Goal: Task Accomplishment & Management: Use online tool/utility

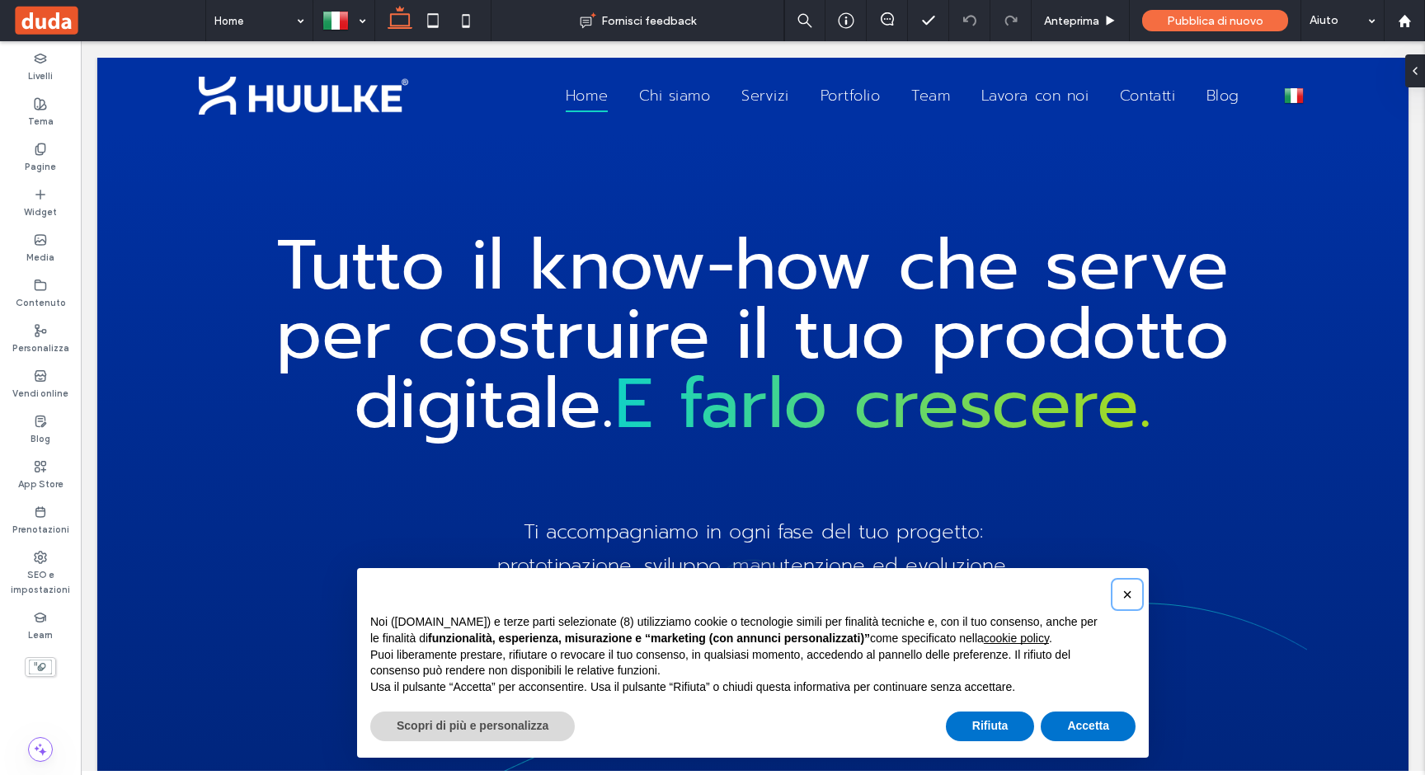
click at [1122, 594] on span "×" at bounding box center [1127, 594] width 10 height 18
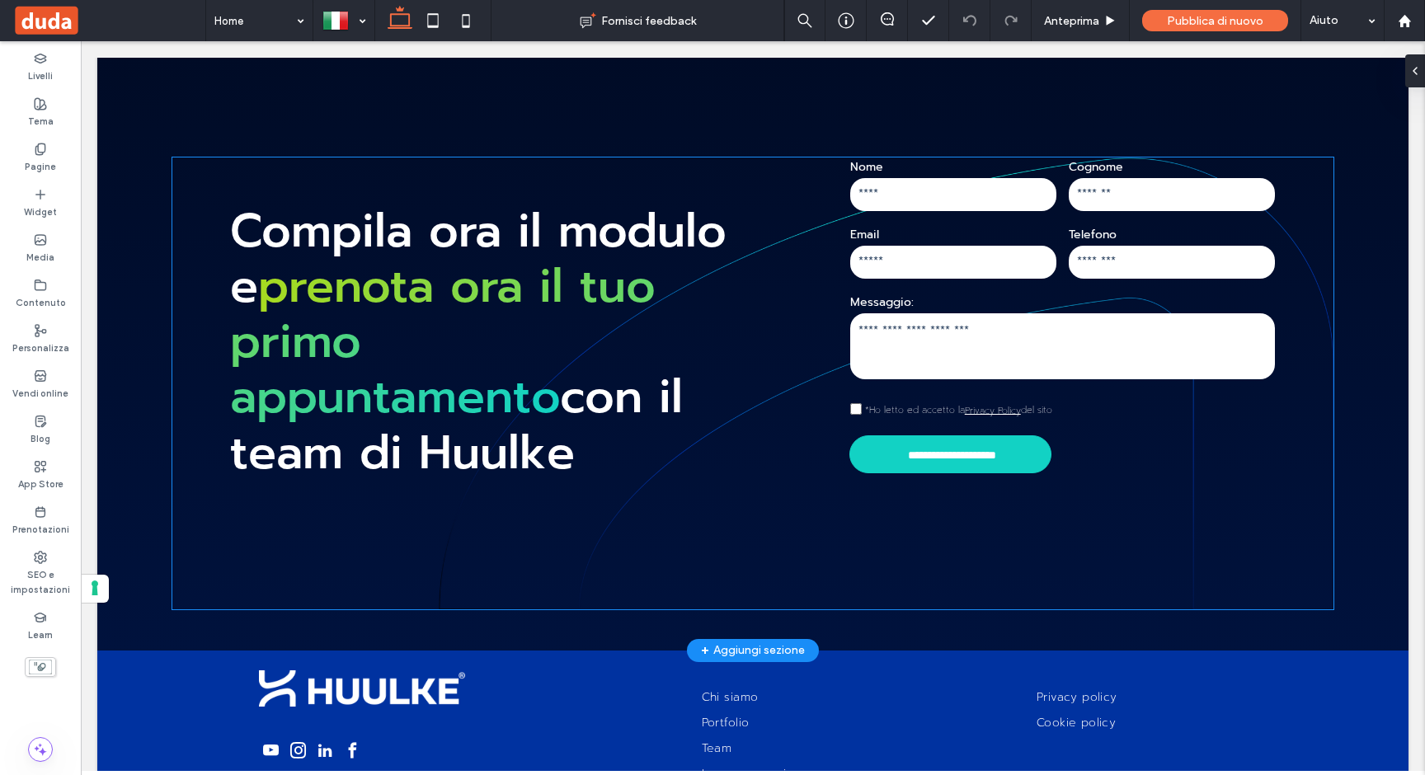
scroll to position [8295, 0]
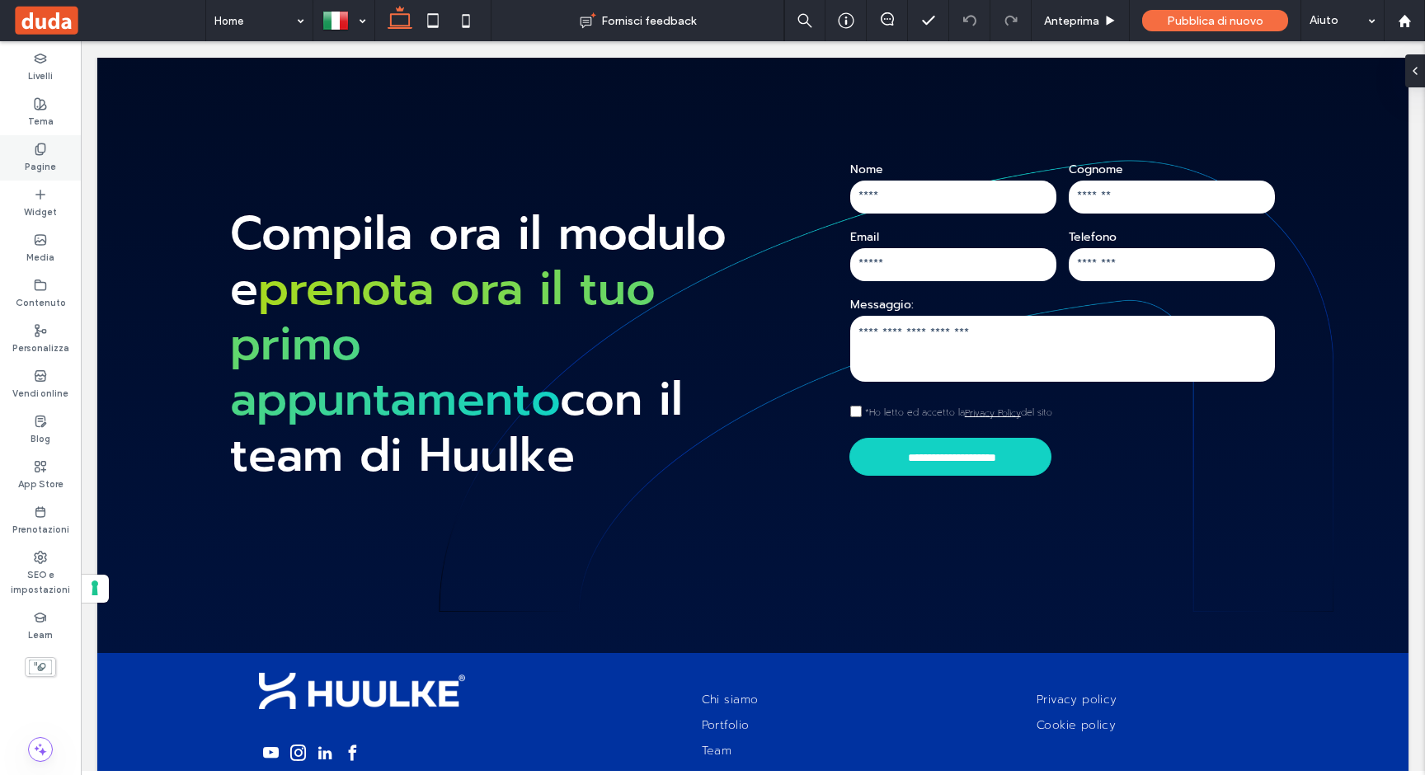
click at [45, 167] on label "Pagine" at bounding box center [40, 165] width 31 height 18
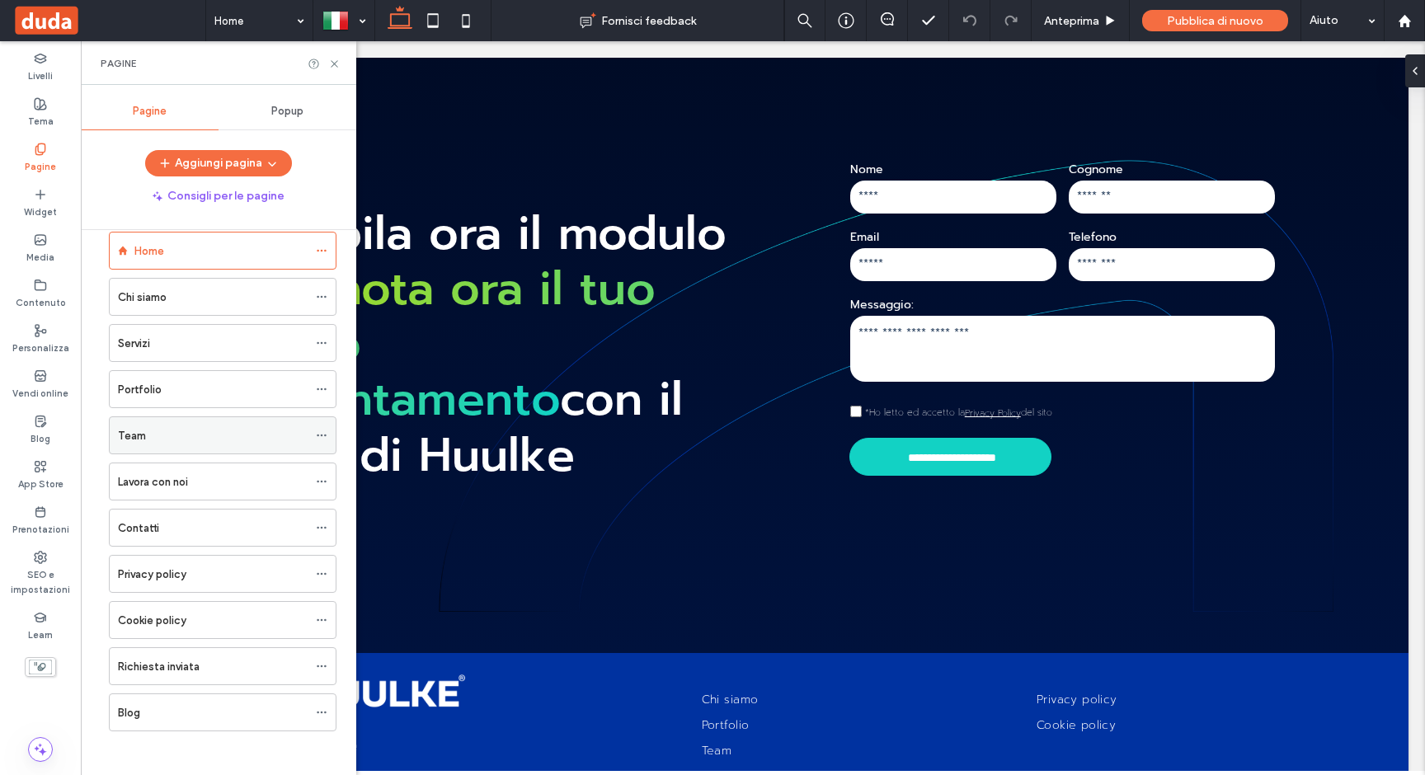
scroll to position [32, 0]
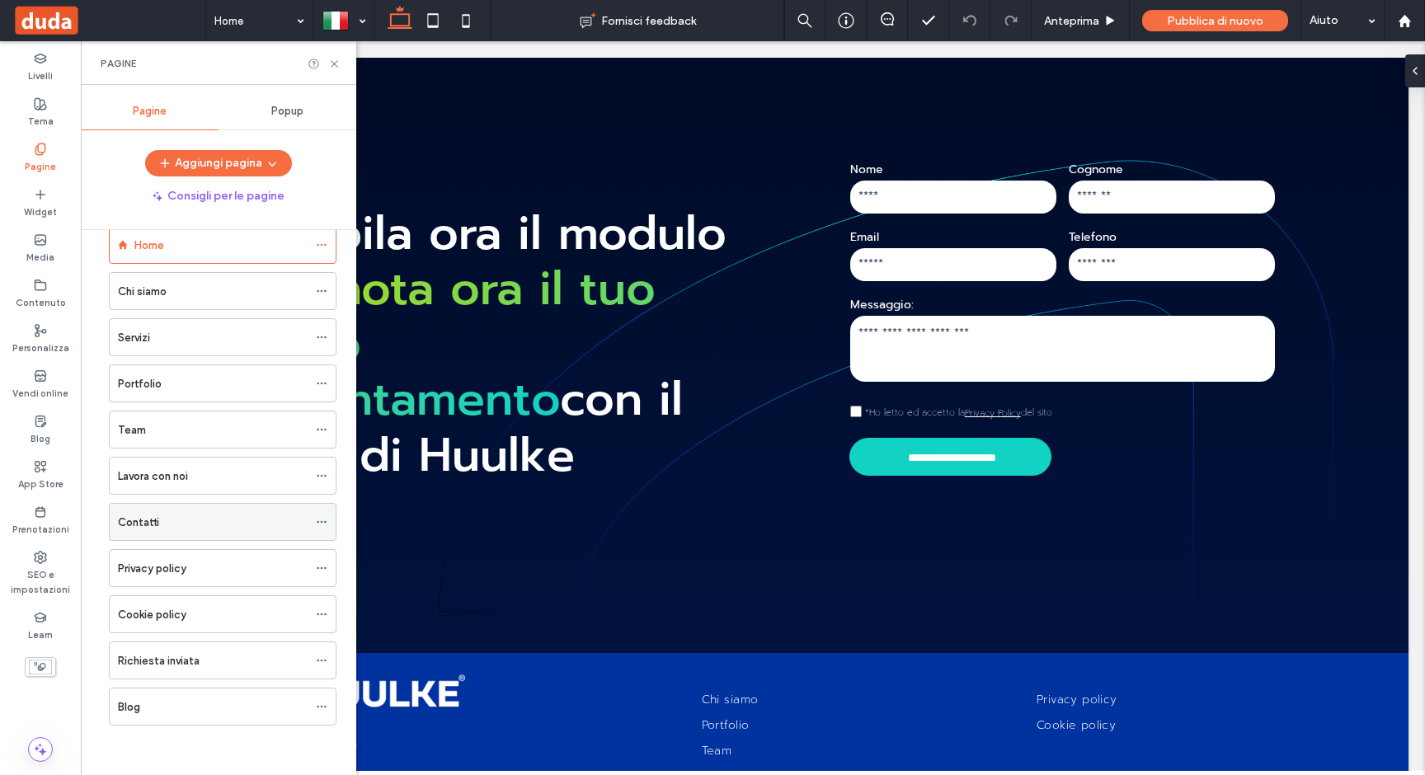
click at [178, 514] on div "Contatti" at bounding box center [213, 522] width 190 height 17
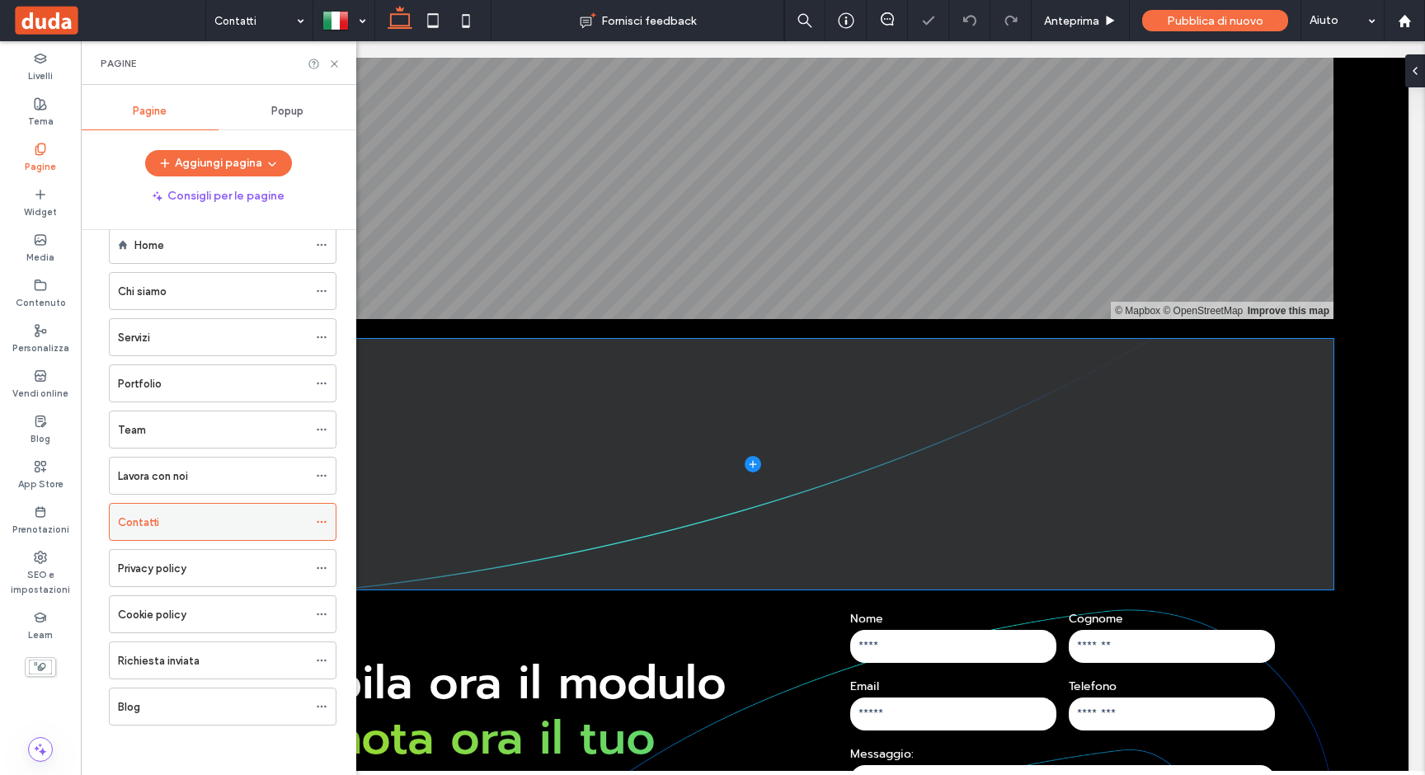
scroll to position [1210, 0]
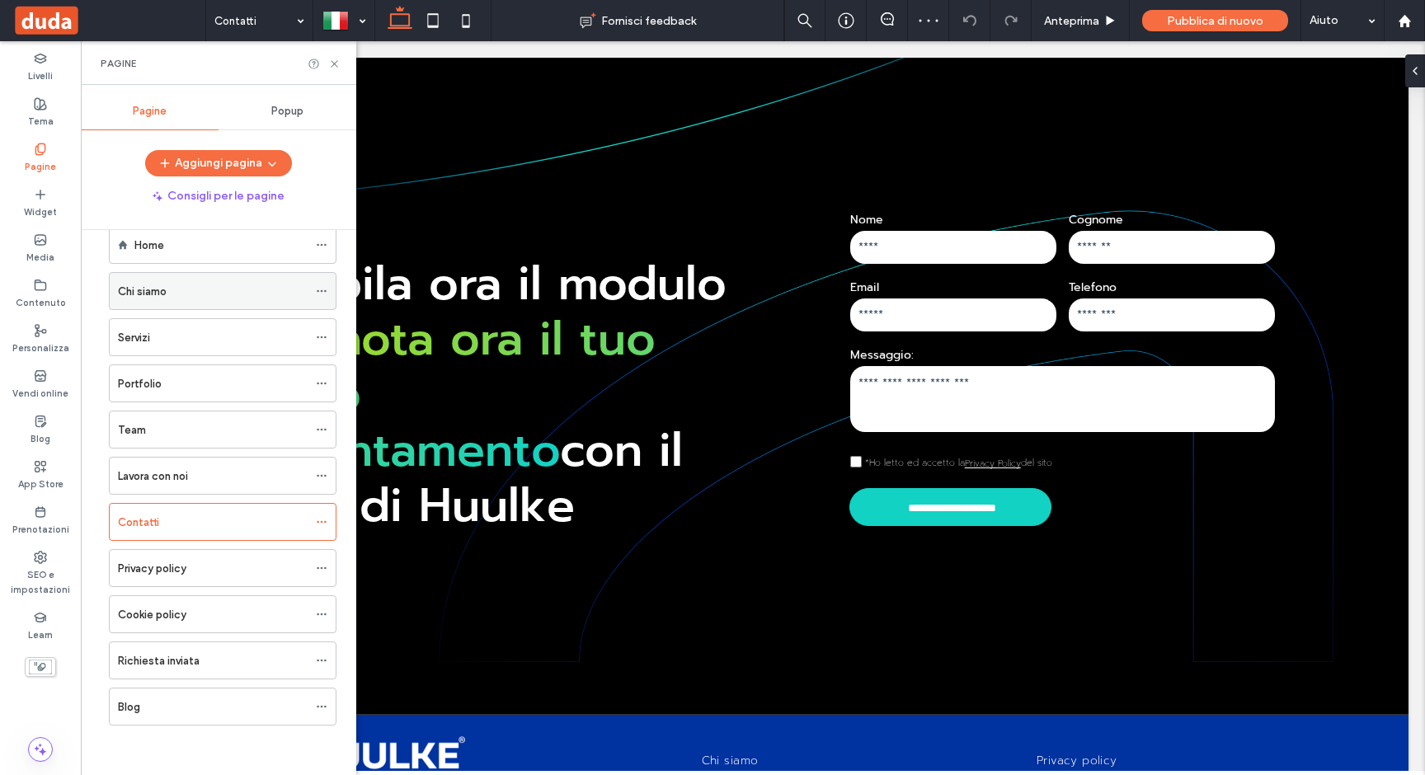
click at [186, 289] on div "Chi siamo" at bounding box center [213, 291] width 190 height 17
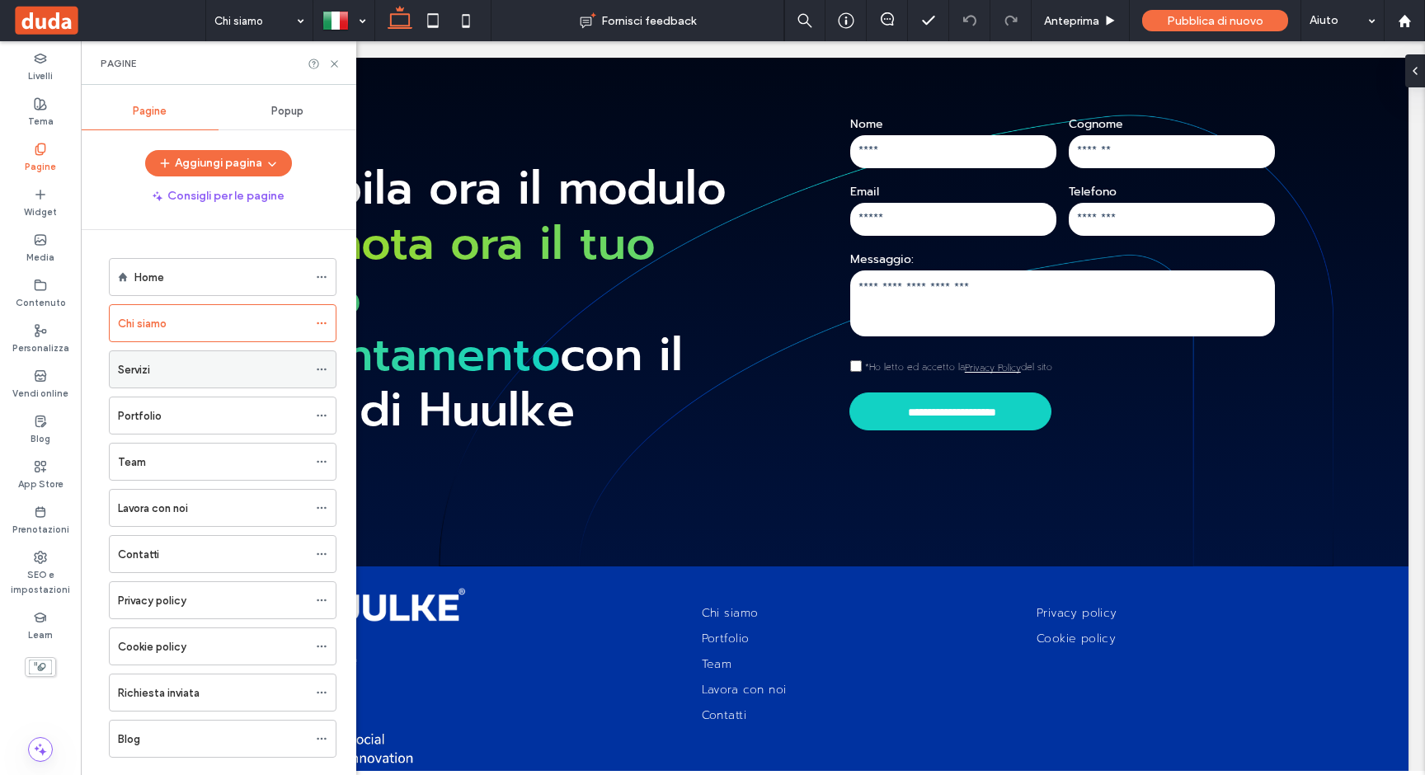
click at [148, 371] on label "Servizi" at bounding box center [134, 369] width 32 height 29
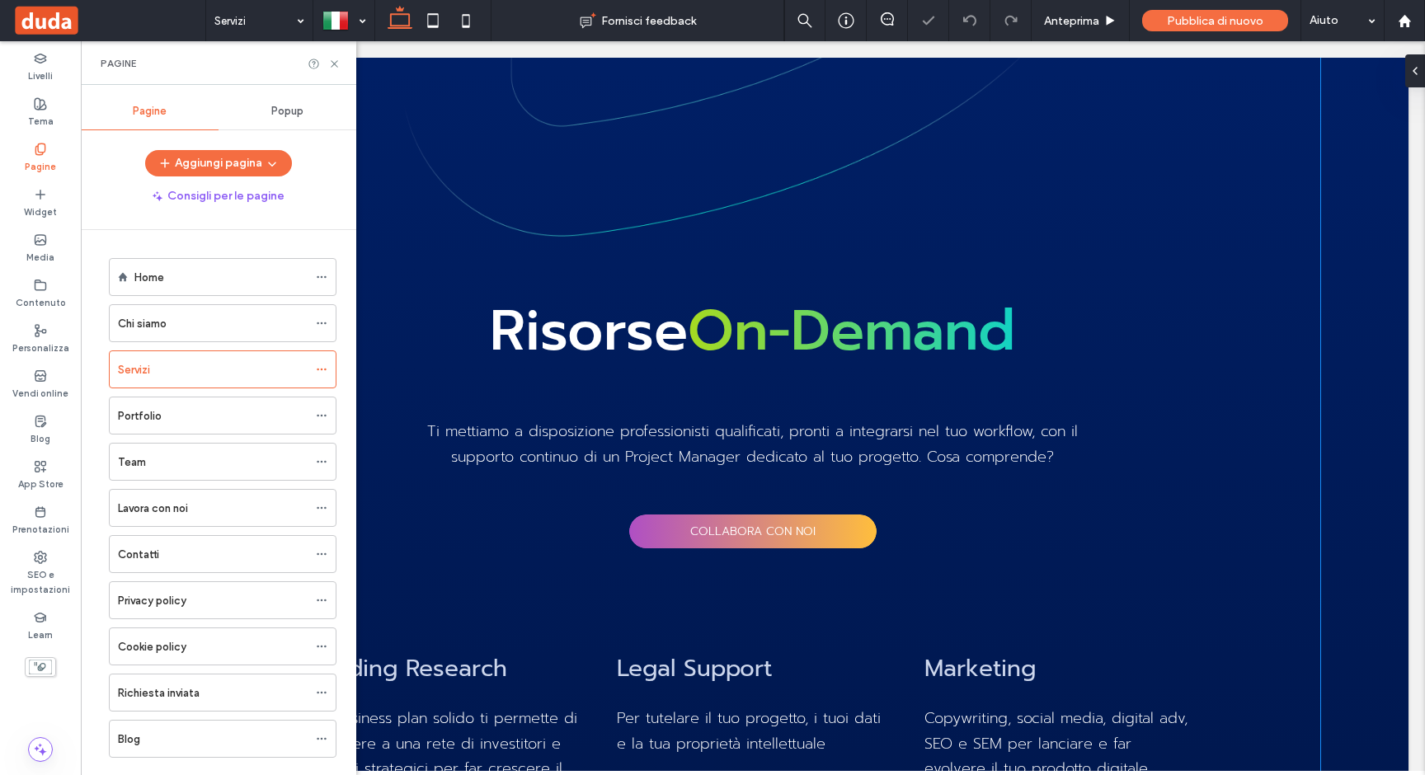
scroll to position [2716, 0]
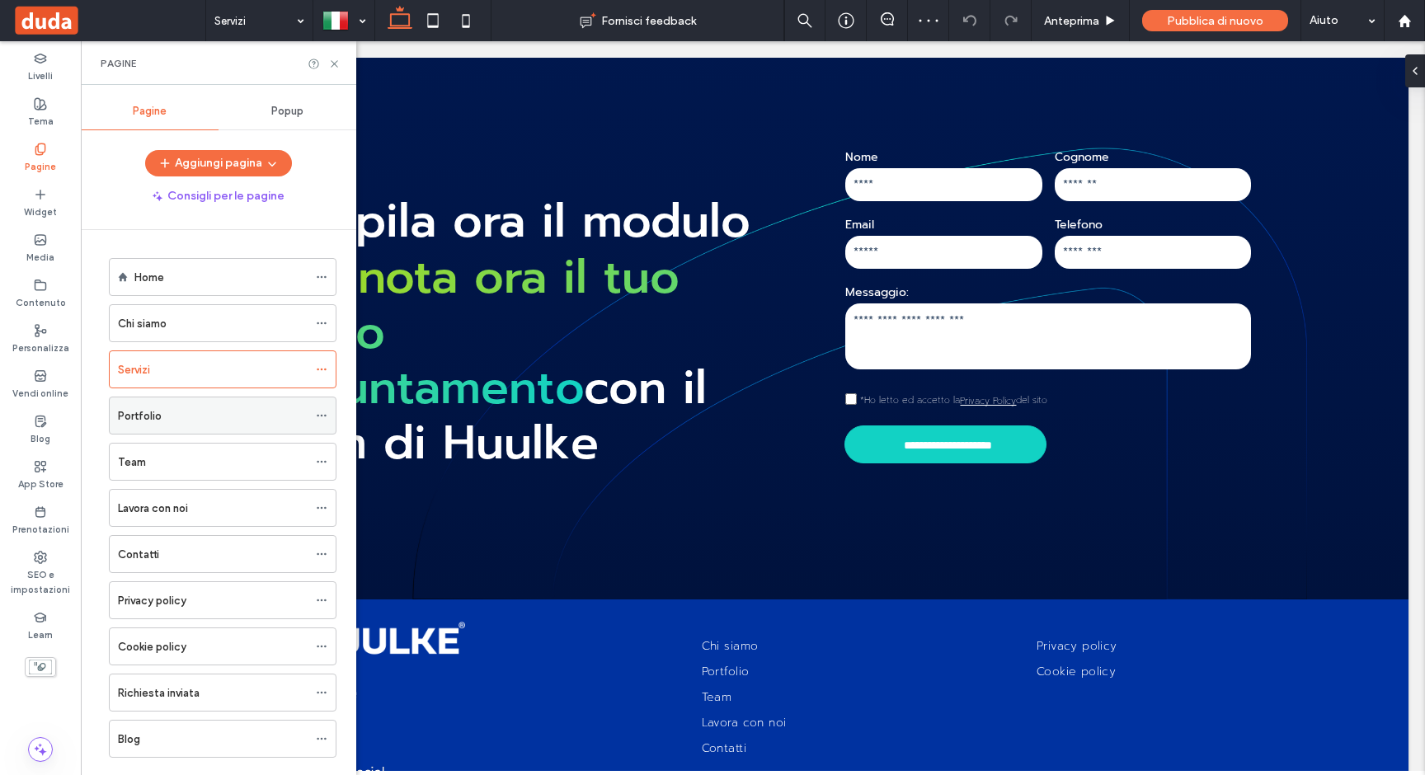
click at [162, 412] on div "Portfolio" at bounding box center [213, 415] width 190 height 17
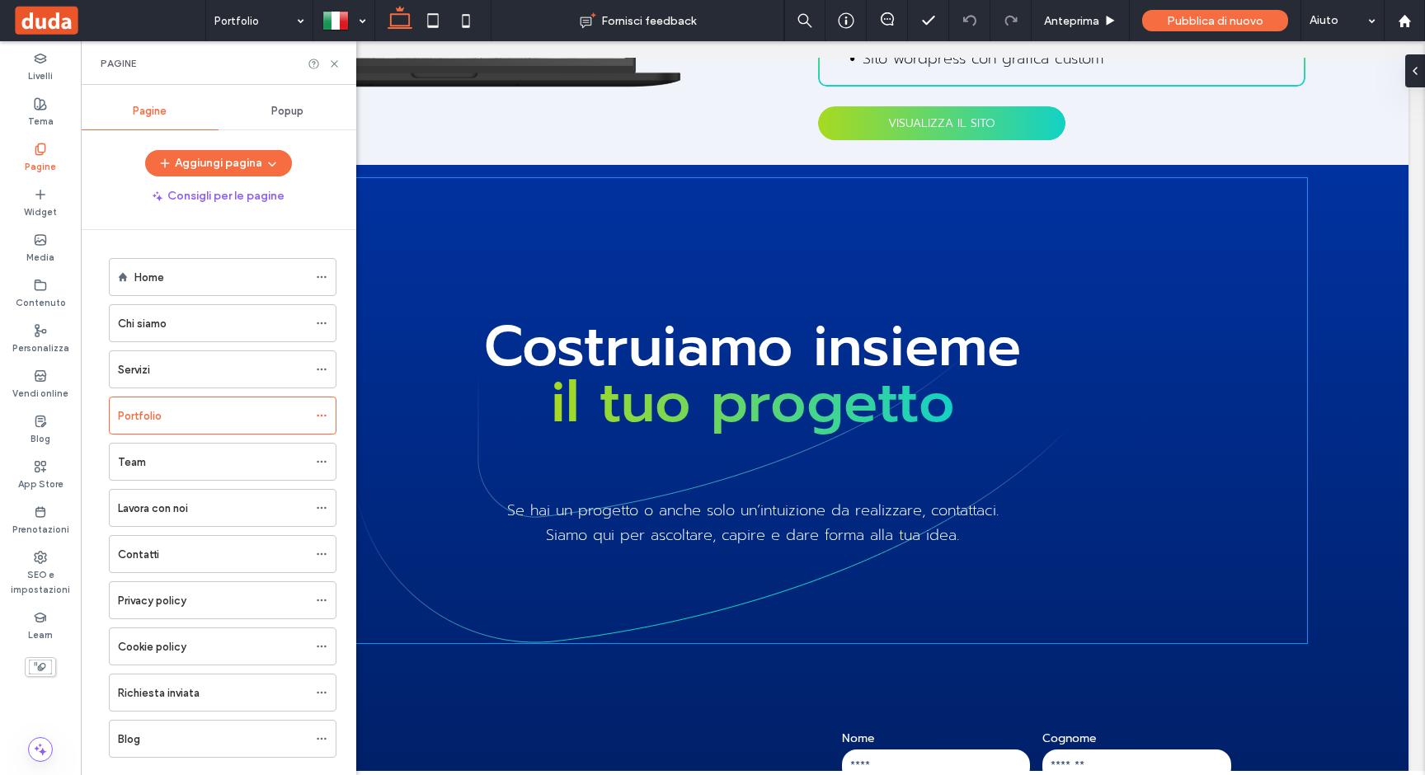
scroll to position [3084, 0]
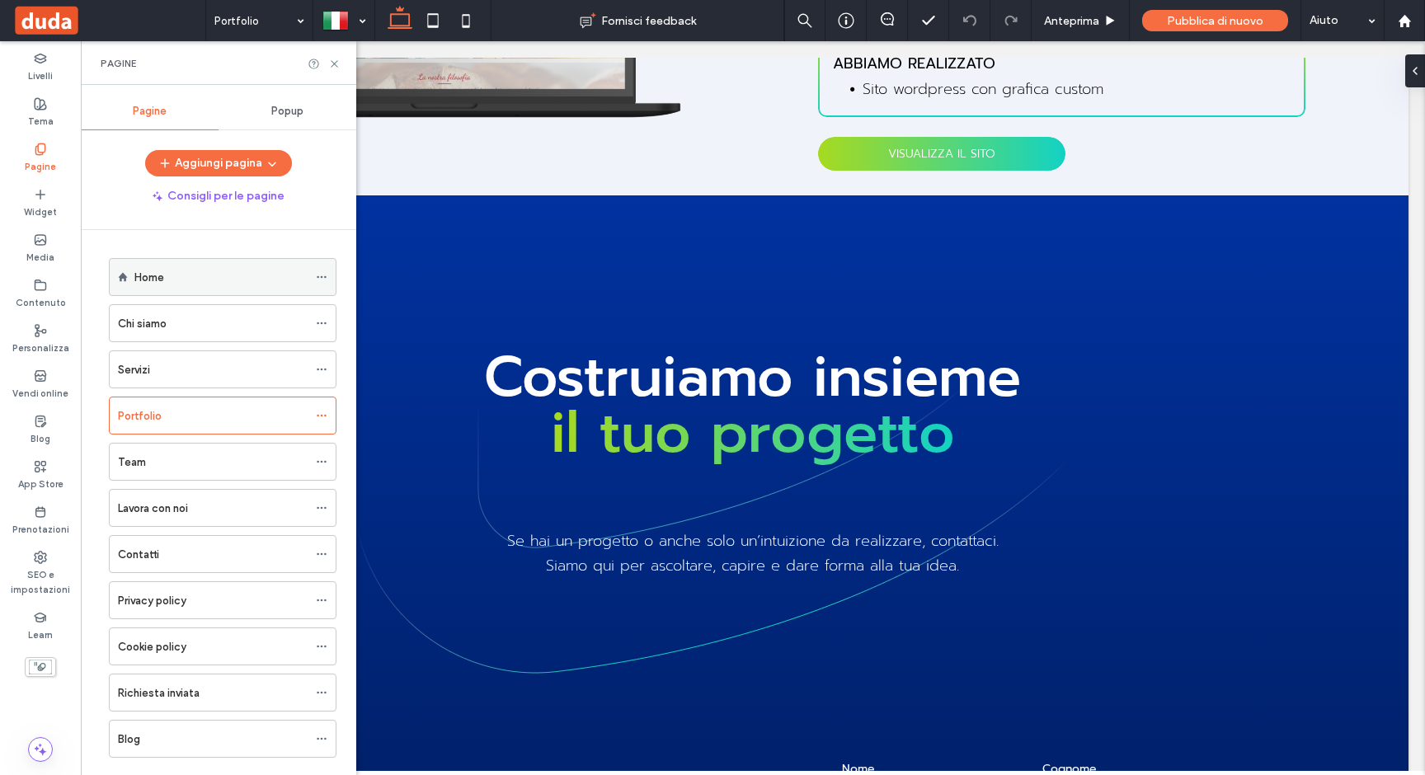
click at [162, 282] on label "Home" at bounding box center [149, 277] width 30 height 29
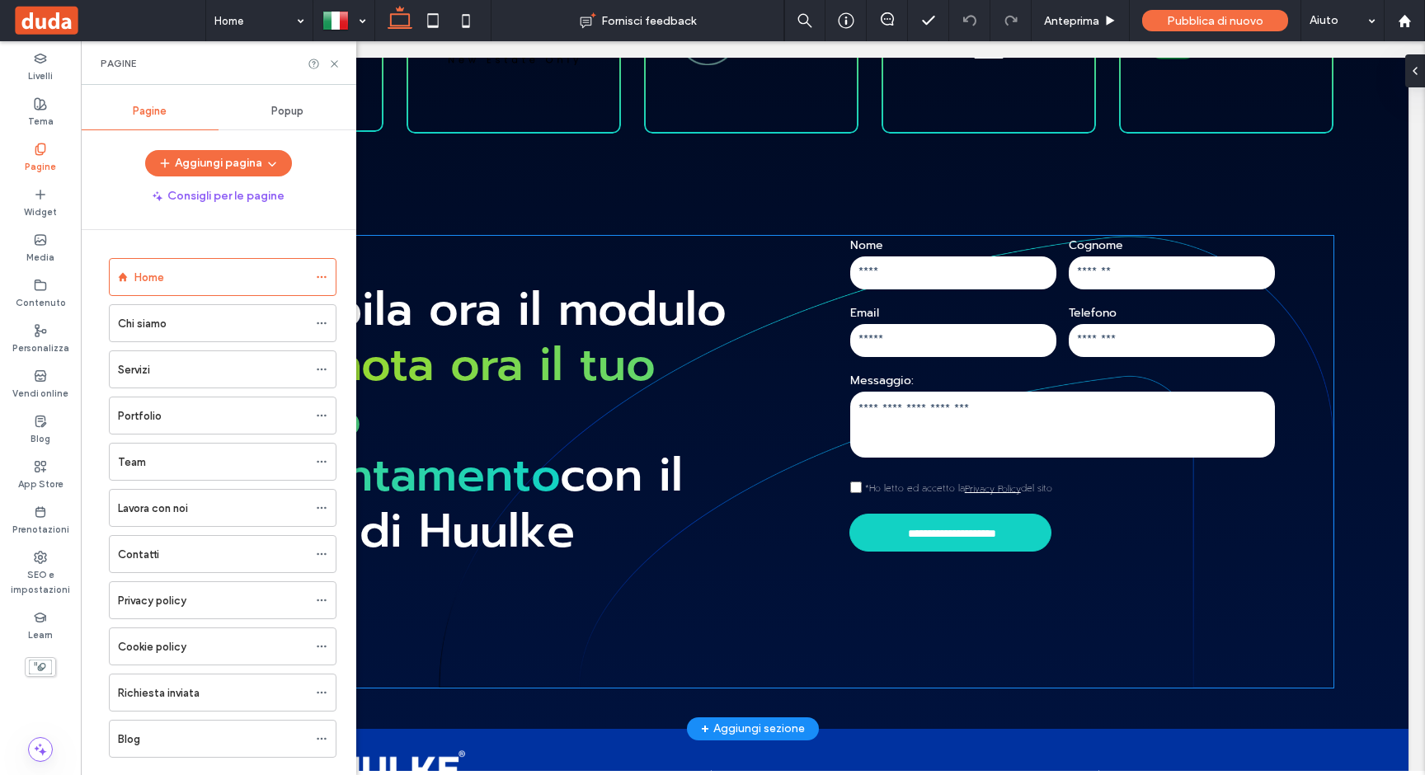
scroll to position [7985, 0]
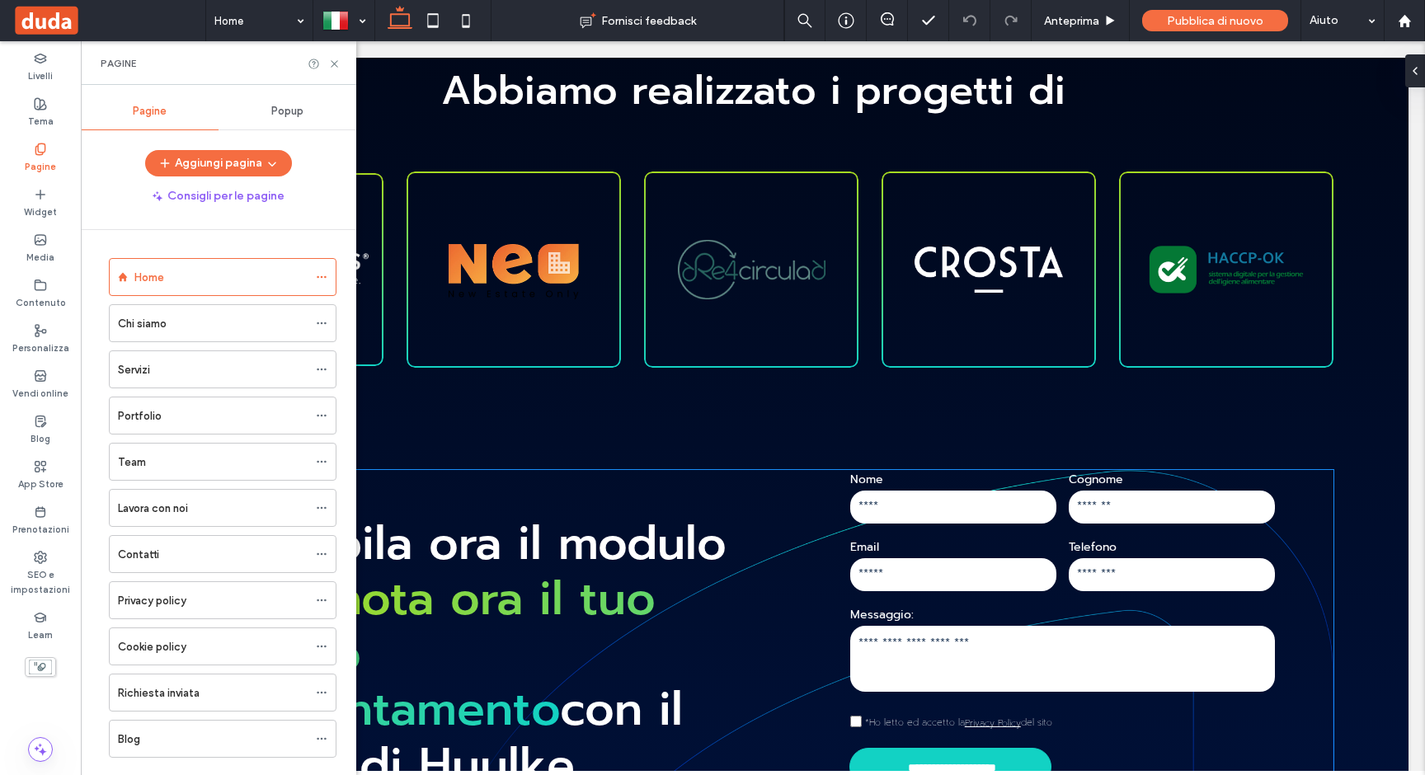
click at [1011, 558] on input "email" at bounding box center [953, 574] width 206 height 33
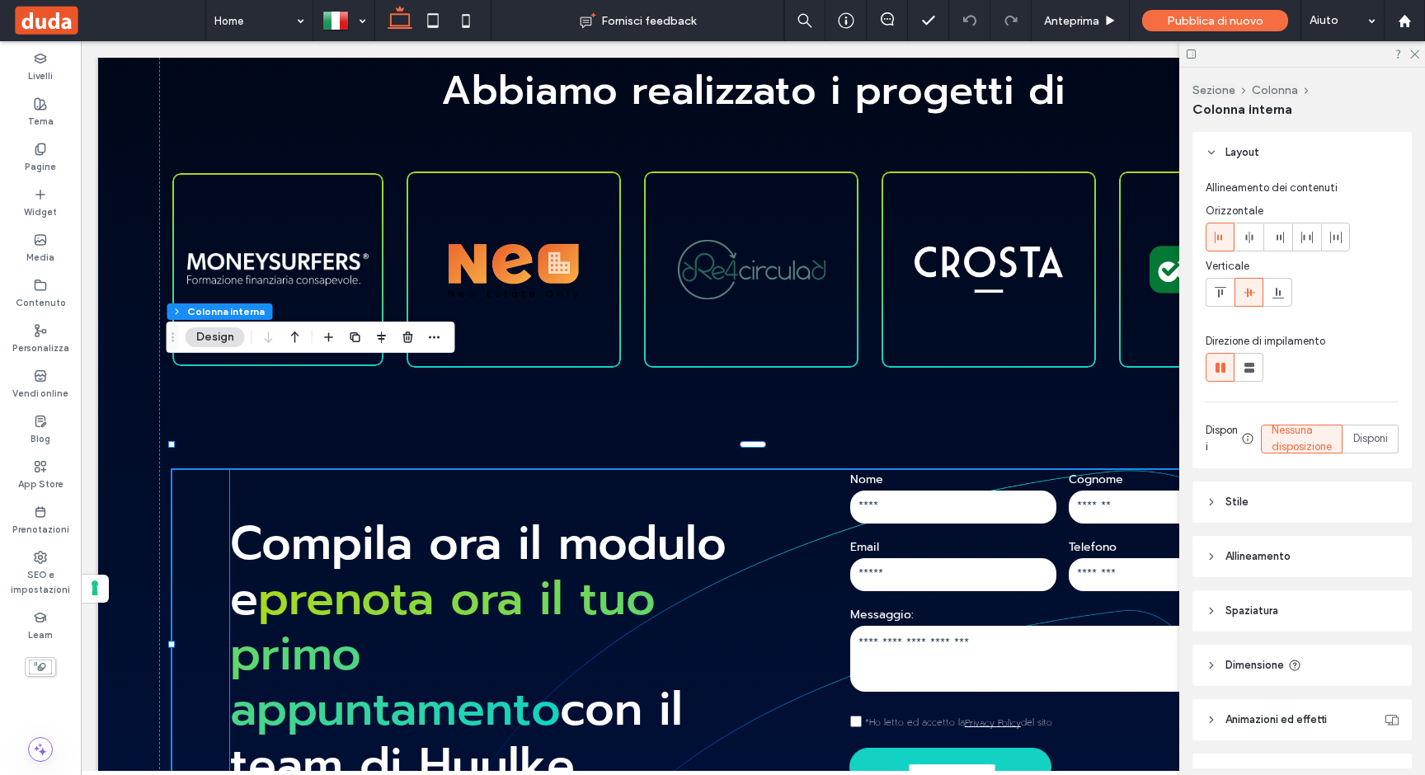
click at [921, 626] on textarea at bounding box center [1062, 659] width 425 height 66
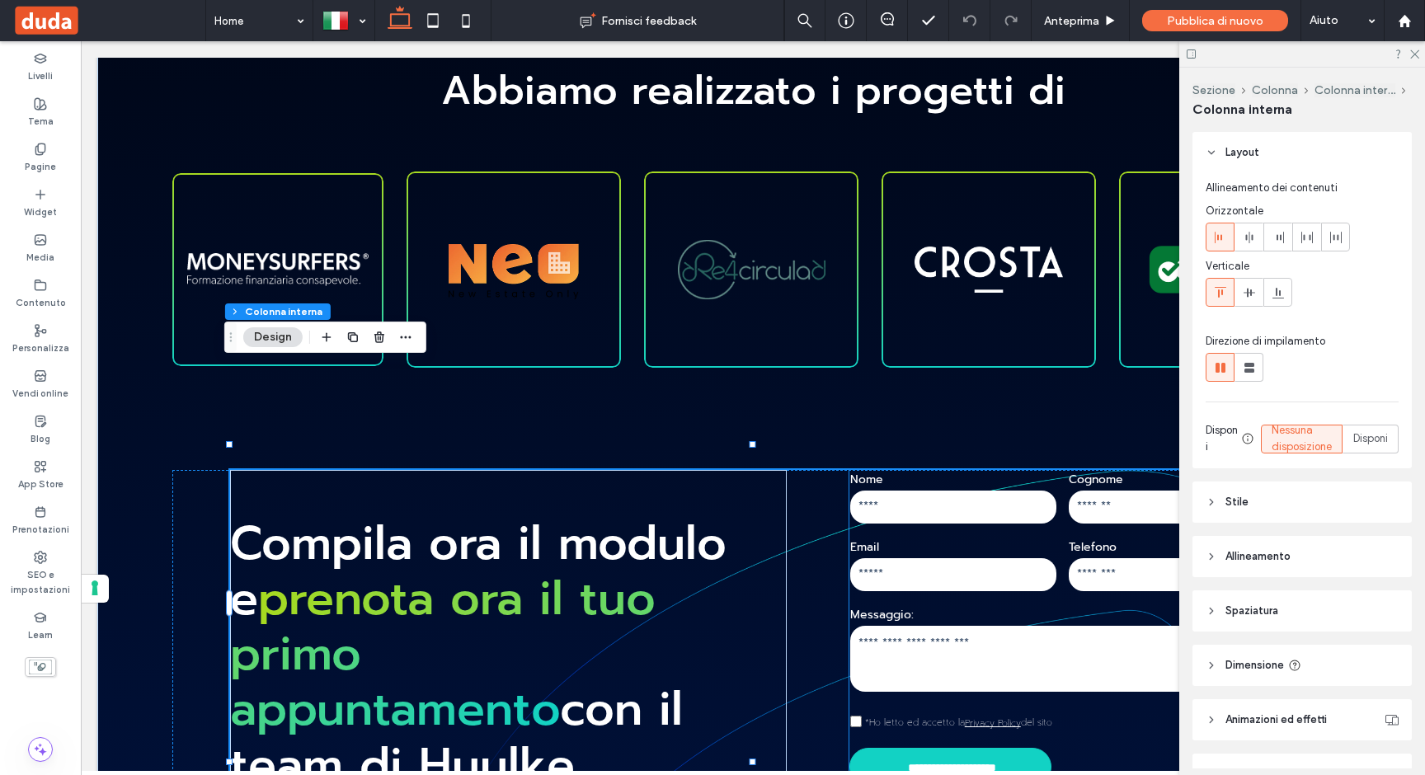
click at [1120, 713] on label "*Ho letto ed accetto la Privacy Policy del sito" at bounding box center [1062, 721] width 425 height 17
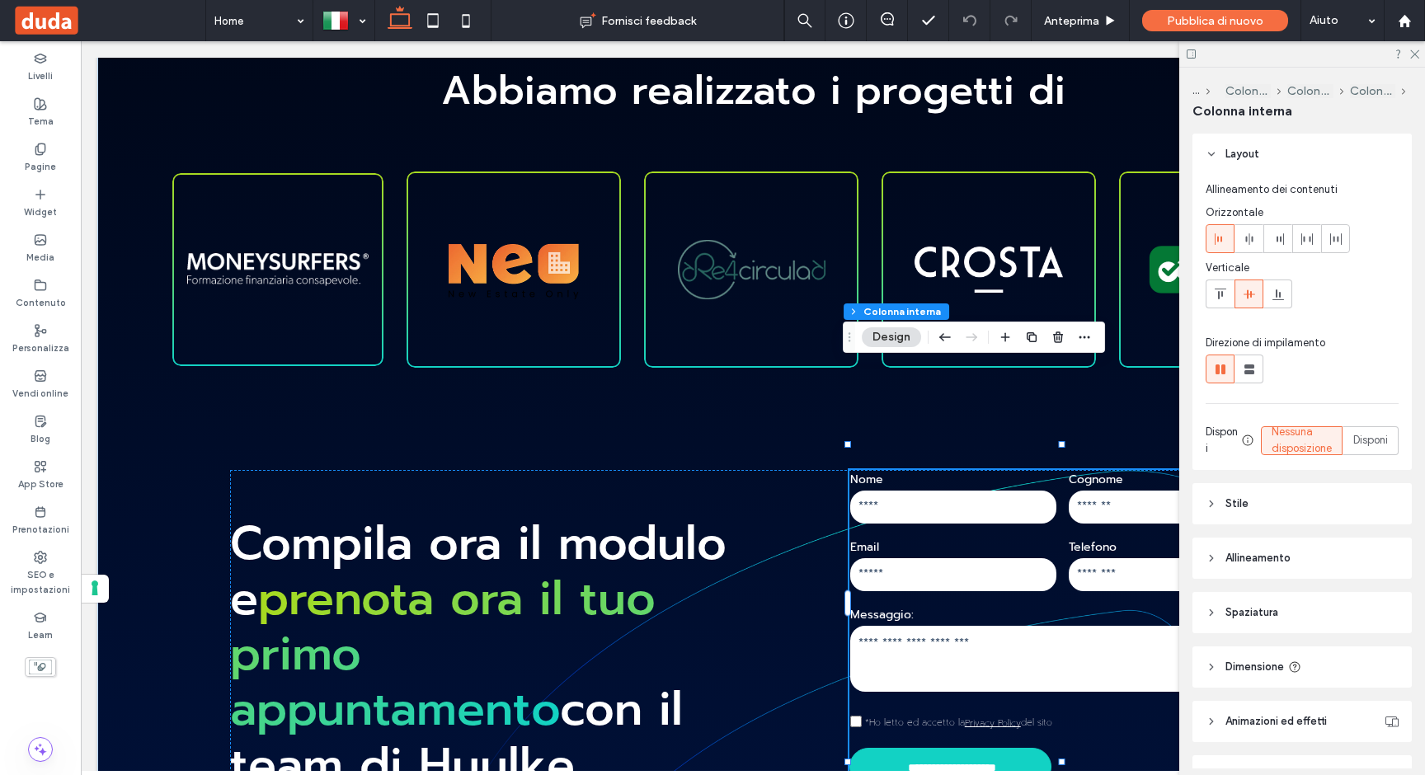
click at [975, 626] on textarea at bounding box center [1062, 659] width 425 height 66
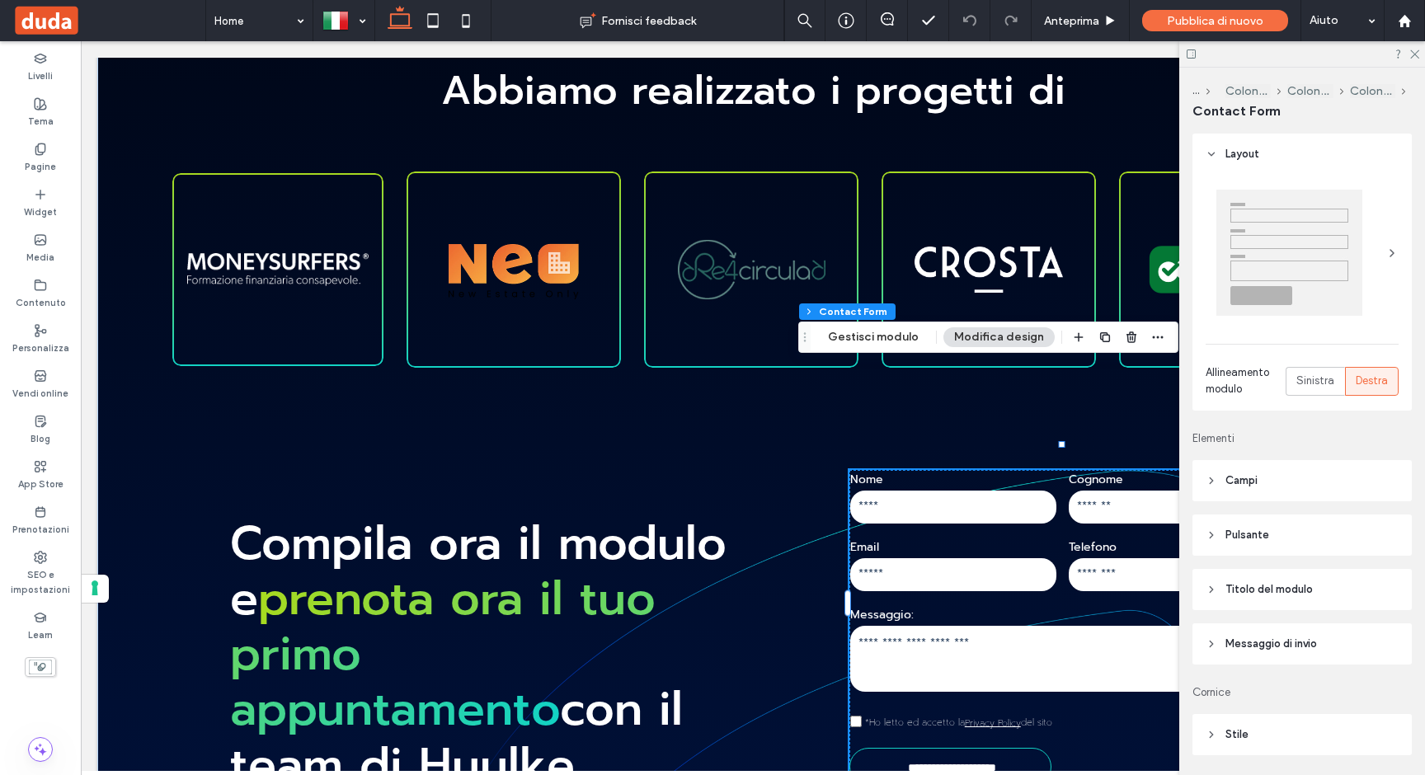
type input "**"
type input "*"
type input "***"
click at [970, 626] on textarea at bounding box center [1062, 659] width 425 height 66
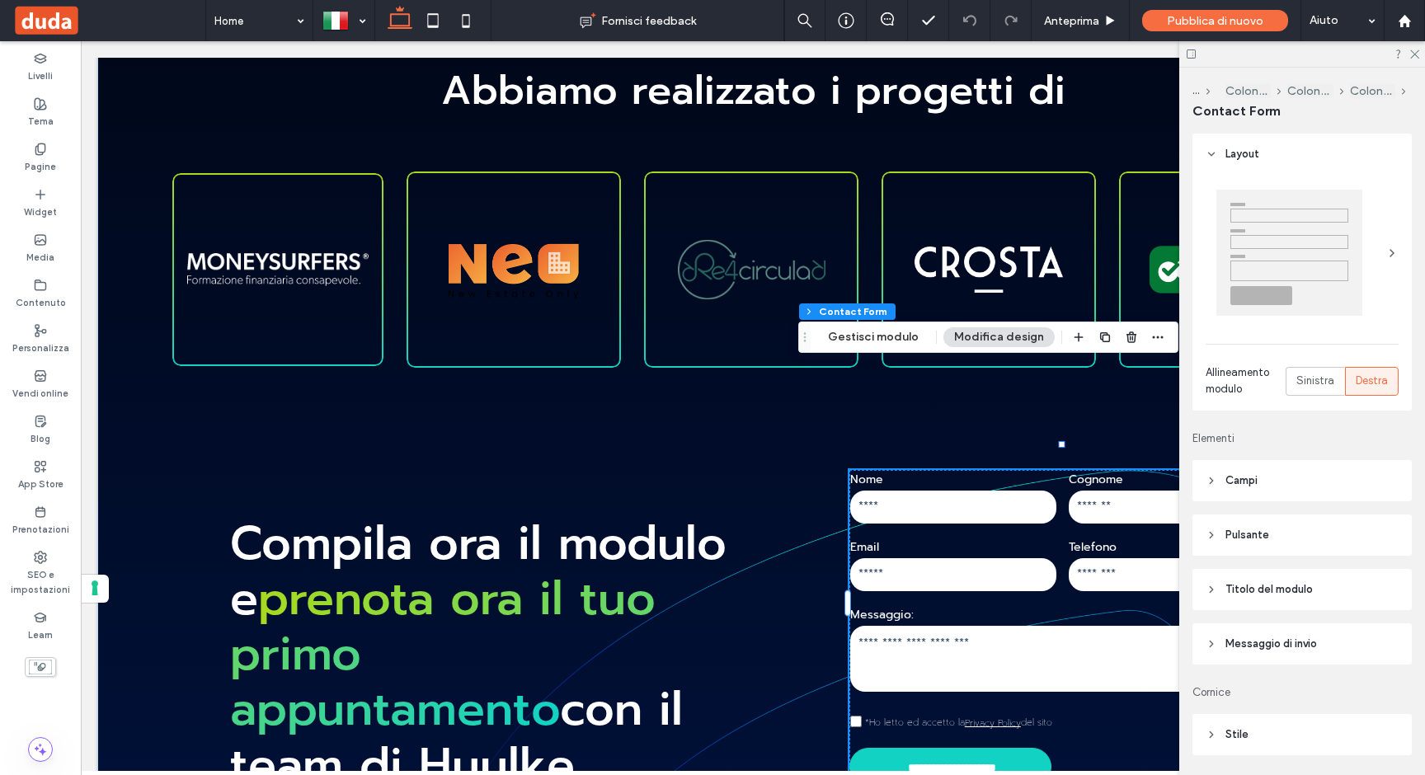
click at [958, 626] on textarea at bounding box center [1062, 659] width 425 height 66
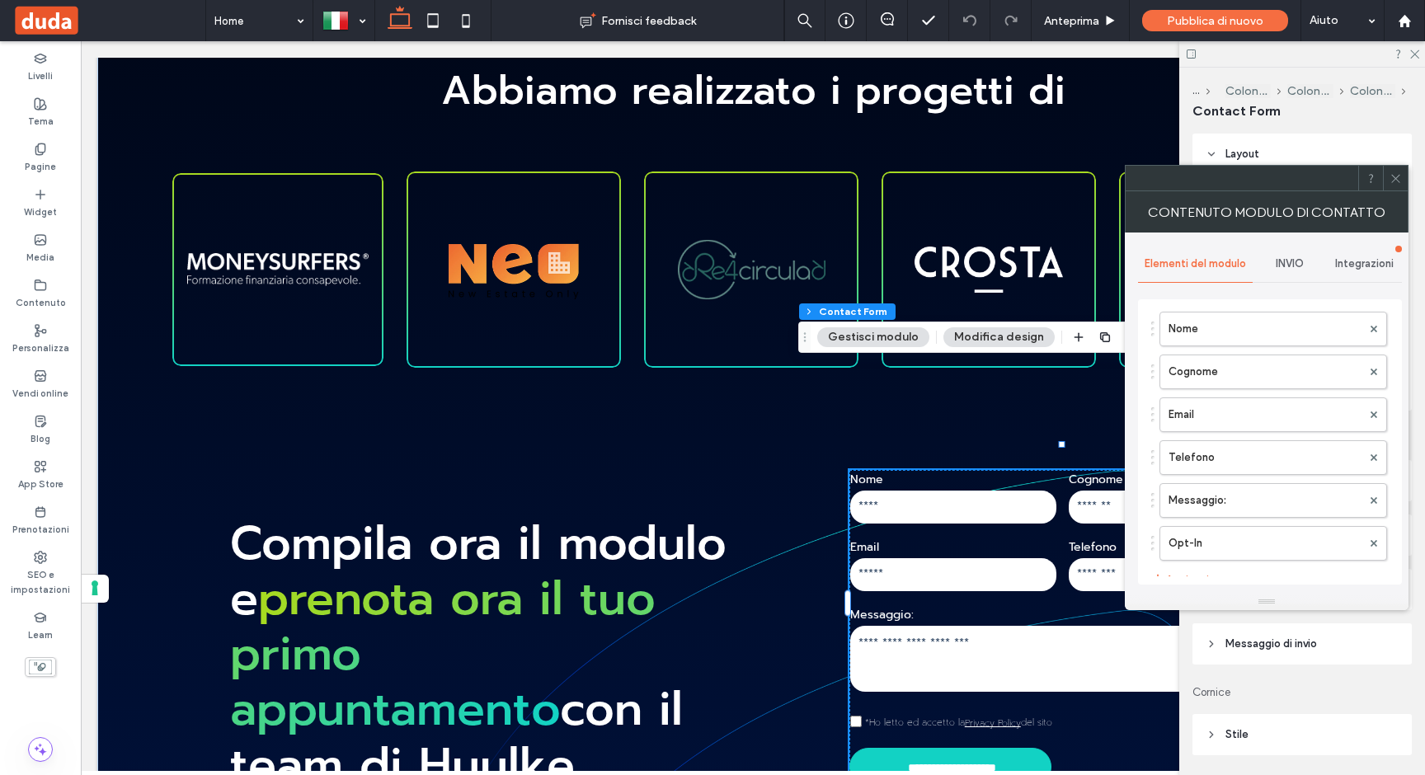
scroll to position [116, 0]
click at [1355, 262] on span "Integrazioni" at bounding box center [1364, 263] width 59 height 13
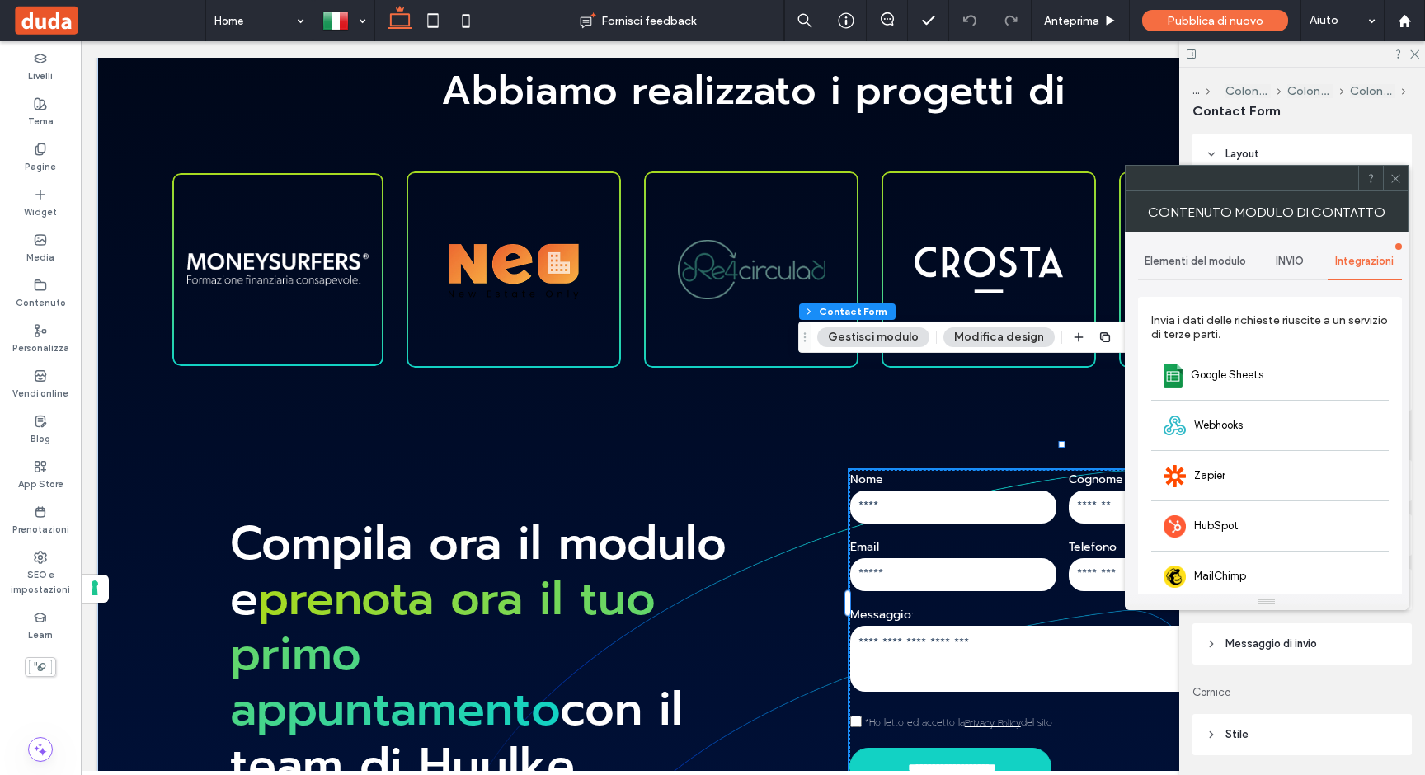
scroll to position [0, 0]
click at [1207, 262] on span "Elementi del modulo" at bounding box center [1194, 263] width 101 height 13
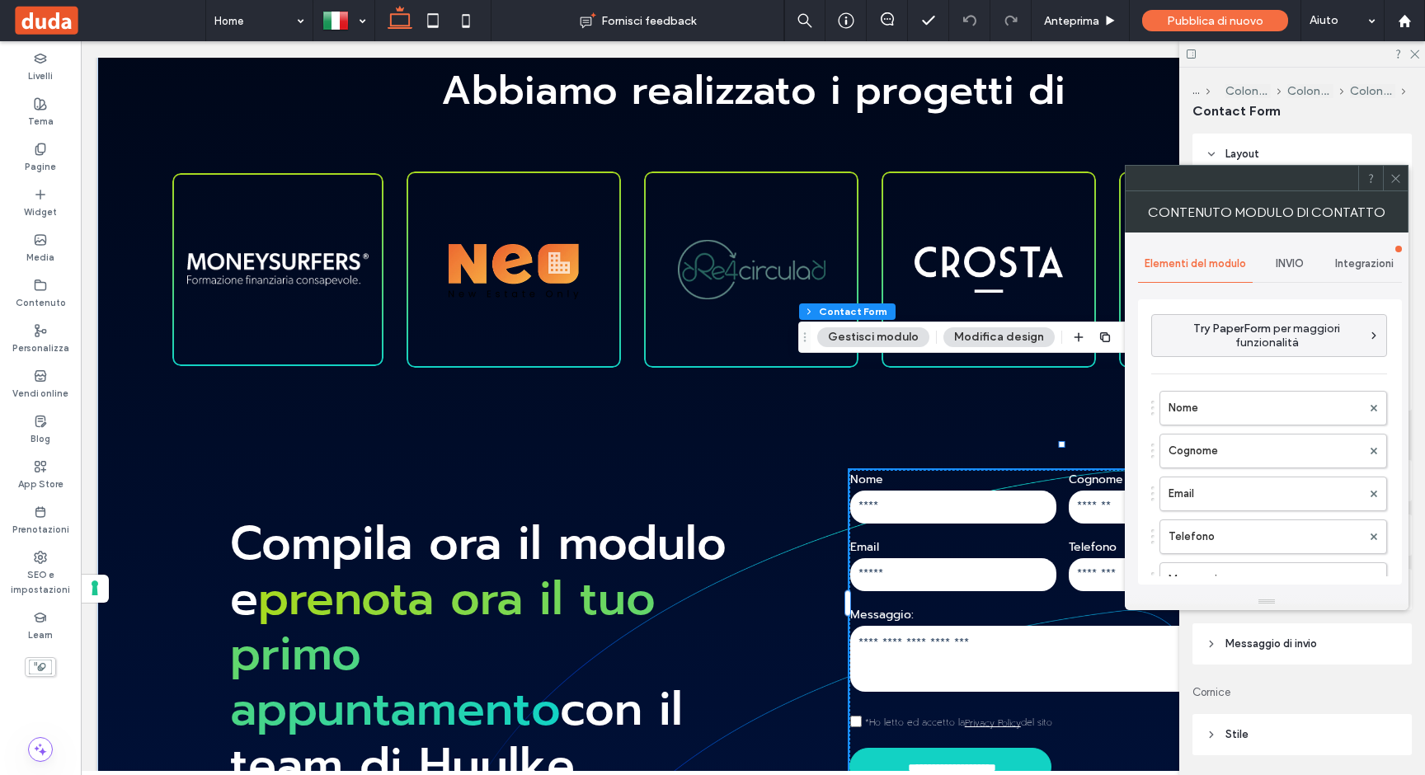
click at [1281, 259] on span "INVIO" at bounding box center [1289, 263] width 28 height 13
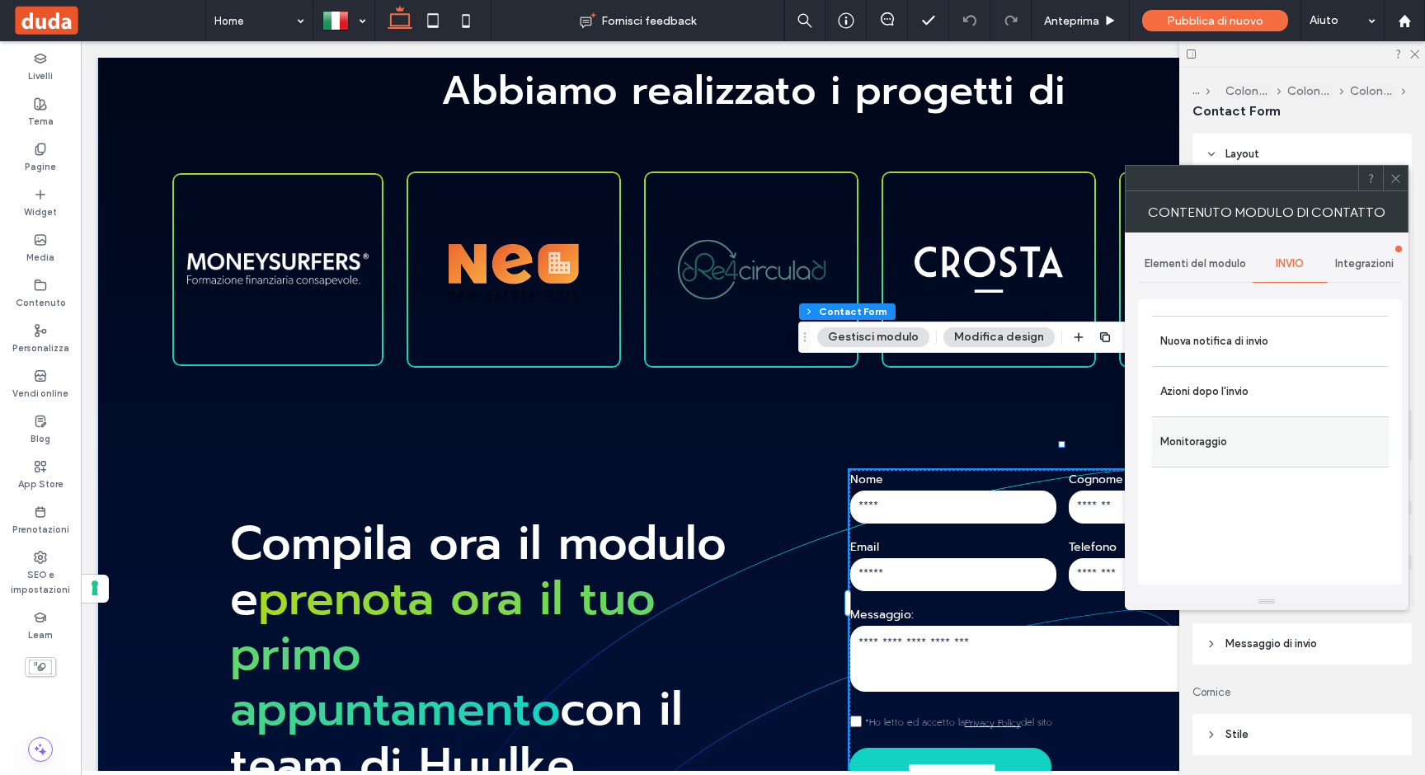
click at [1196, 444] on label "Monitoraggio" at bounding box center [1270, 441] width 220 height 33
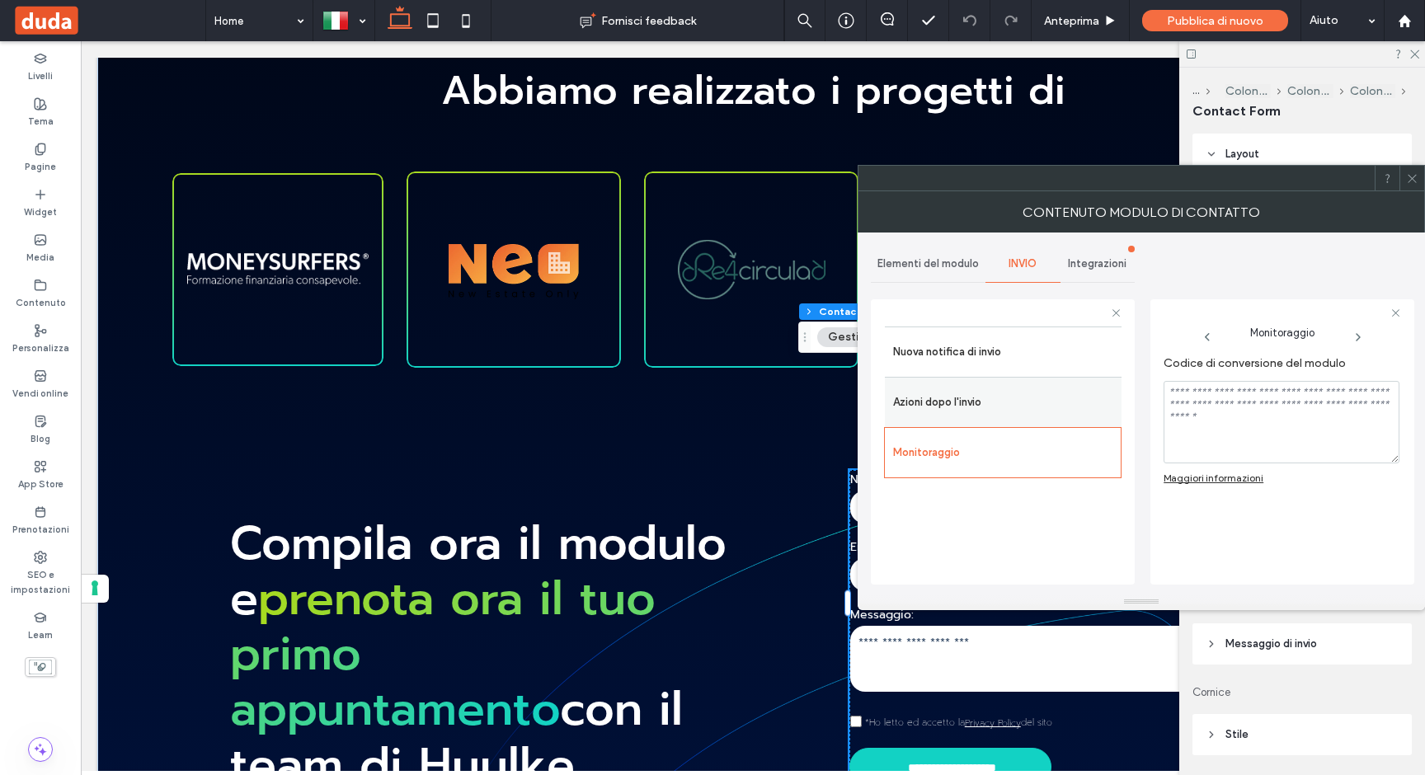
click at [974, 402] on label "Azioni dopo l'invio" at bounding box center [1003, 402] width 220 height 33
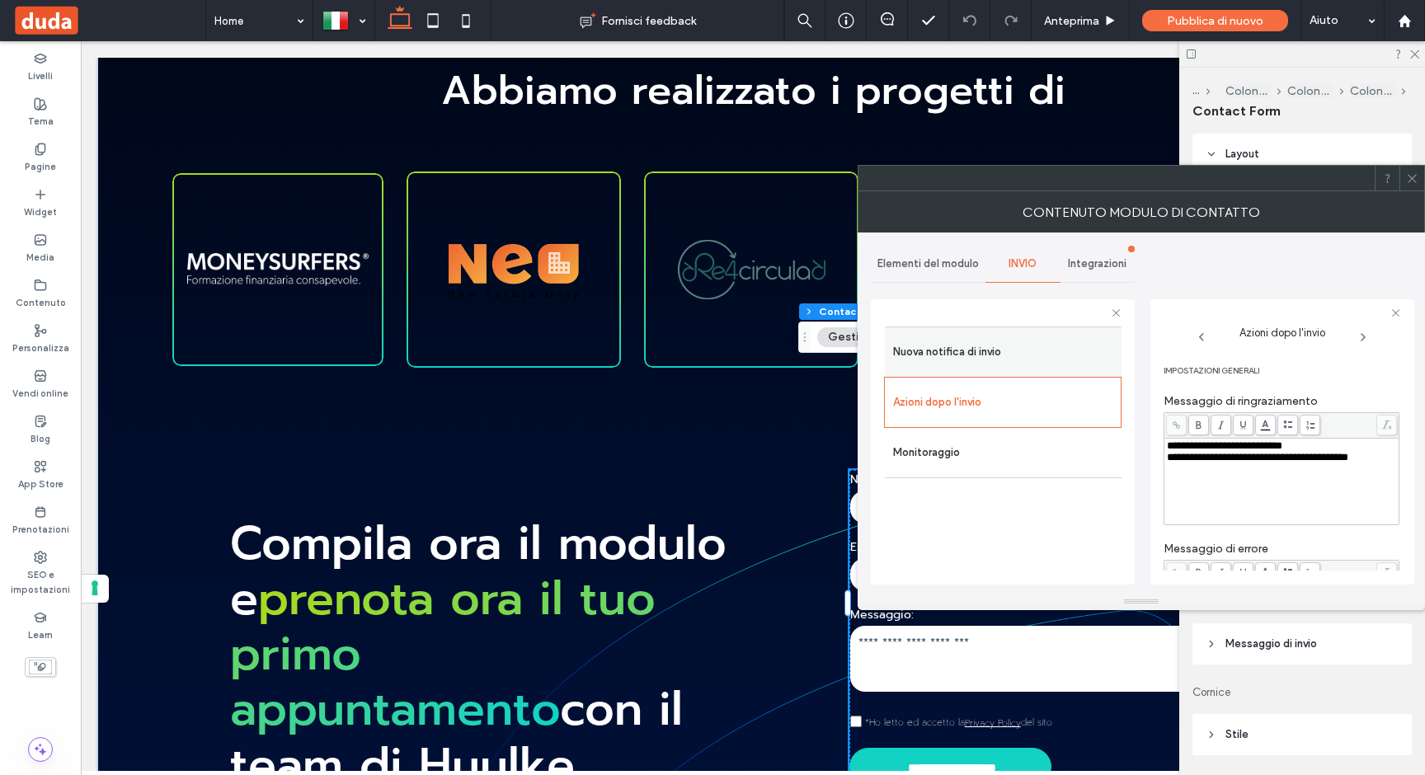
click at [965, 355] on label "Nuova notifica di invio" at bounding box center [1003, 352] width 220 height 33
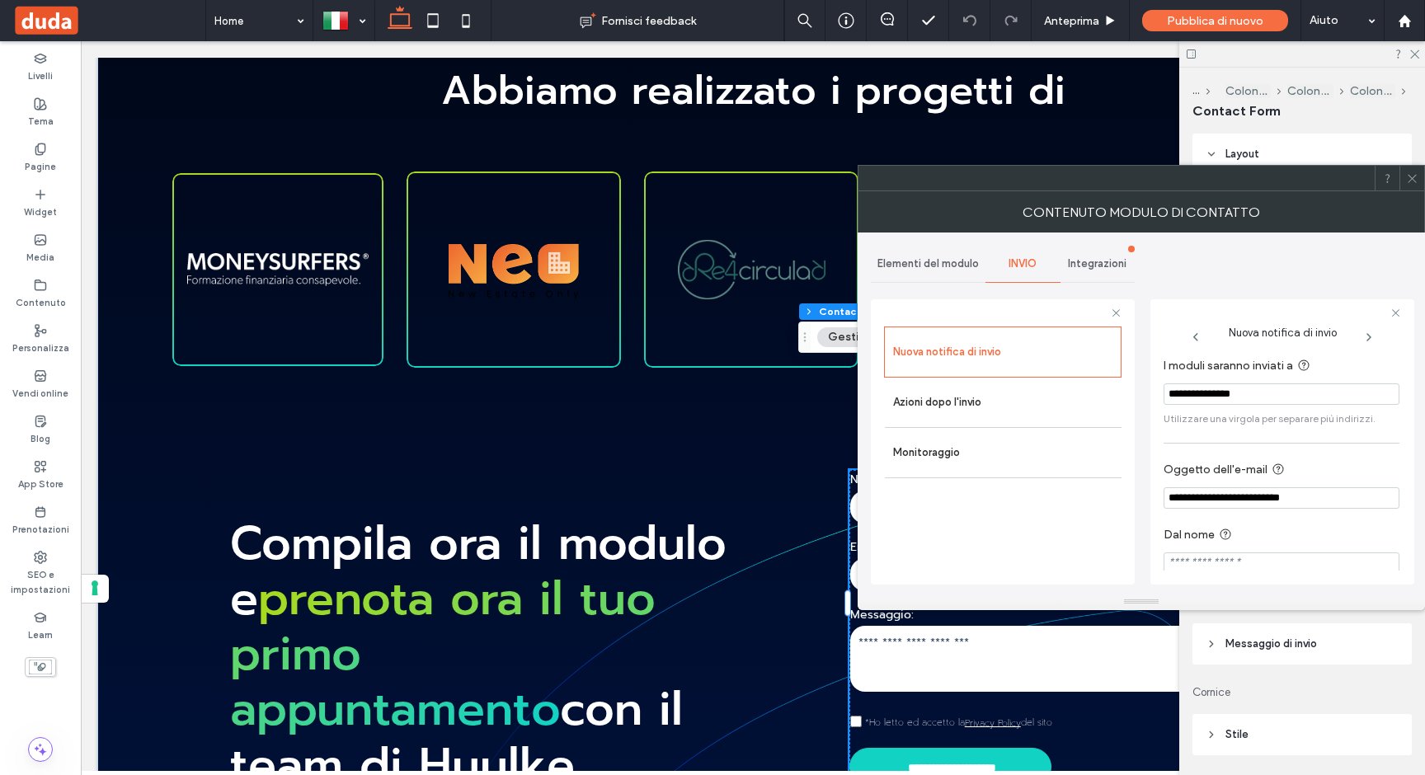
click at [1409, 176] on use at bounding box center [1411, 178] width 8 height 8
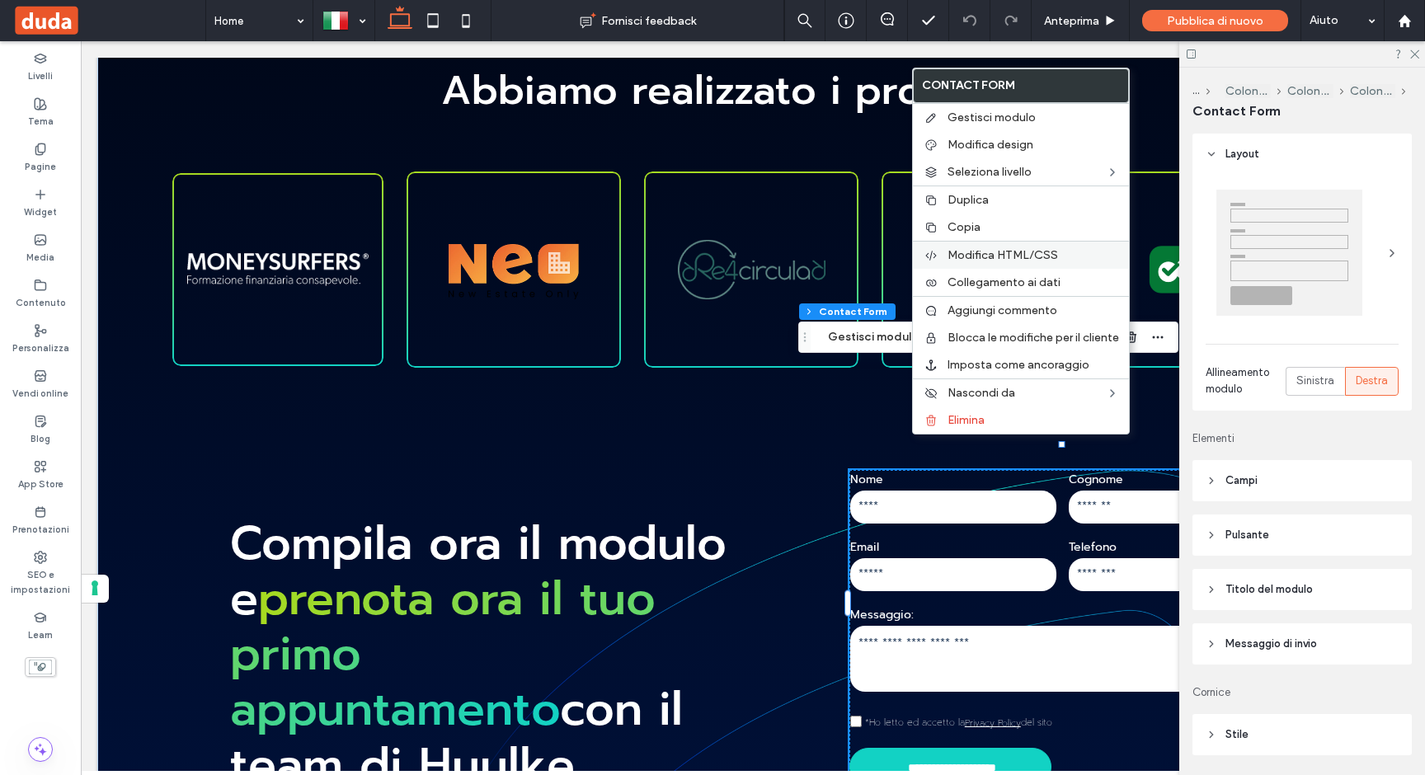
click at [987, 250] on span "Modifica HTML/CSS" at bounding box center [1002, 255] width 110 height 14
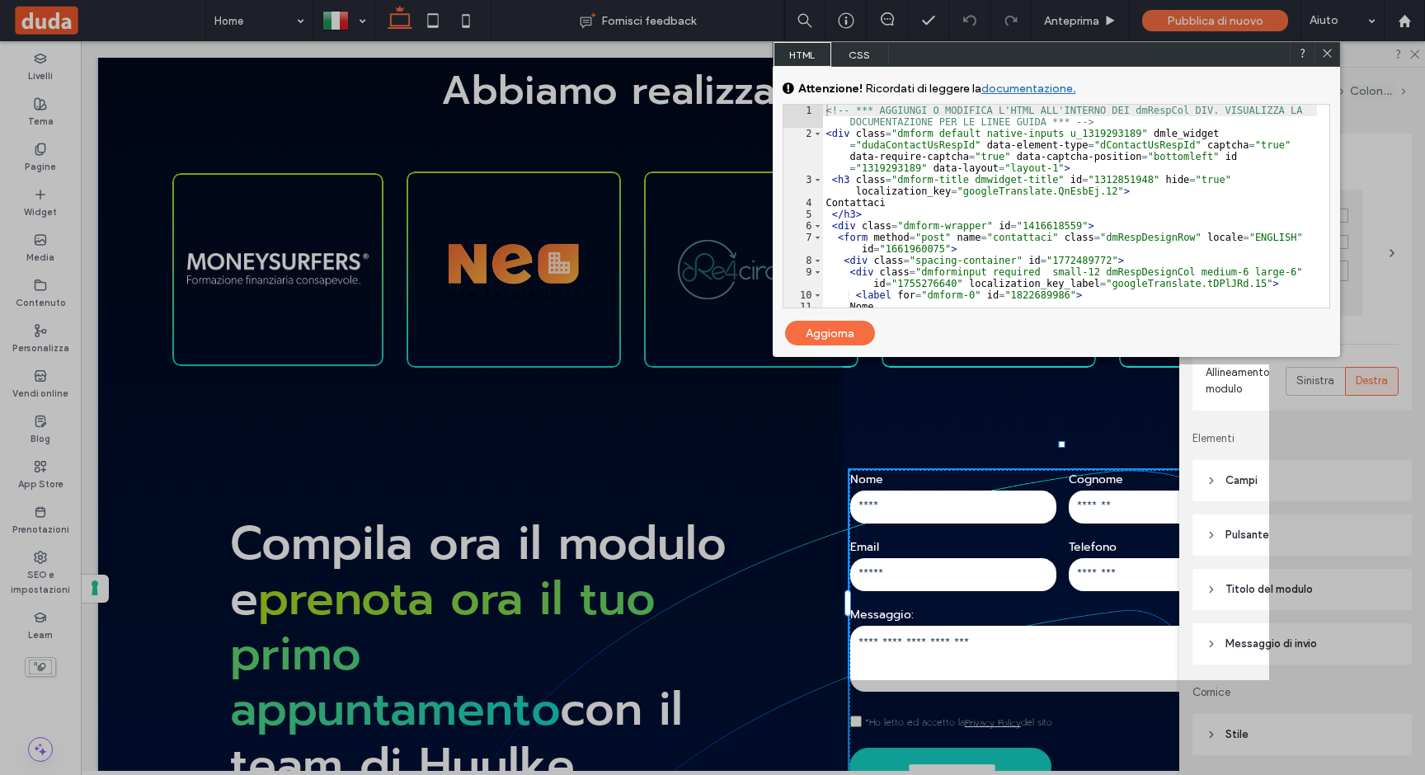
click at [1324, 51] on use at bounding box center [1326, 53] width 8 height 8
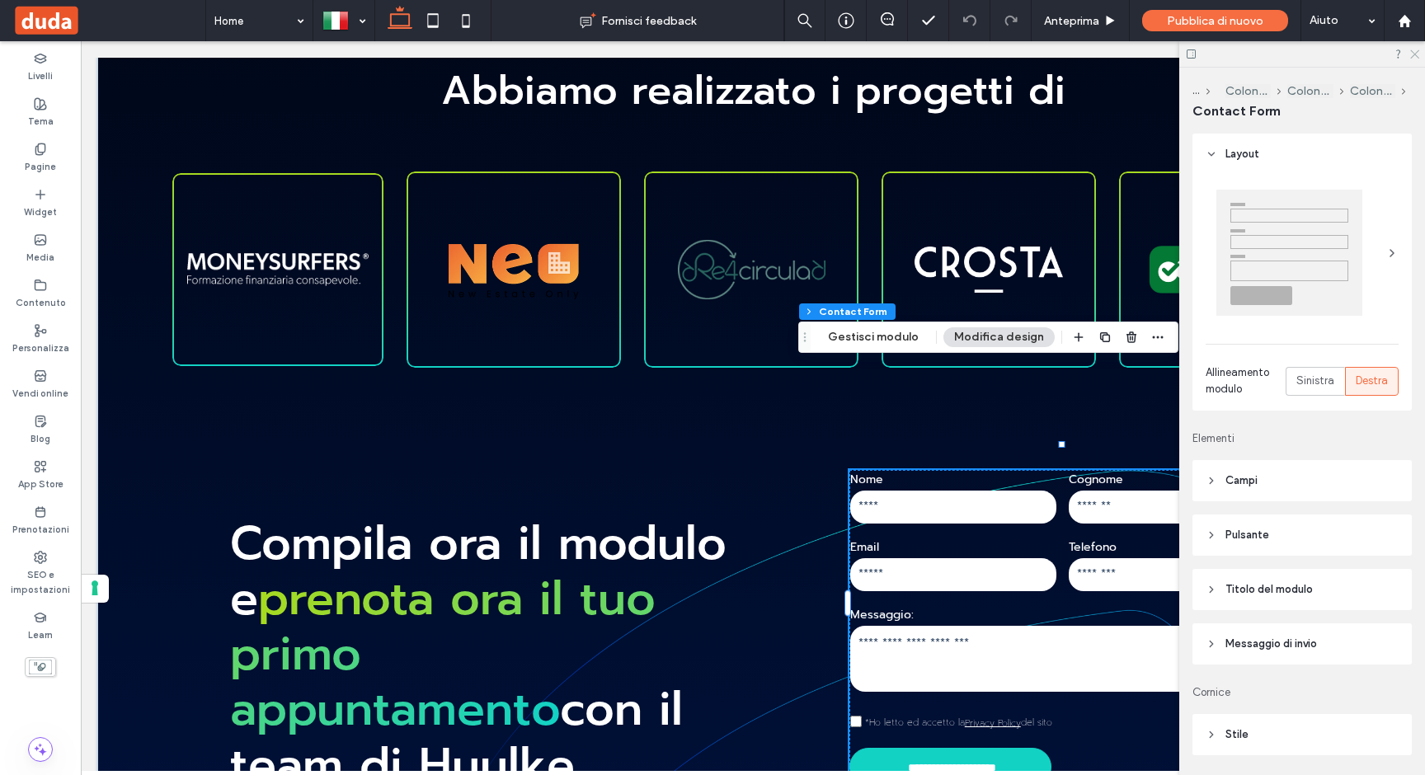
click at [1415, 53] on icon at bounding box center [1413, 53] width 11 height 11
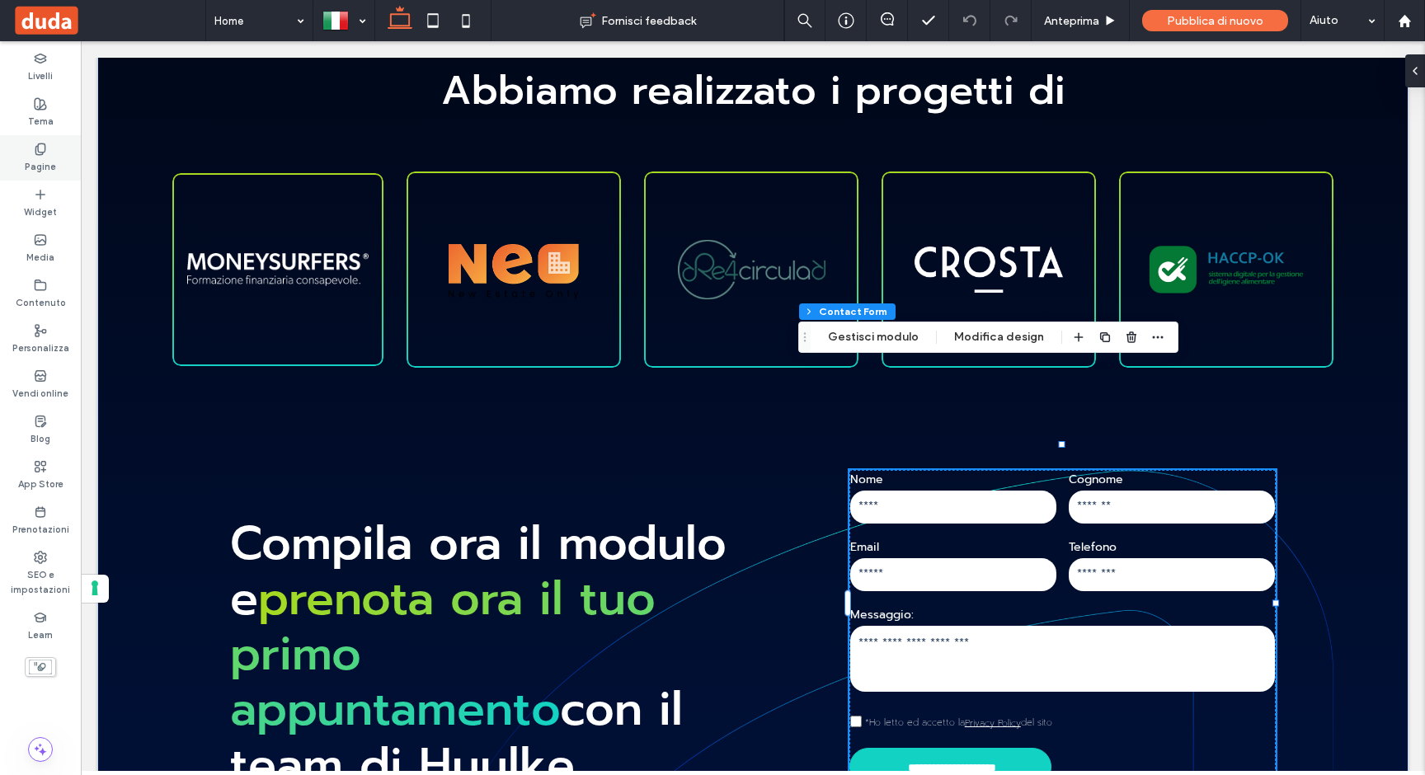
drag, startPoint x: 37, startPoint y: 157, endPoint x: 116, endPoint y: 303, distance: 166.7
click at [37, 157] on label "Pagine" at bounding box center [40, 165] width 31 height 18
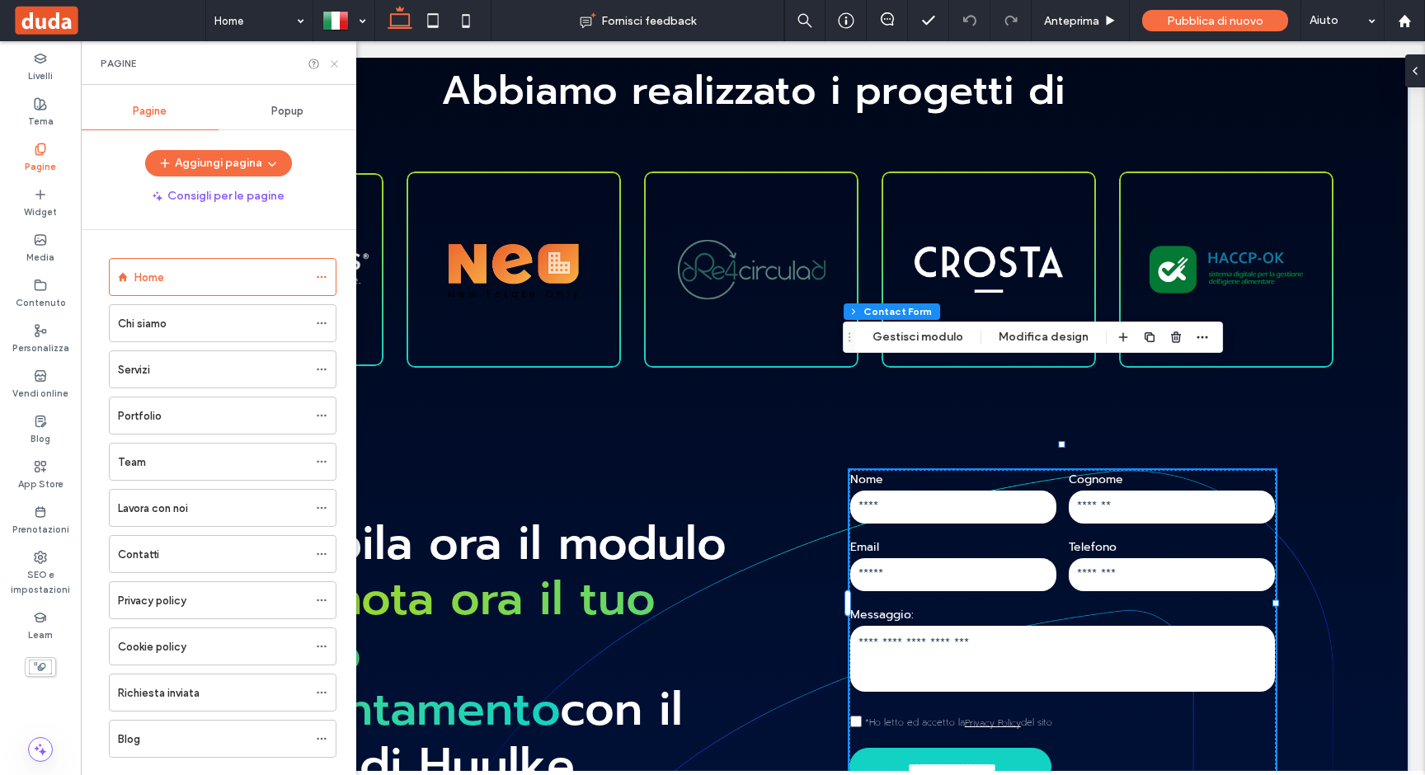
click at [331, 63] on icon at bounding box center [334, 64] width 12 height 12
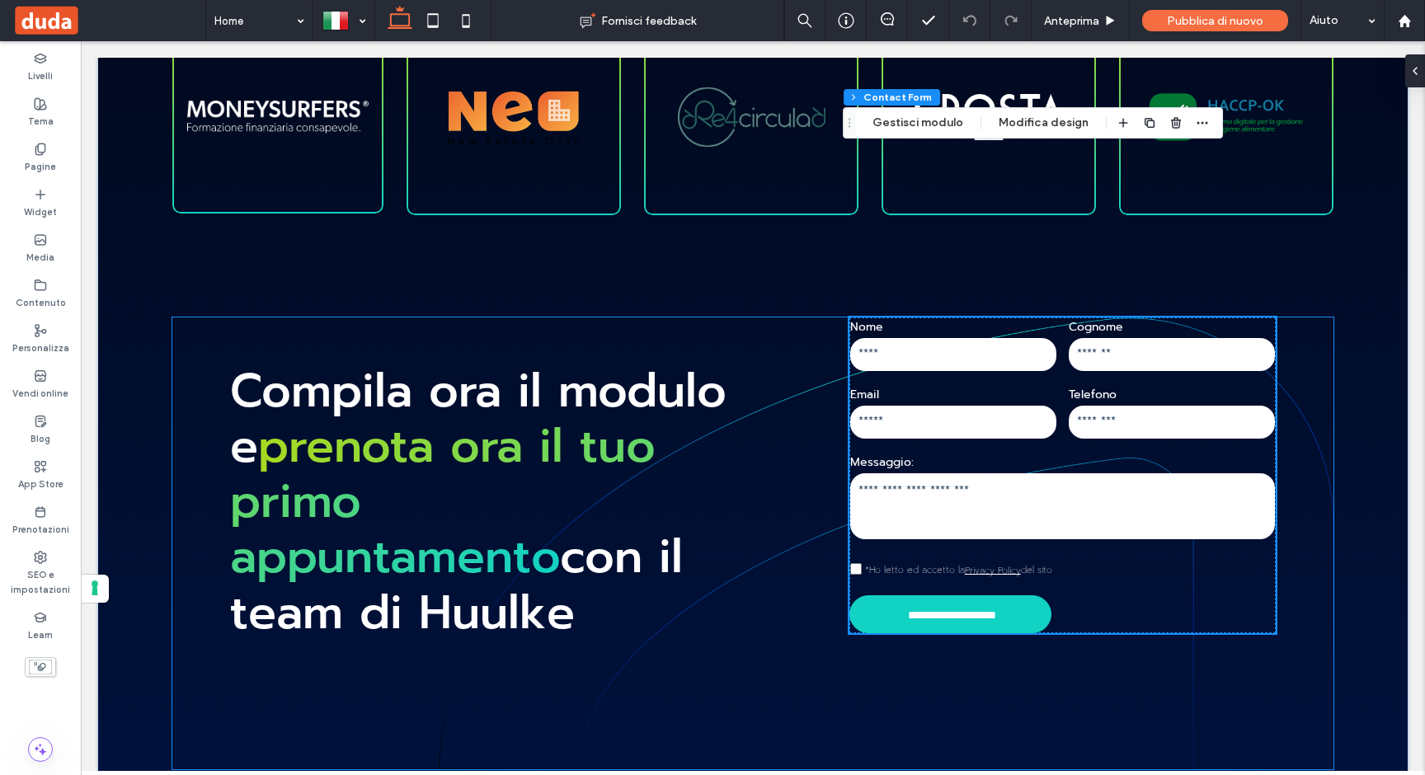
scroll to position [8044, 0]
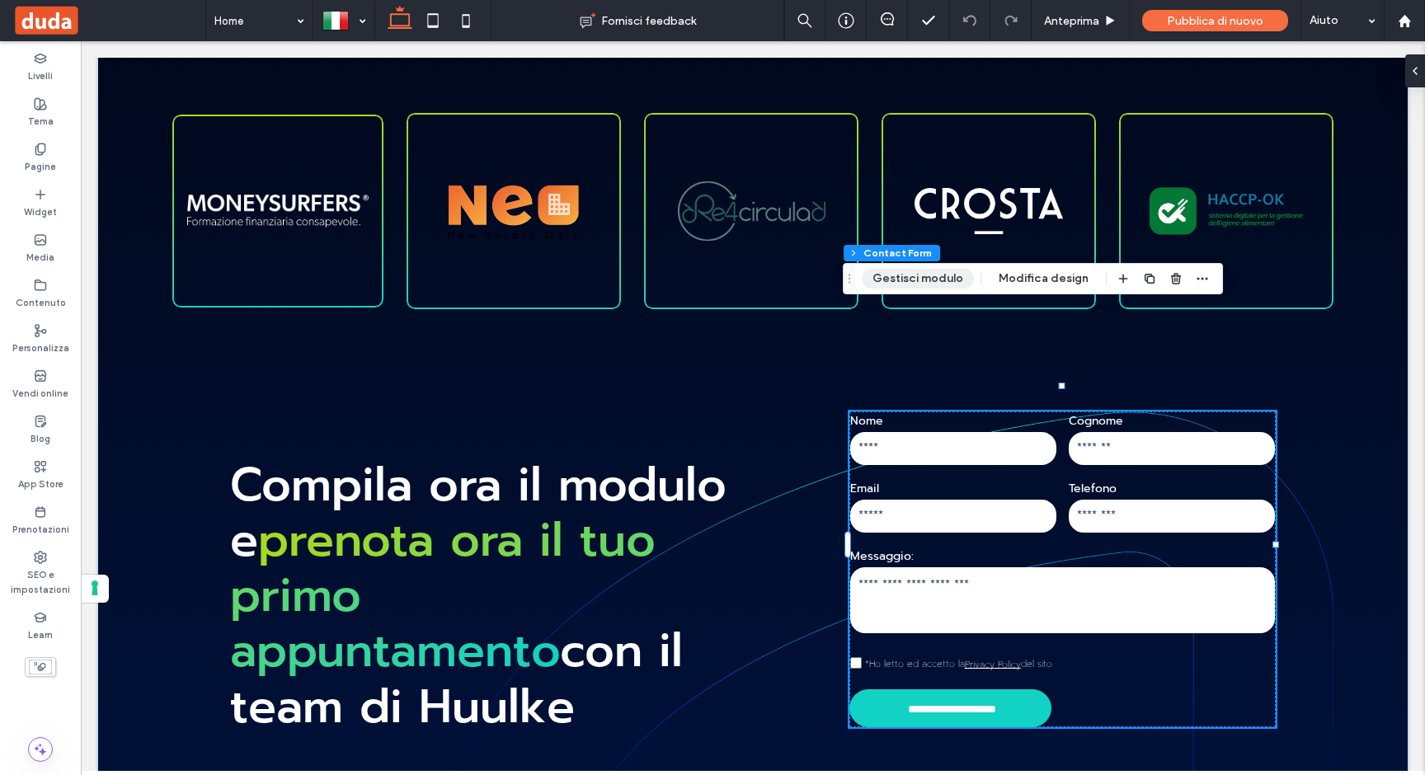
click at [942, 279] on button "Gestisci modulo" at bounding box center [918, 279] width 112 height 20
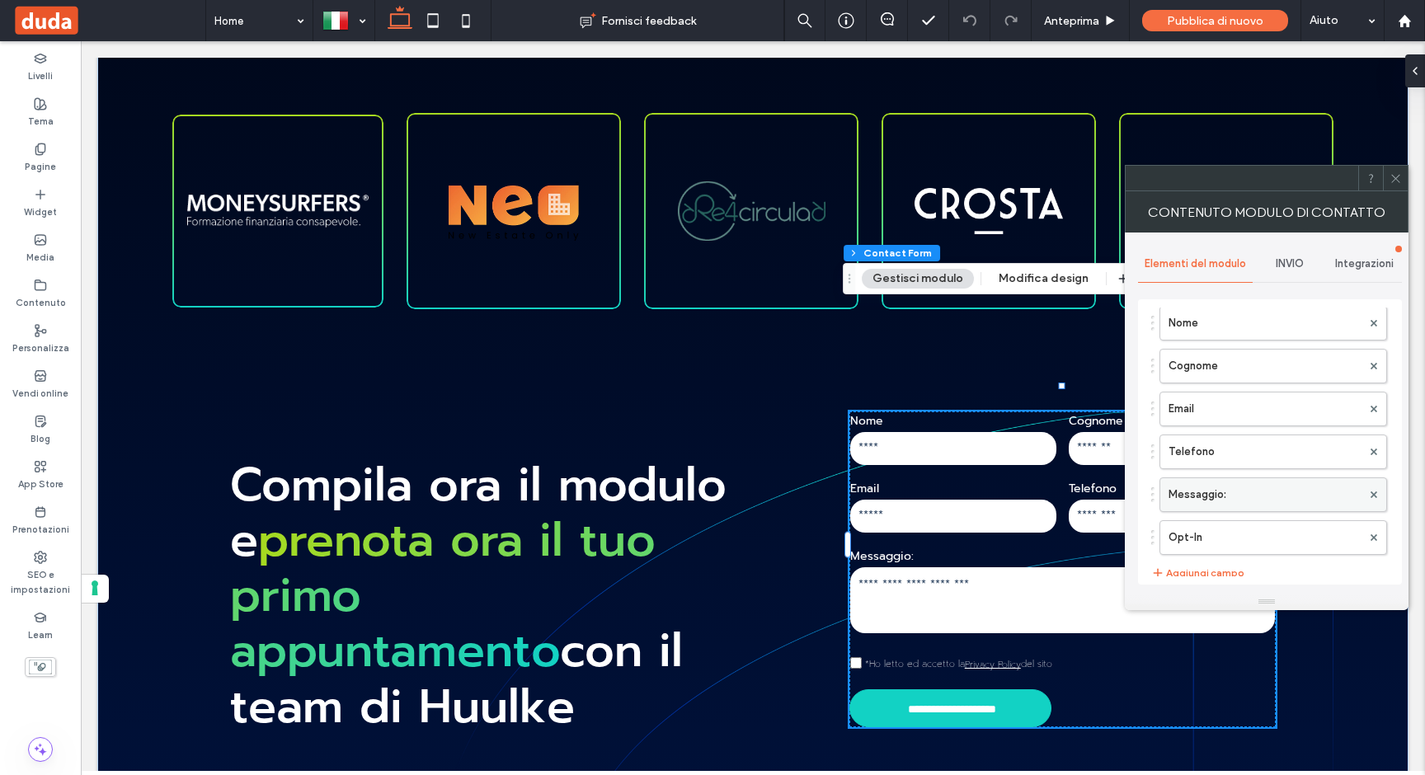
scroll to position [0, 0]
click at [1395, 172] on icon at bounding box center [1395, 178] width 12 height 12
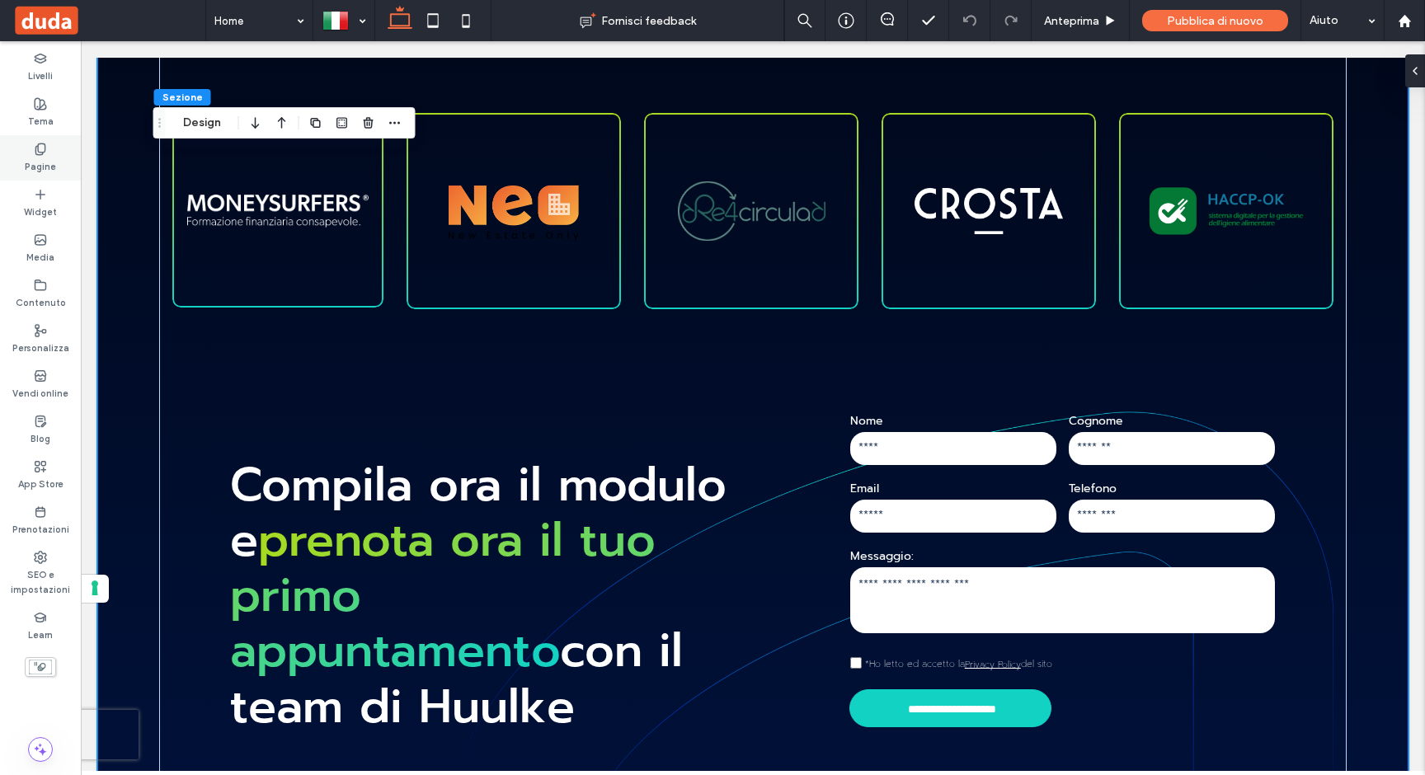
click at [48, 152] on div "Pagine" at bounding box center [40, 157] width 81 height 45
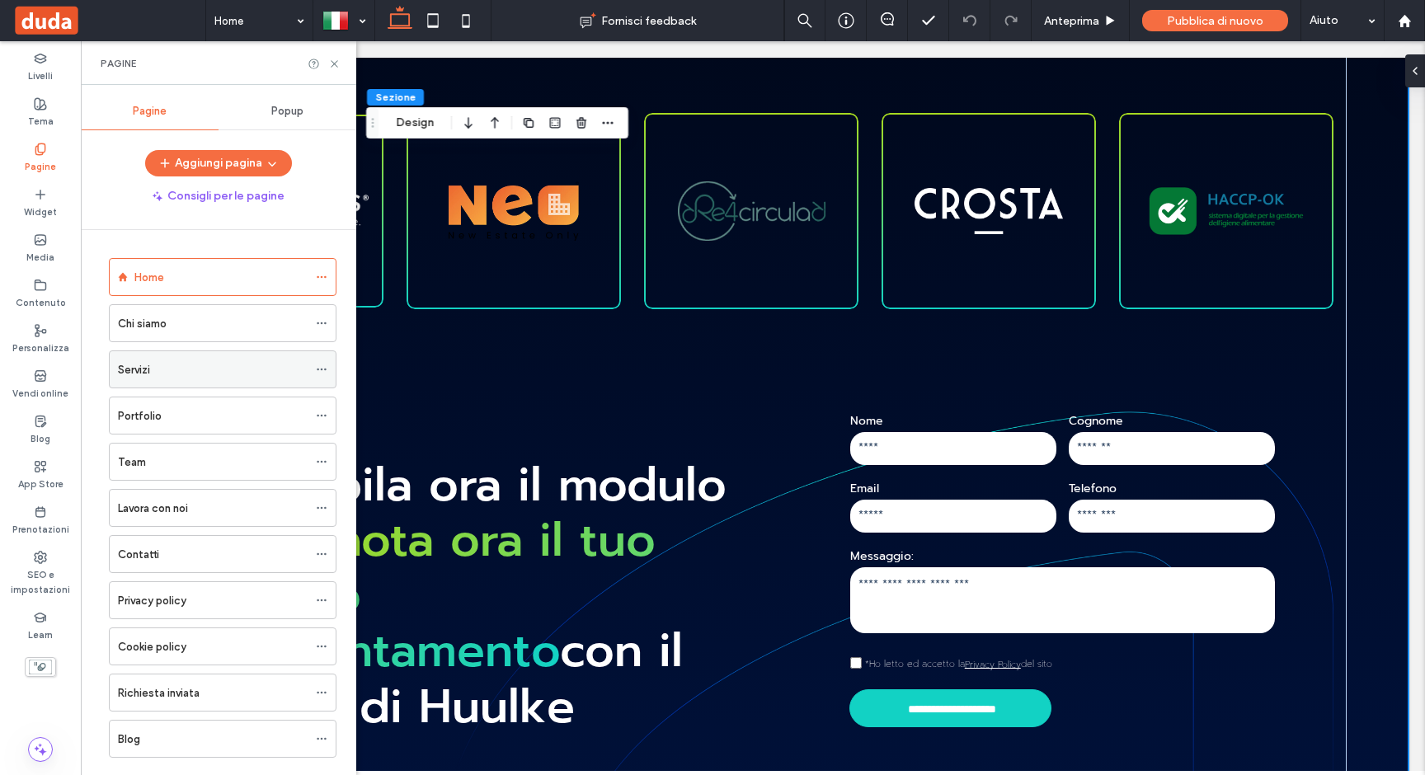
scroll to position [32, 0]
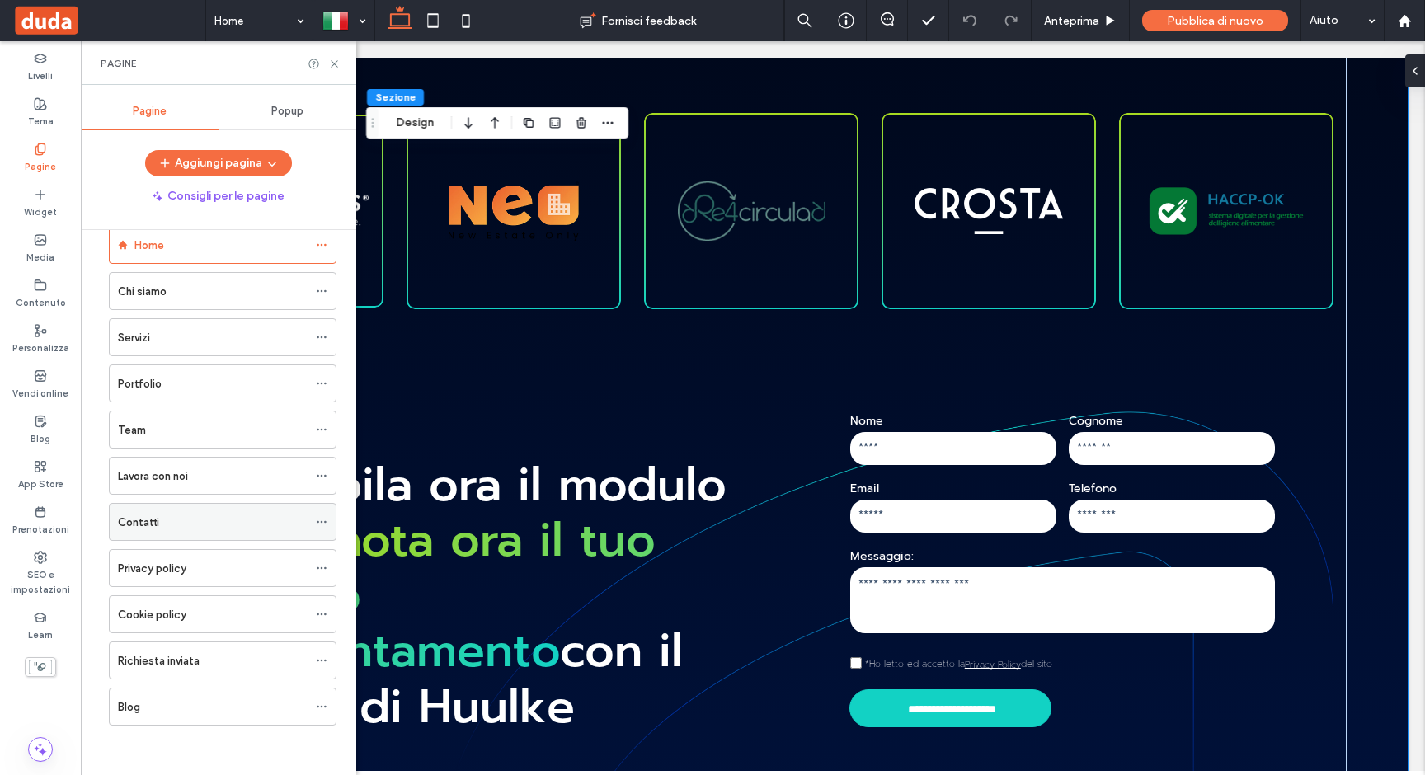
click at [175, 533] on div "Contatti" at bounding box center [213, 522] width 190 height 36
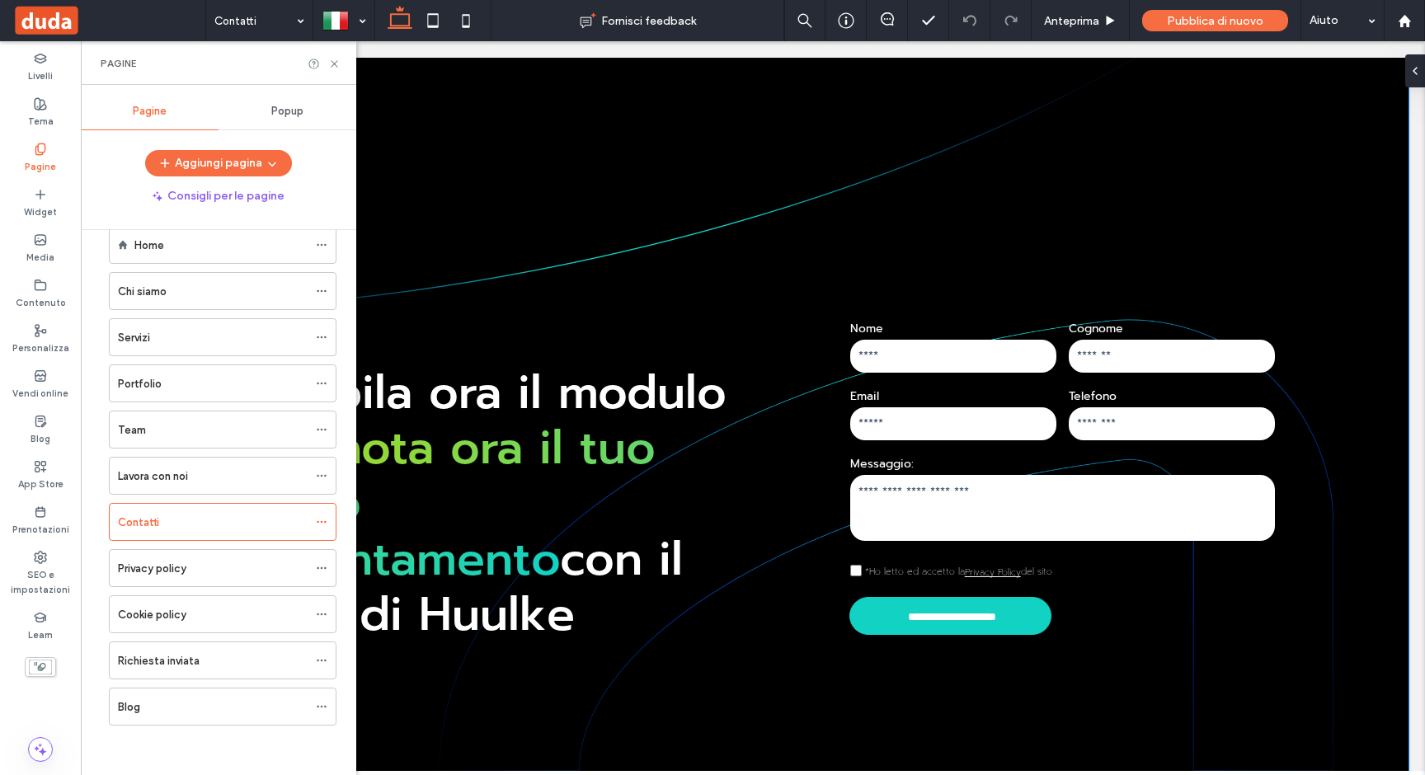
scroll to position [1016, 0]
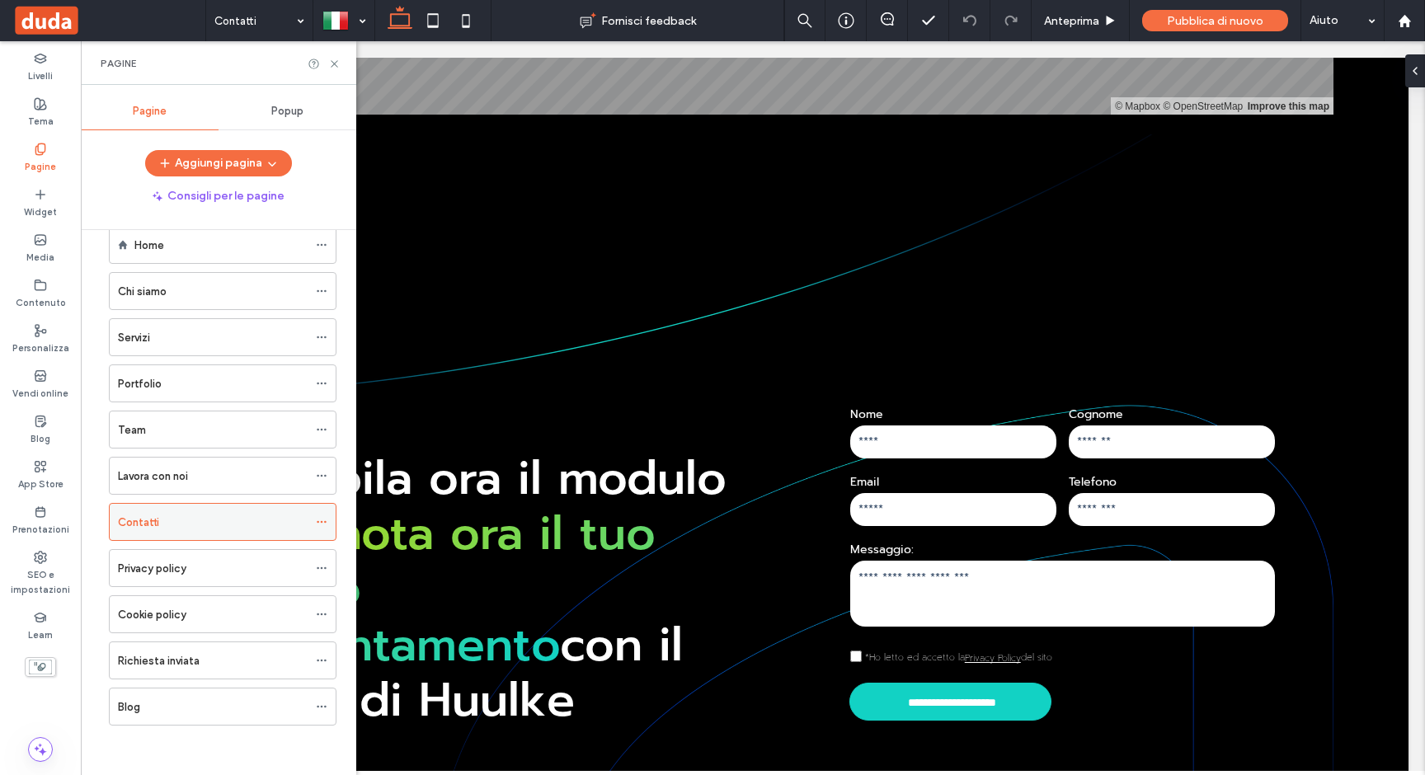
click at [316, 522] on icon at bounding box center [322, 522] width 12 height 12
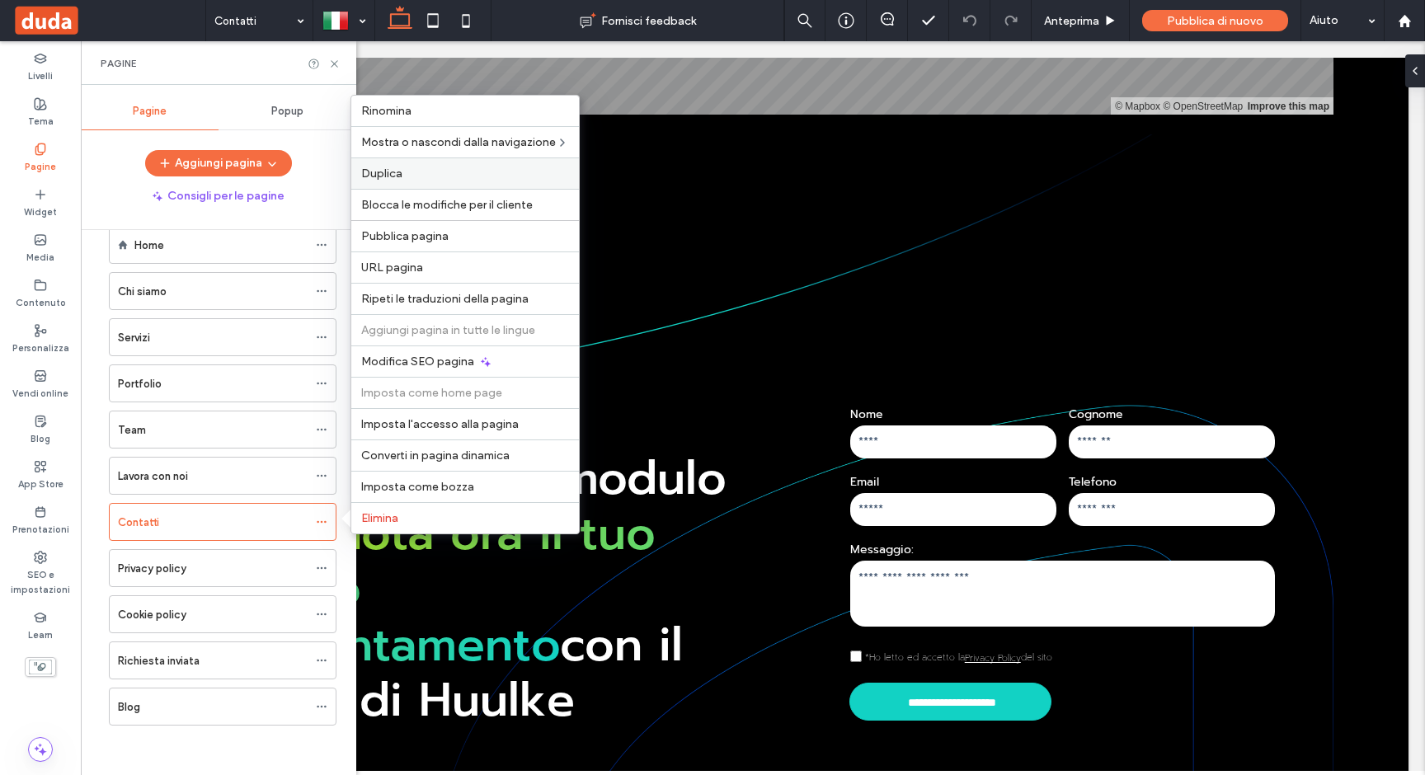
click at [404, 170] on label "Duplica" at bounding box center [465, 174] width 208 height 14
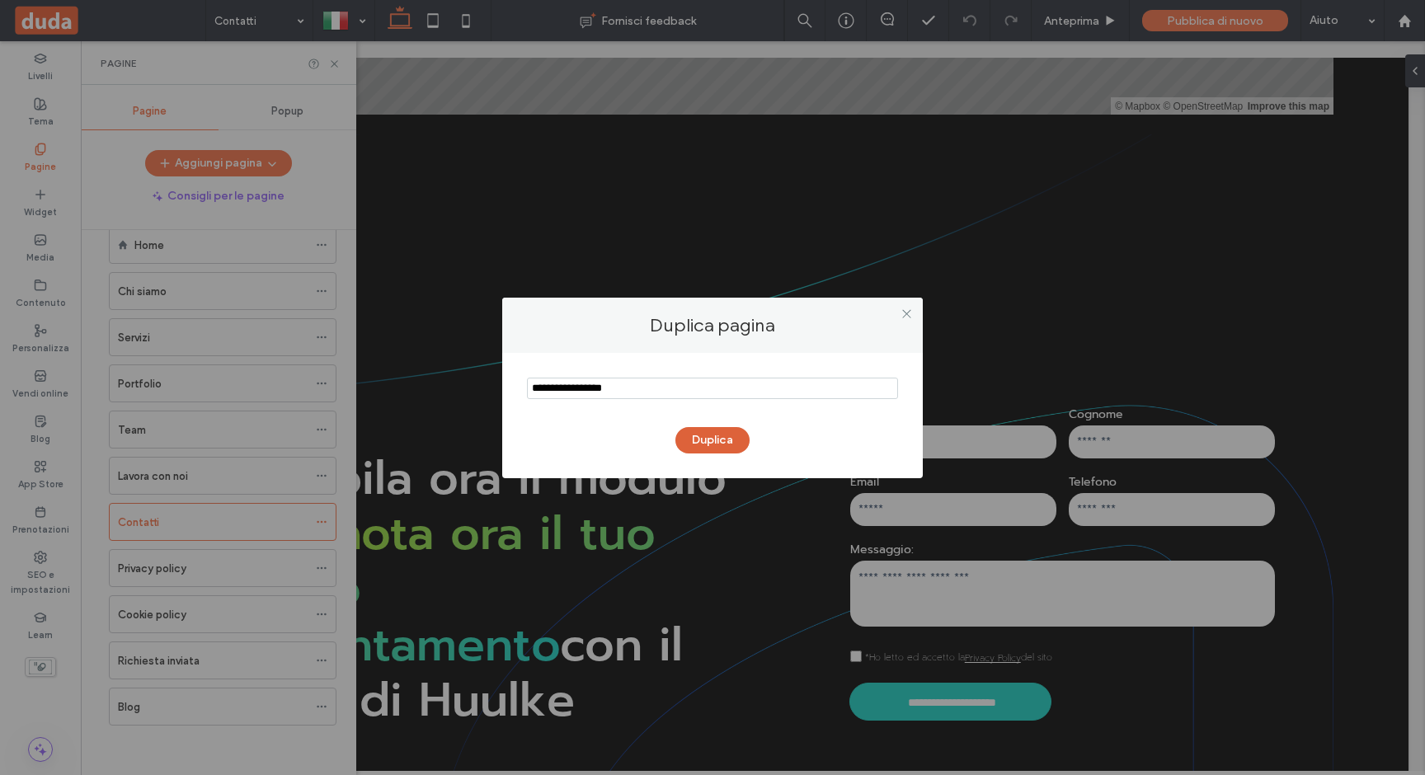
click at [704, 439] on button "Duplica" at bounding box center [712, 440] width 74 height 26
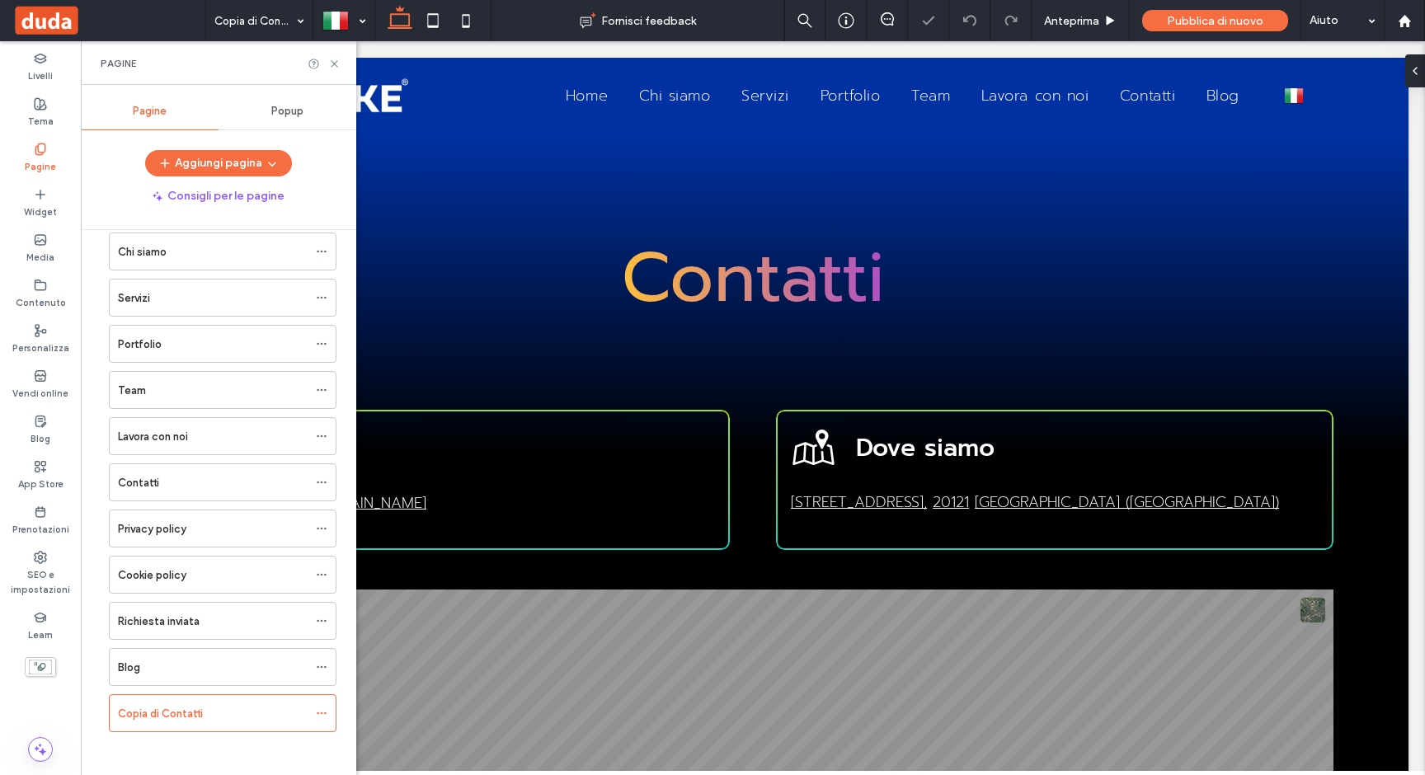
scroll to position [78, 0]
click at [326, 704] on icon at bounding box center [322, 707] width 12 height 12
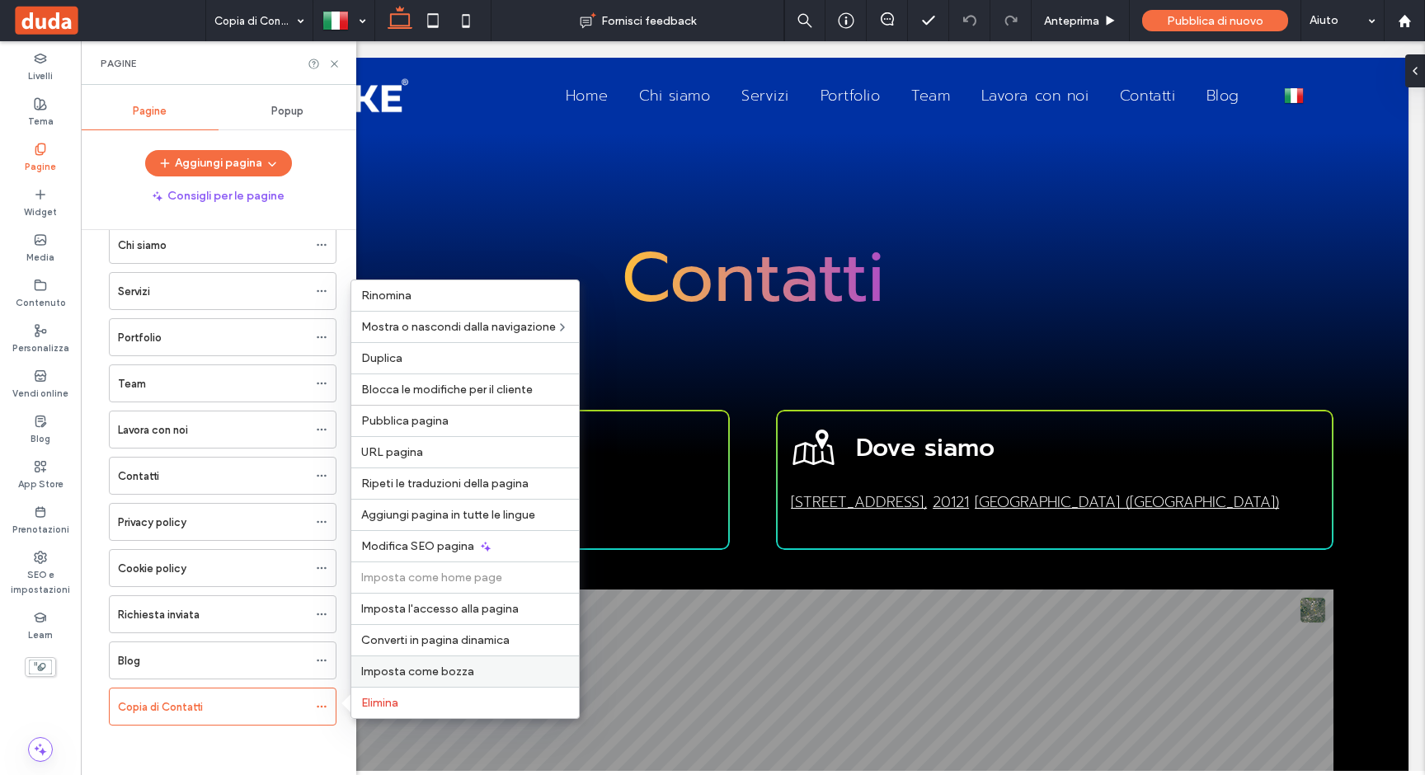
click at [397, 670] on span "Imposta come bozza" at bounding box center [417, 672] width 113 height 14
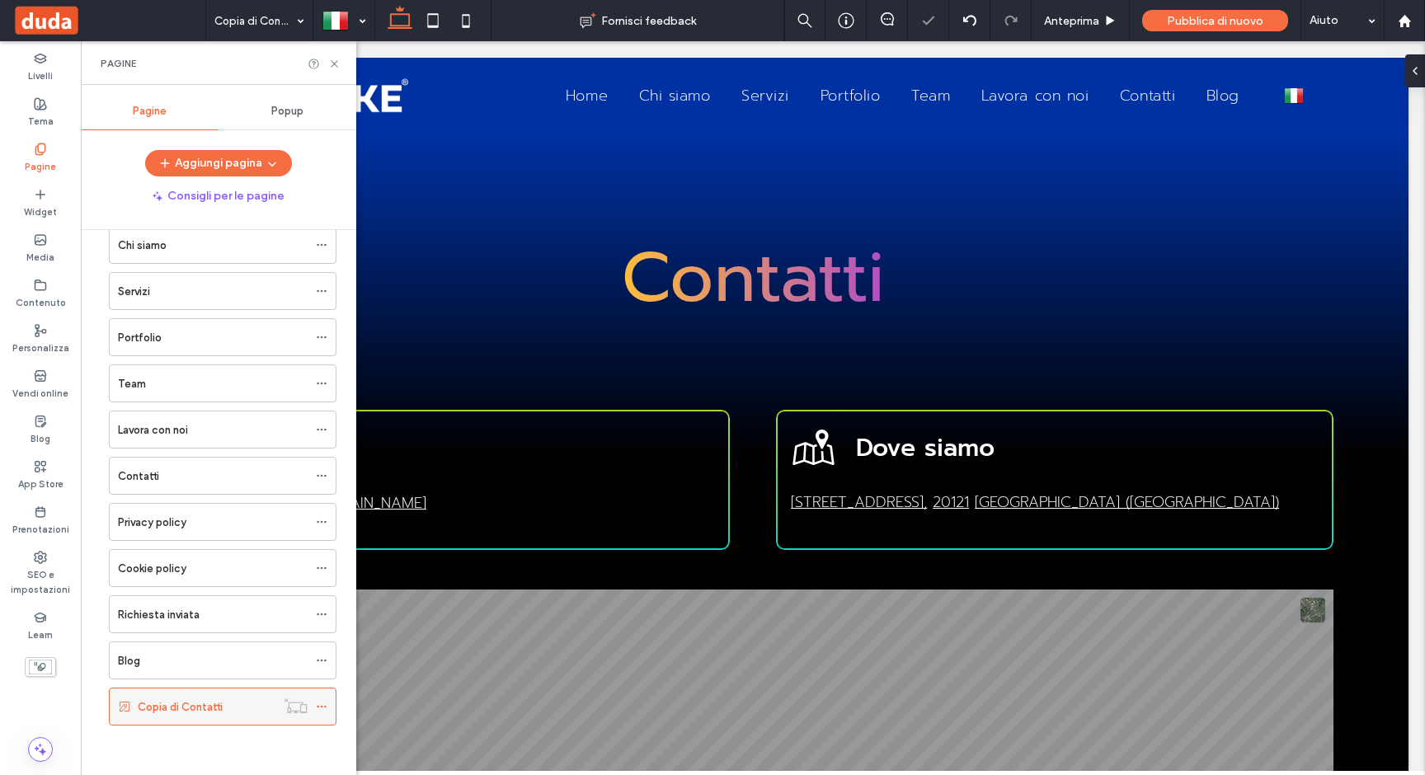
click at [322, 702] on icon at bounding box center [322, 707] width 12 height 12
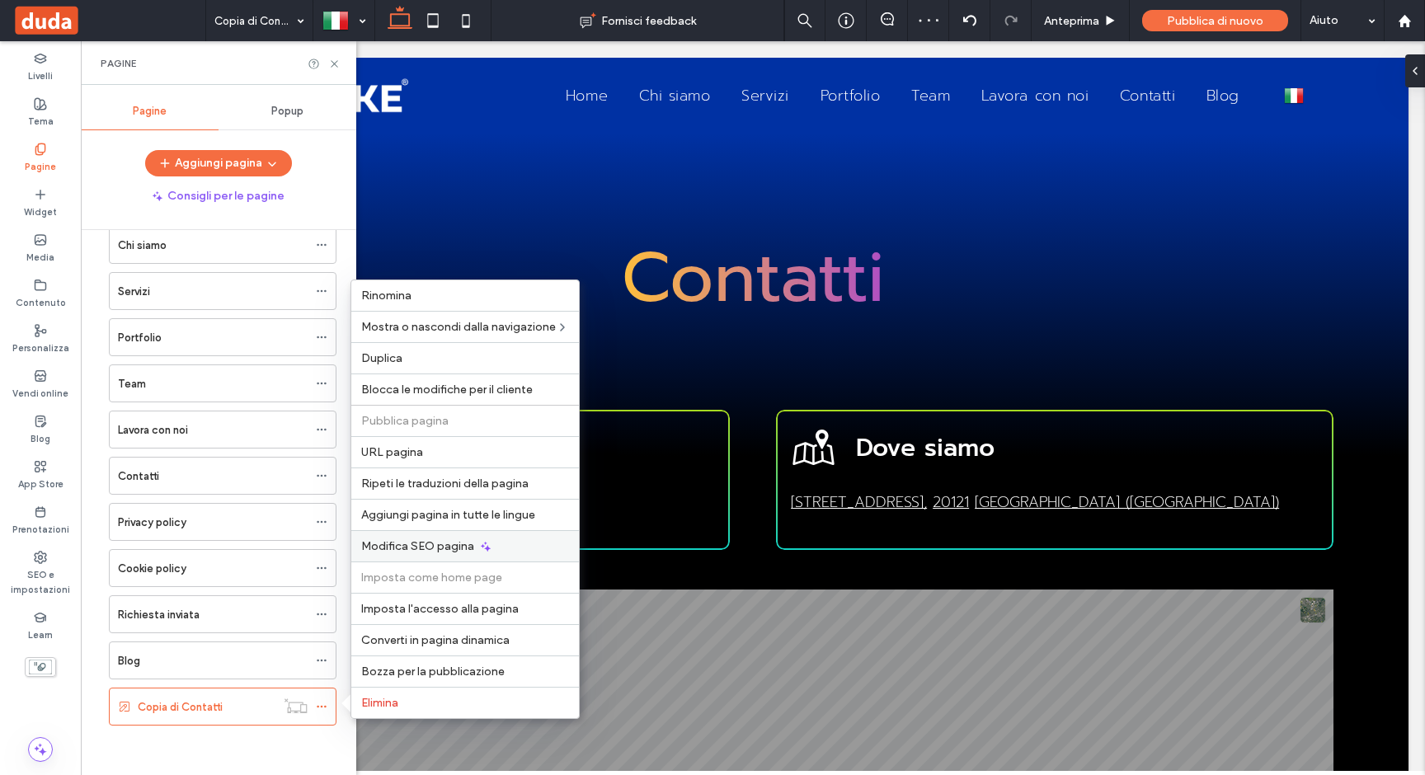
click at [417, 534] on div "Modifica SEO pagina" at bounding box center [465, 545] width 228 height 31
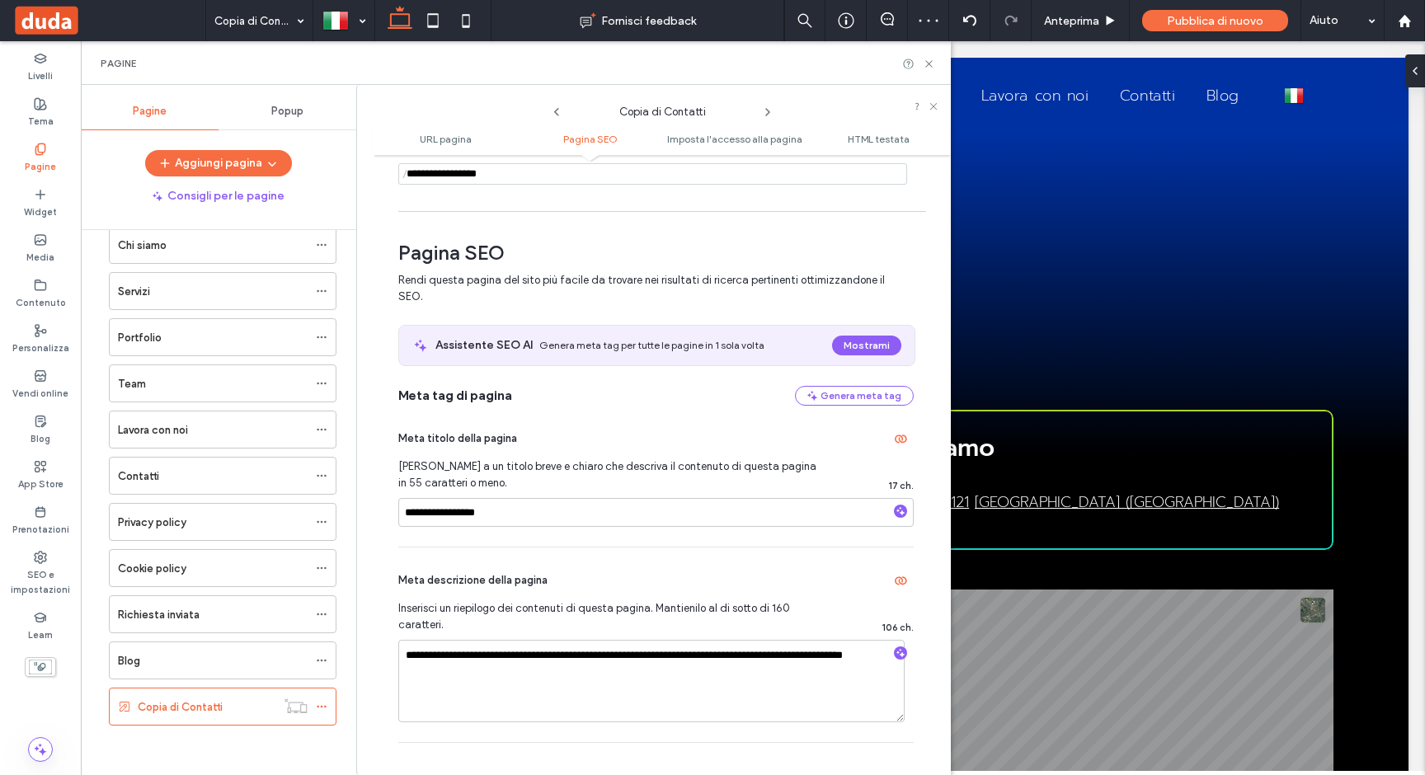
scroll to position [514, 0]
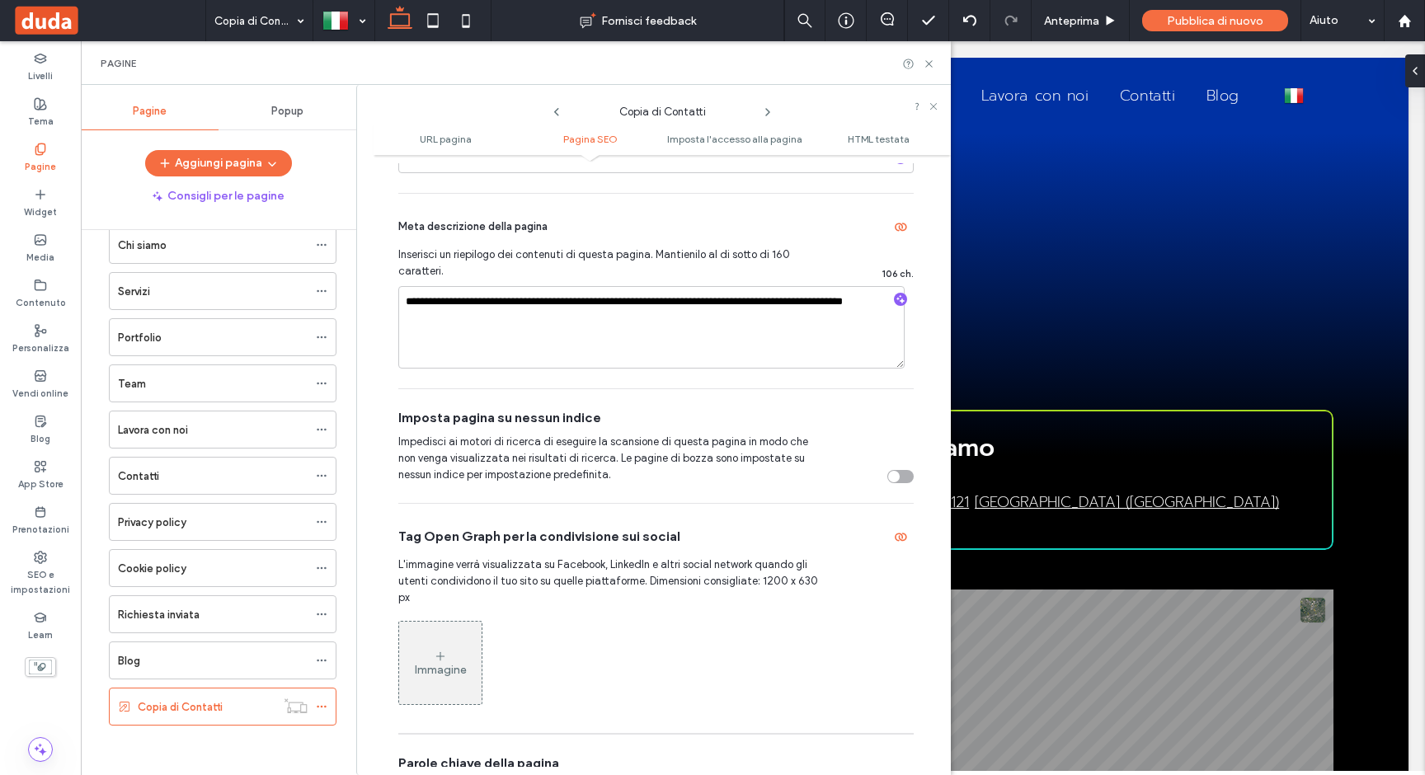
click at [901, 477] on div "toggle" at bounding box center [900, 476] width 26 height 13
click at [931, 107] on icon at bounding box center [933, 106] width 10 height 10
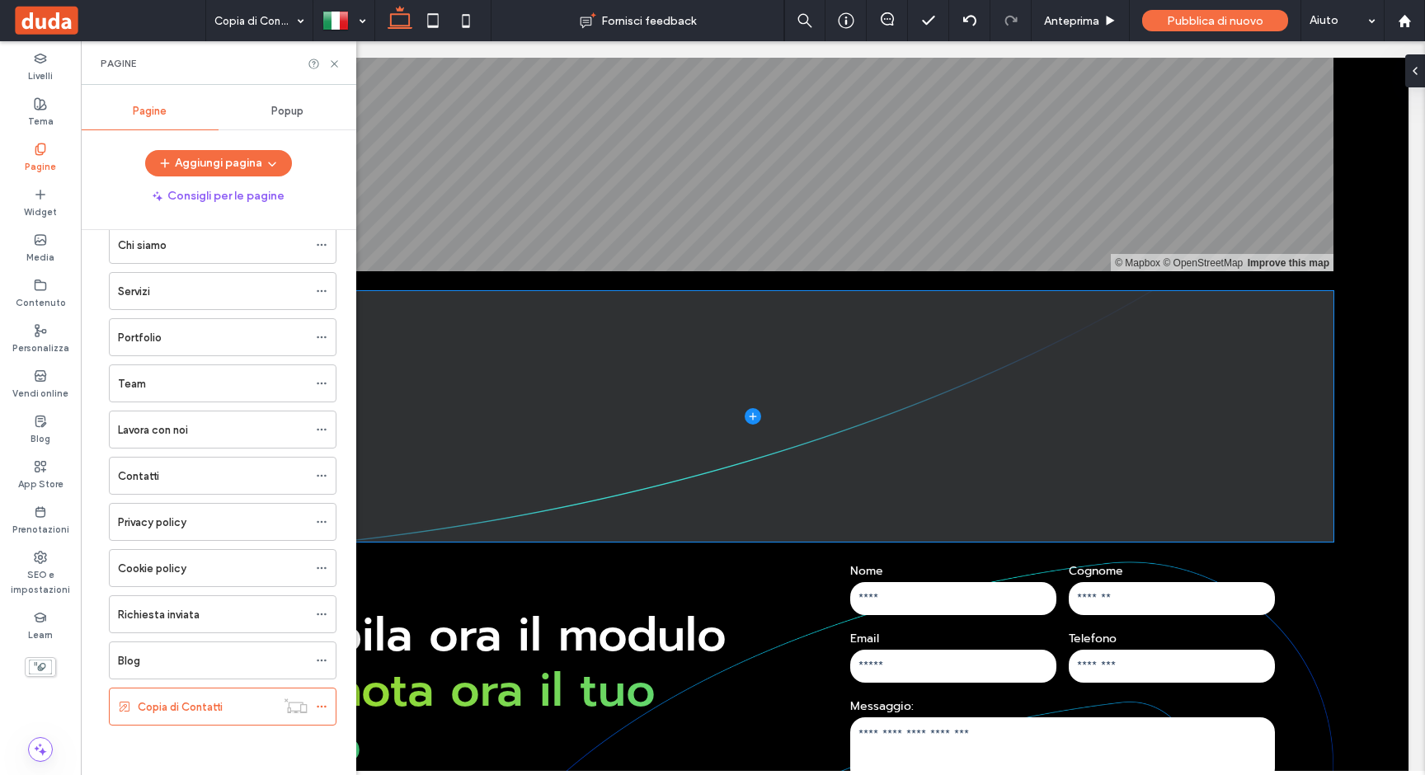
scroll to position [1172, 0]
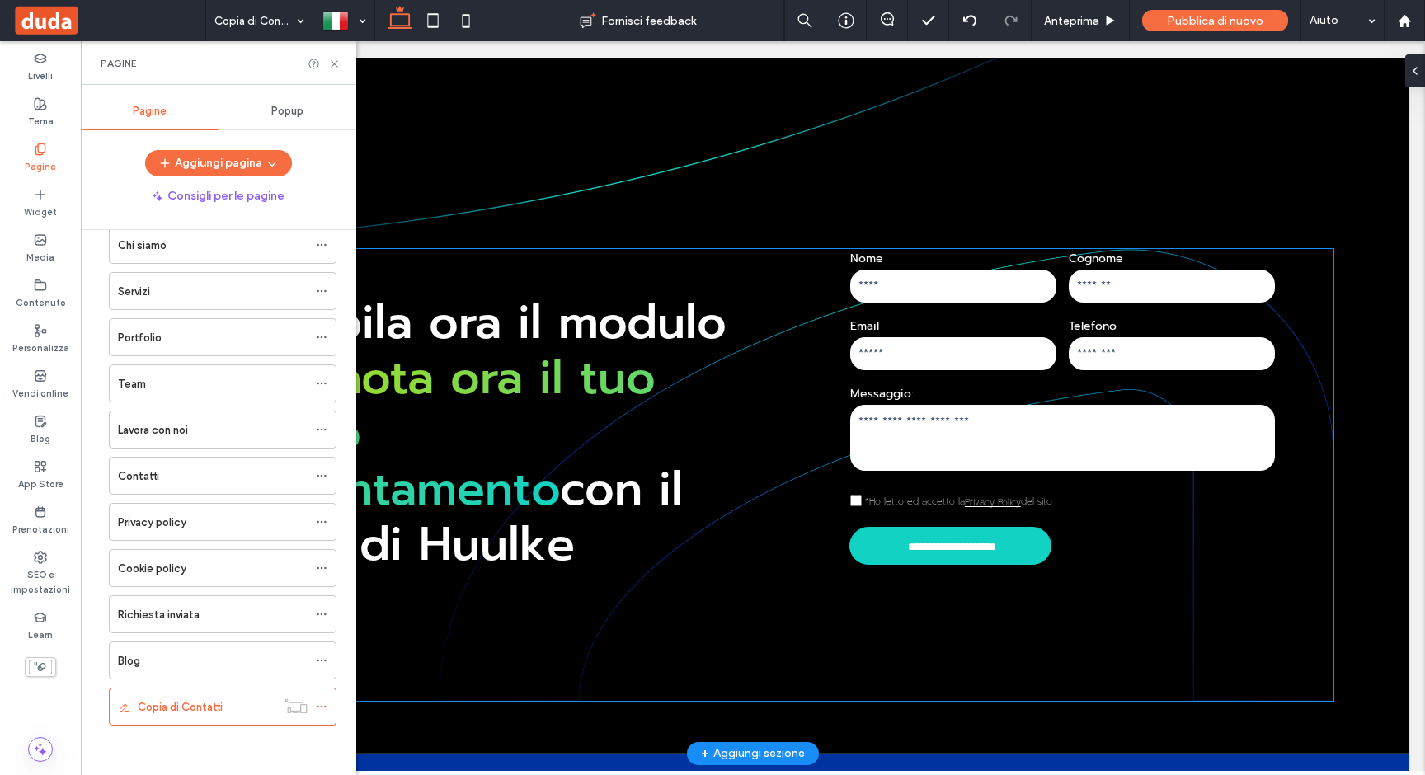
click at [1083, 407] on textarea at bounding box center [1062, 438] width 425 height 66
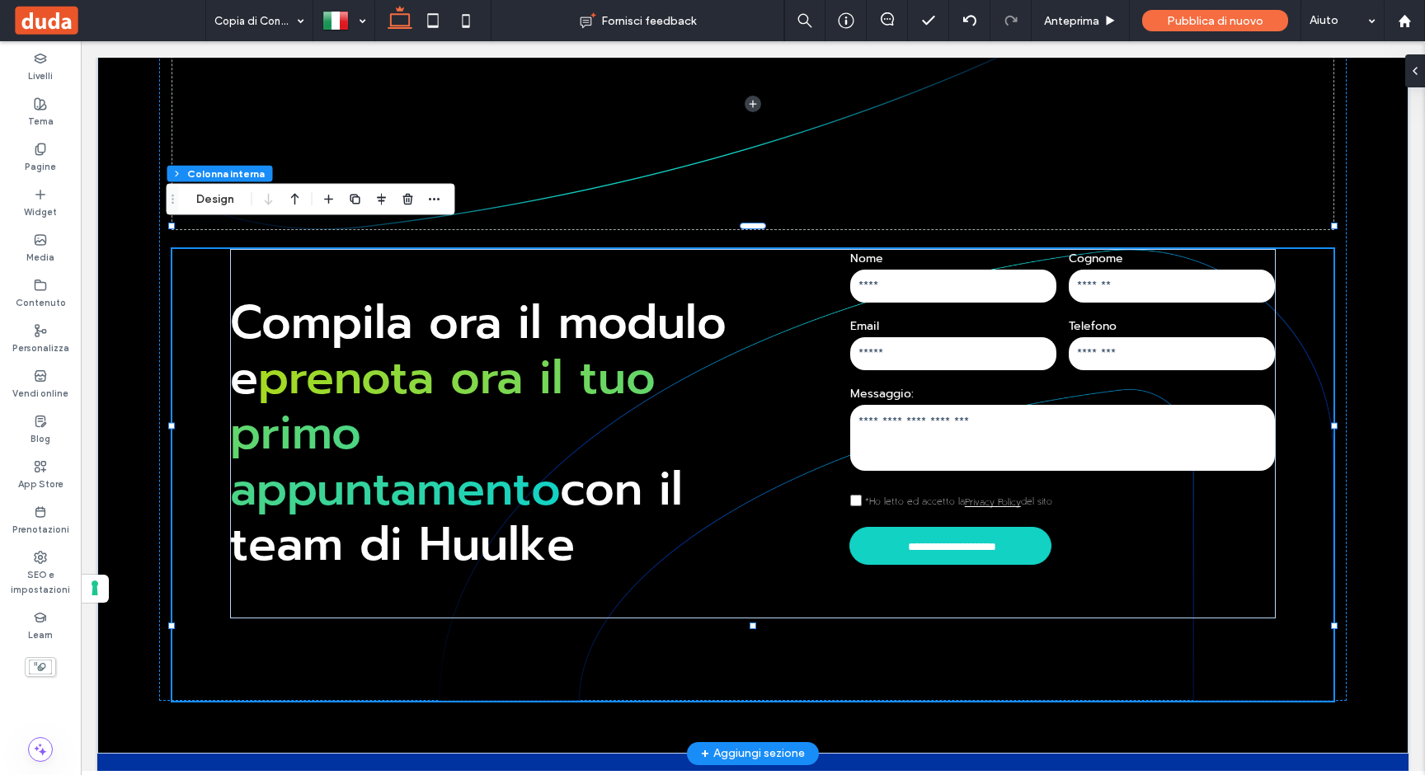
click at [1022, 417] on textarea at bounding box center [1062, 438] width 425 height 66
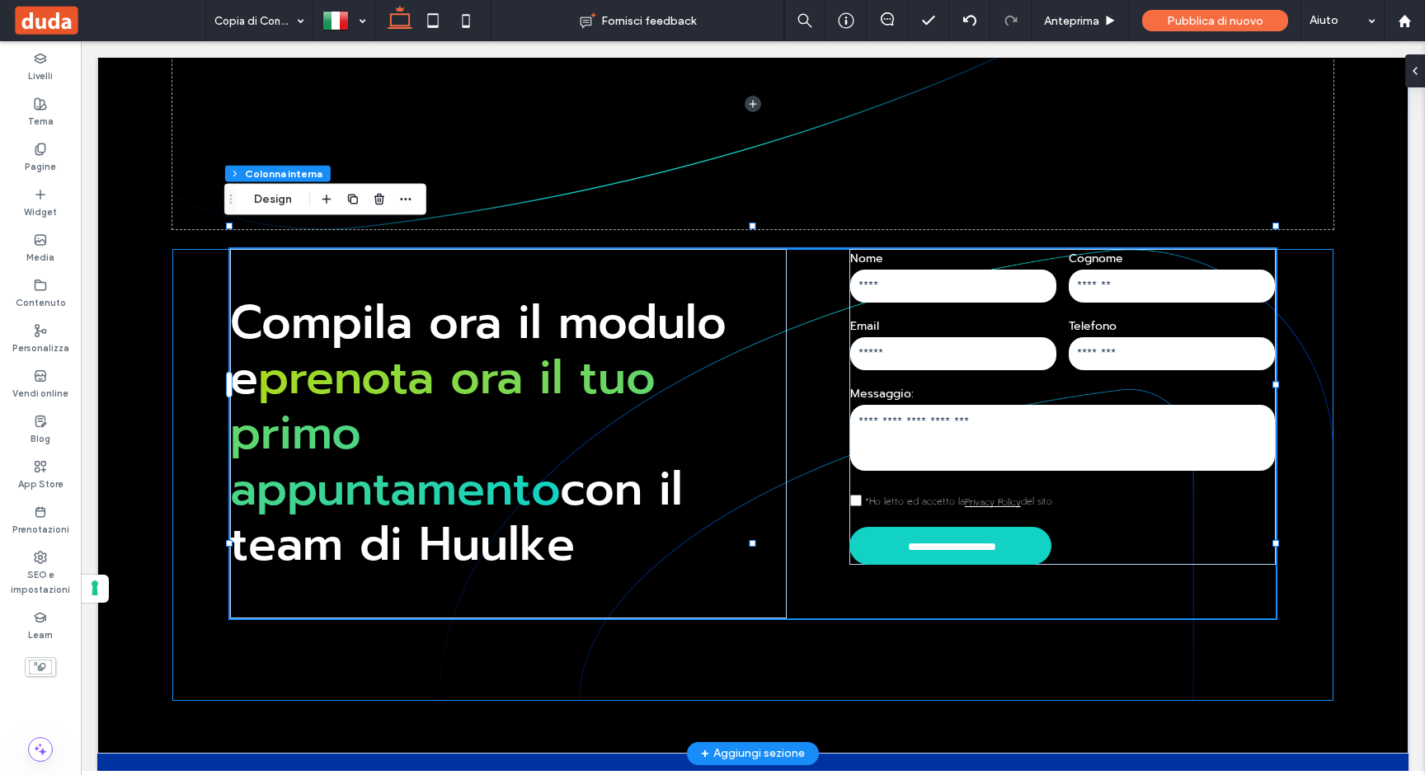
click at [1003, 419] on textarea at bounding box center [1062, 438] width 425 height 66
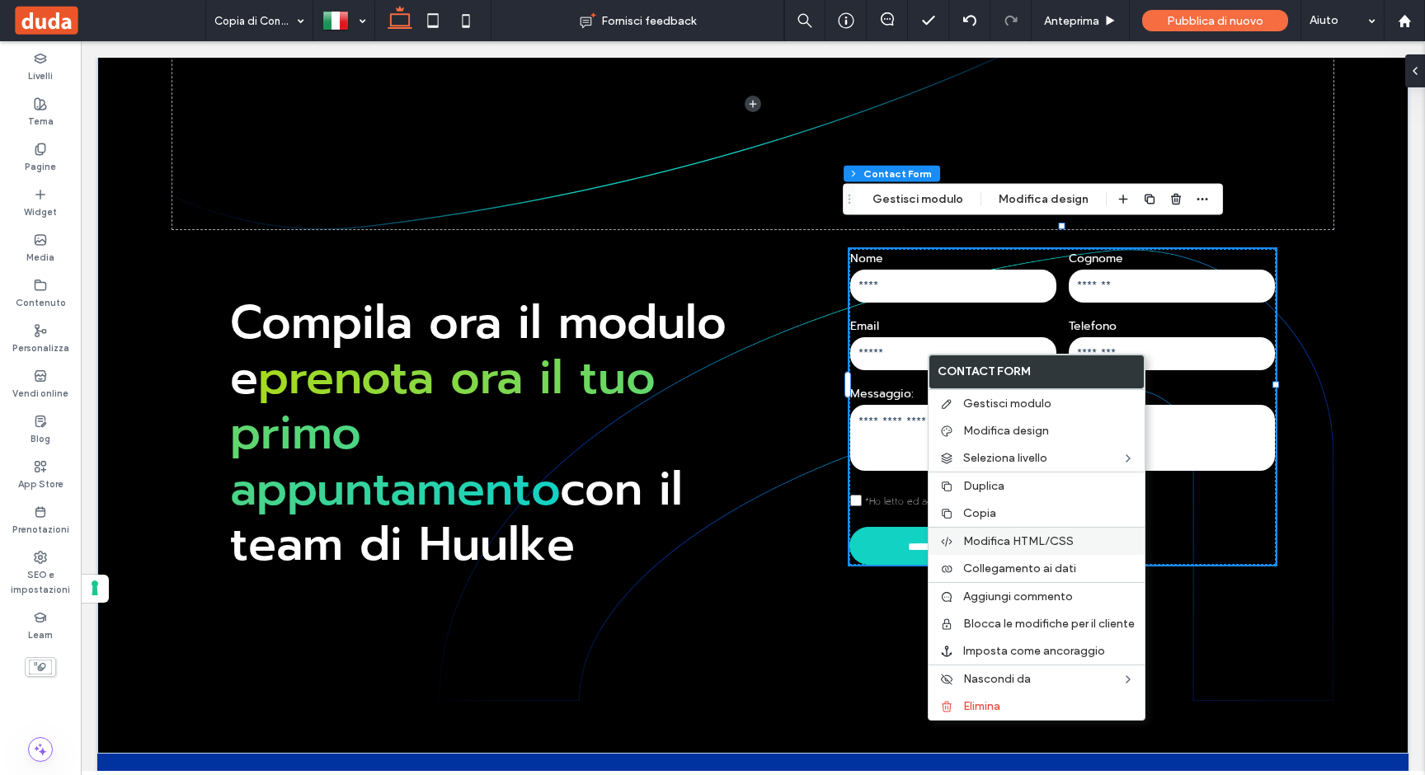
click at [994, 529] on div "Modifica HTML/CSS" at bounding box center [1036, 541] width 216 height 28
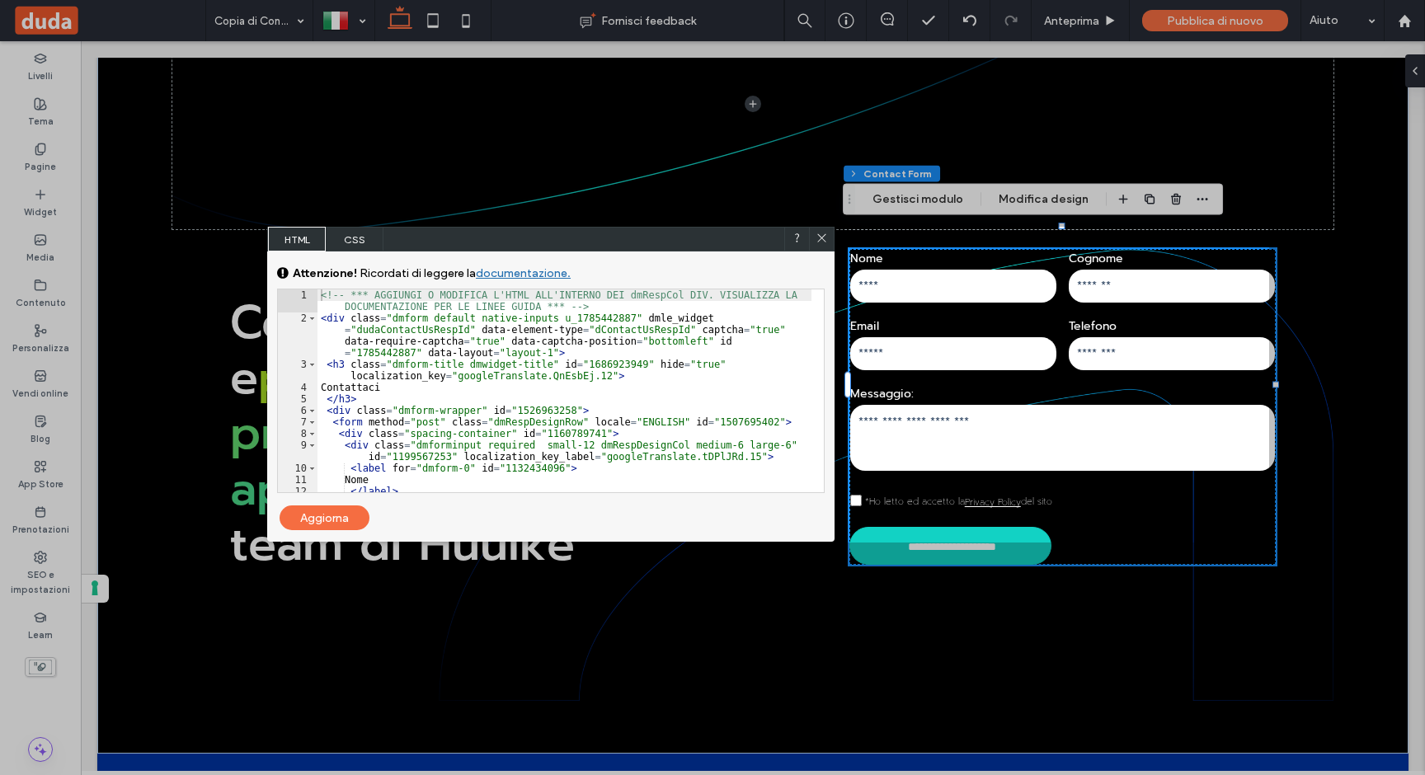
click at [820, 238] on icon at bounding box center [821, 238] width 12 height 12
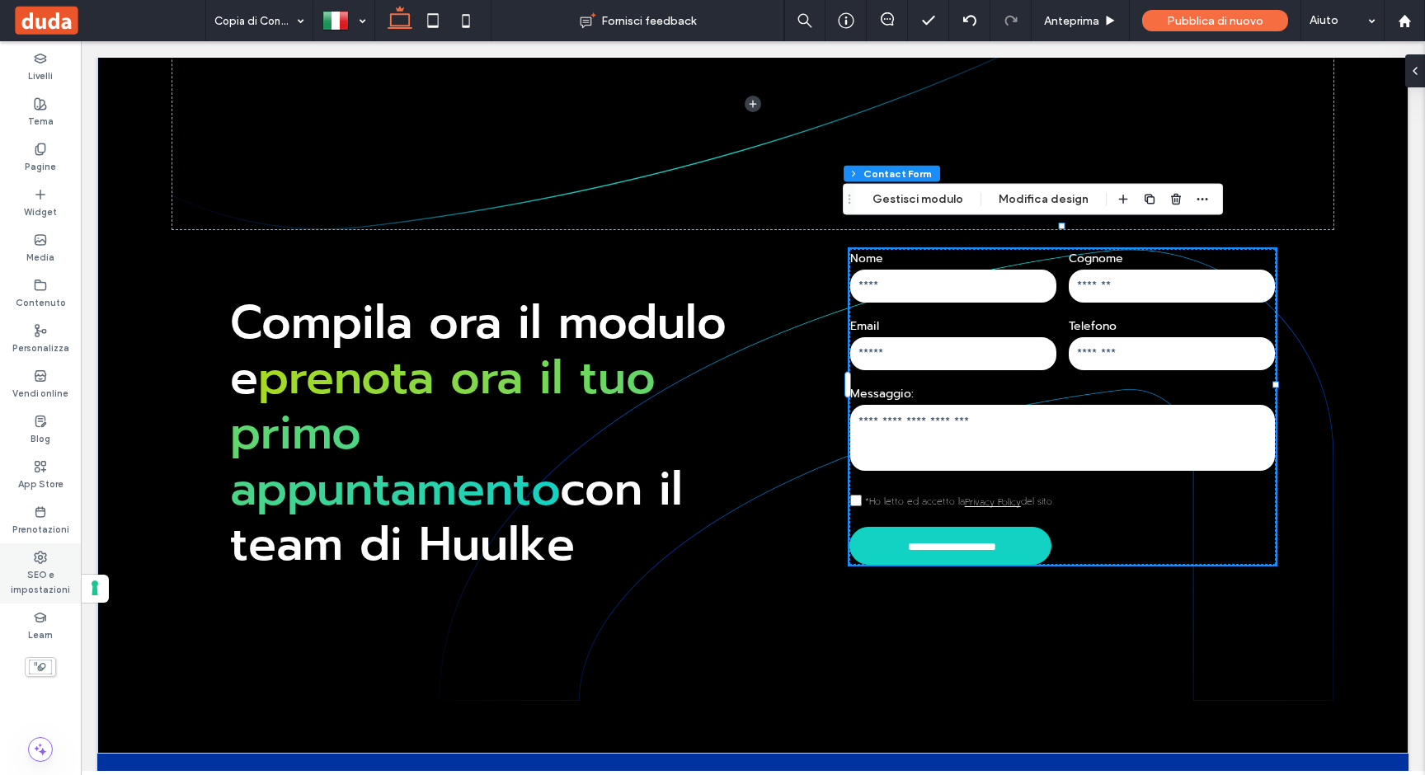
click at [47, 569] on label "SEO e impostazioni" at bounding box center [40, 580] width 81 height 33
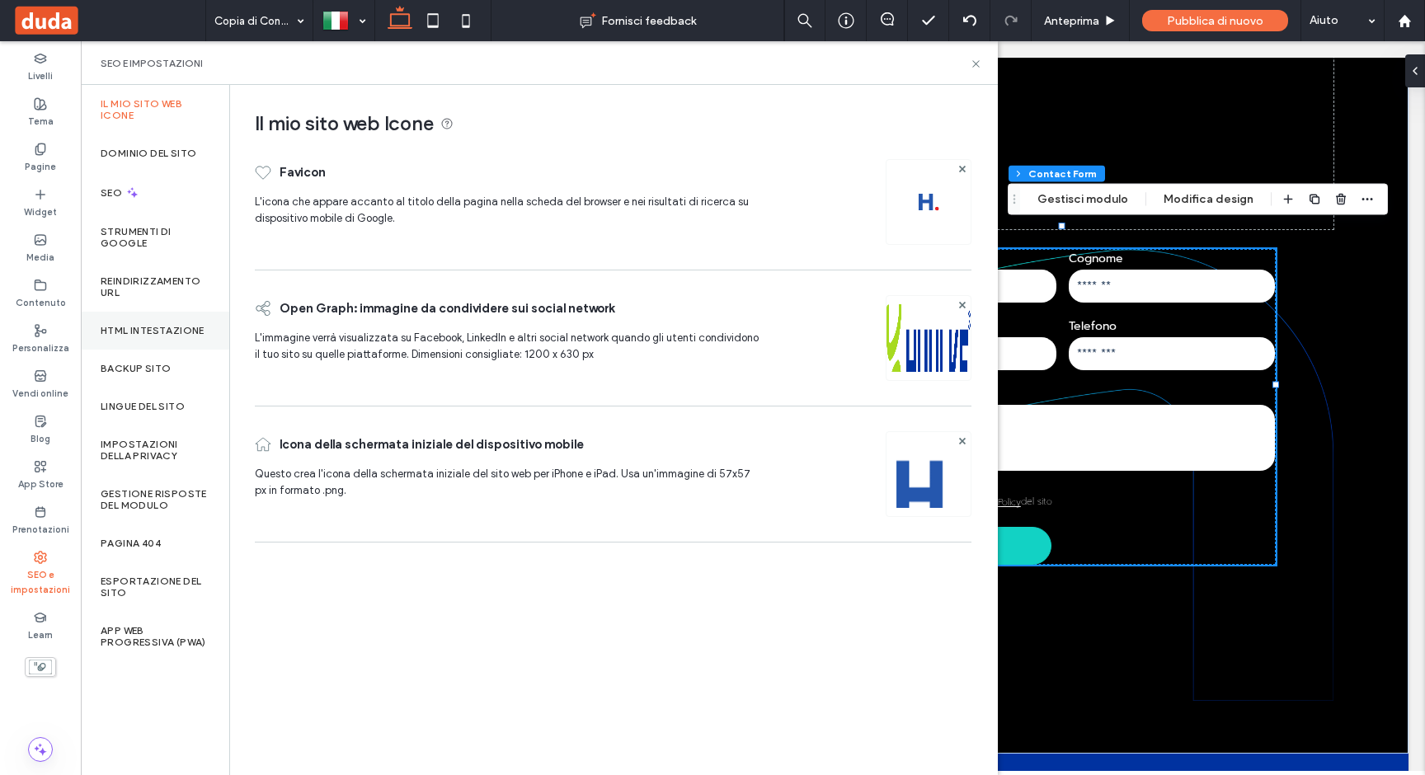
click at [167, 325] on label "HTML intestazione" at bounding box center [153, 331] width 104 height 12
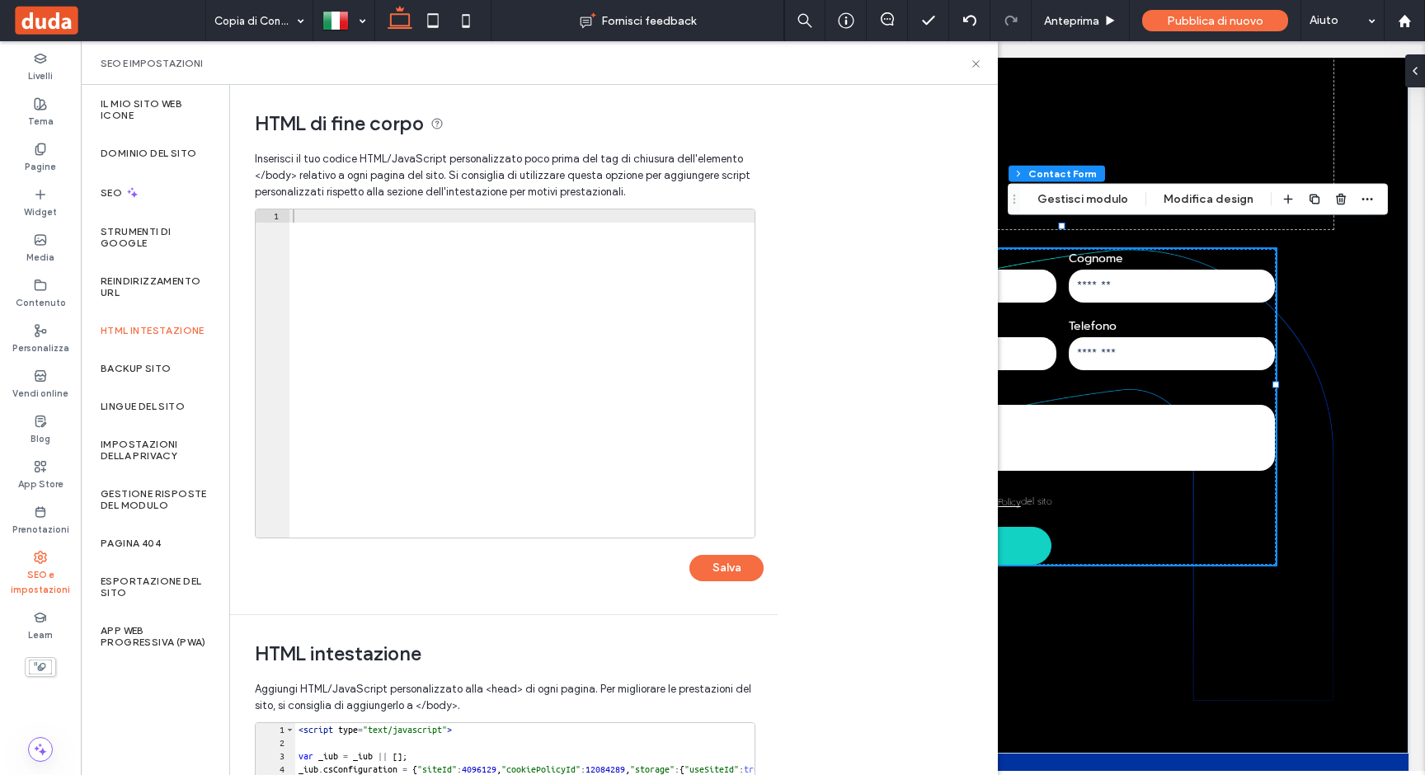
scroll to position [1, 0]
click at [439, 267] on div at bounding box center [521, 386] width 465 height 355
click at [332, 247] on div at bounding box center [521, 386] width 465 height 355
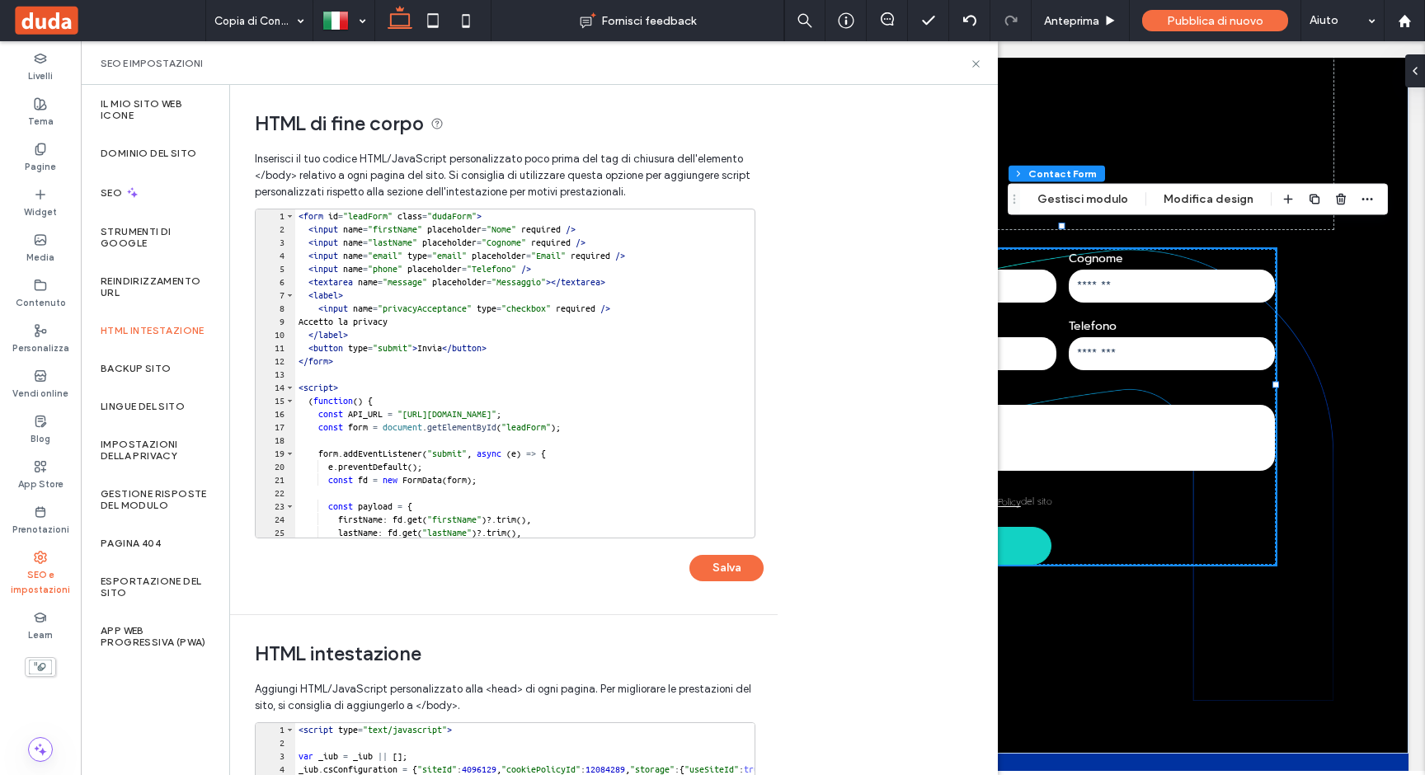
scroll to position [0, 0]
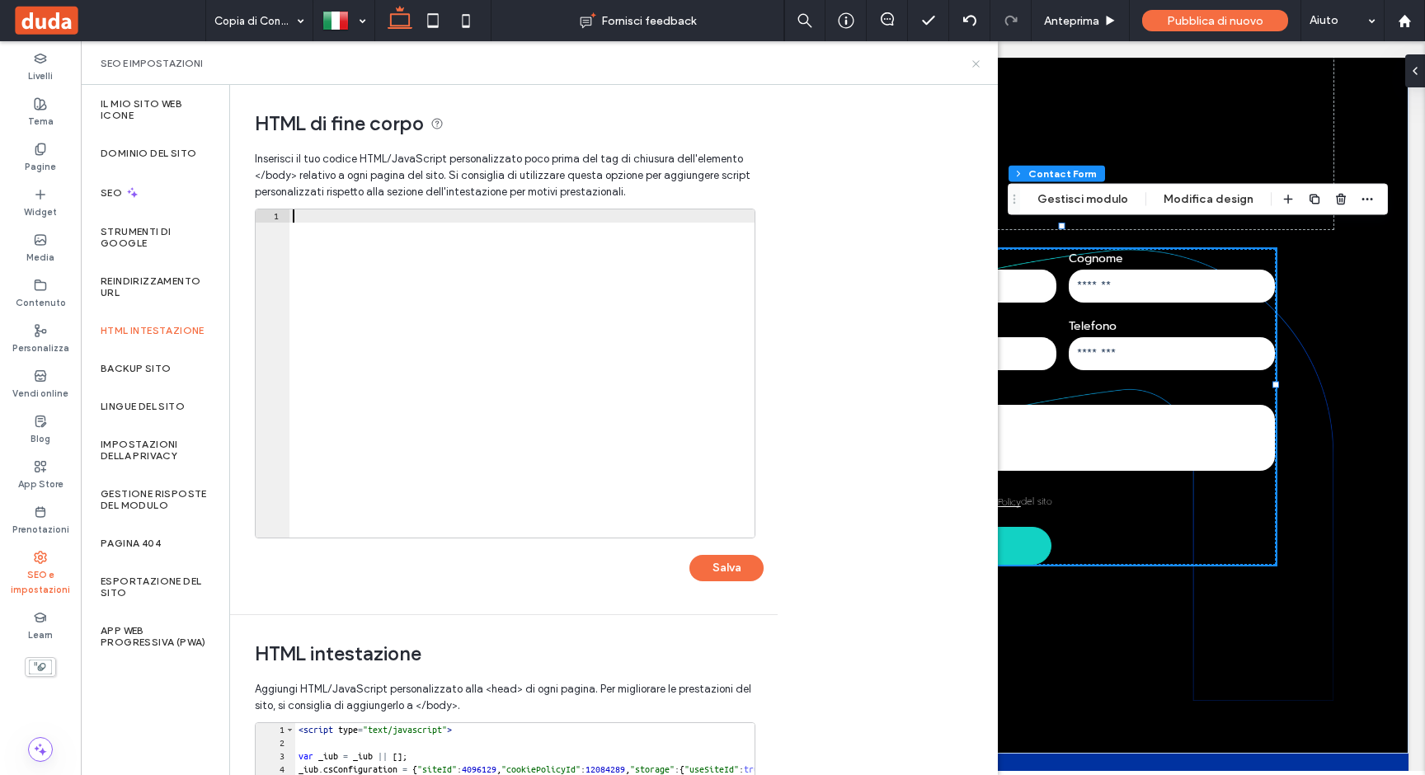
click at [975, 65] on icon at bounding box center [976, 64] width 12 height 12
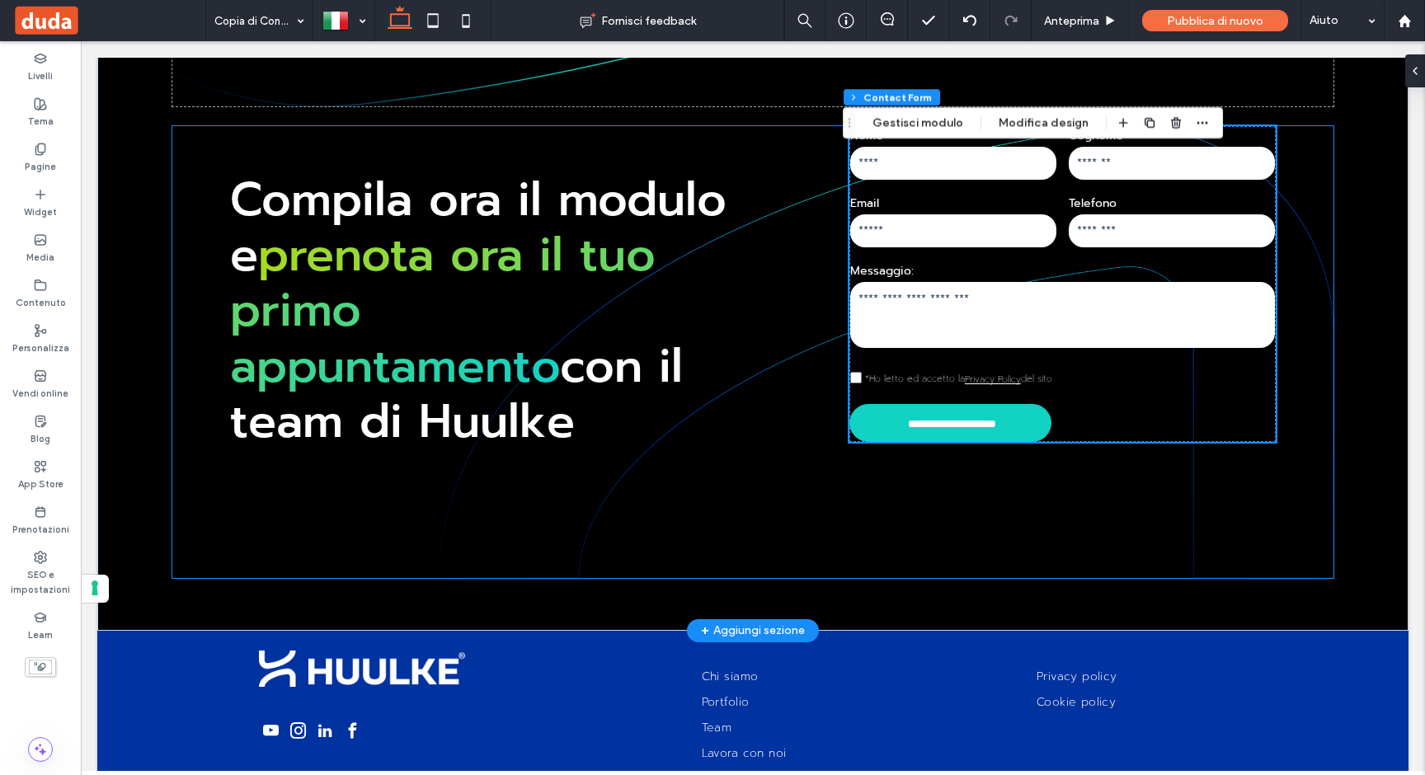
scroll to position [1308, 0]
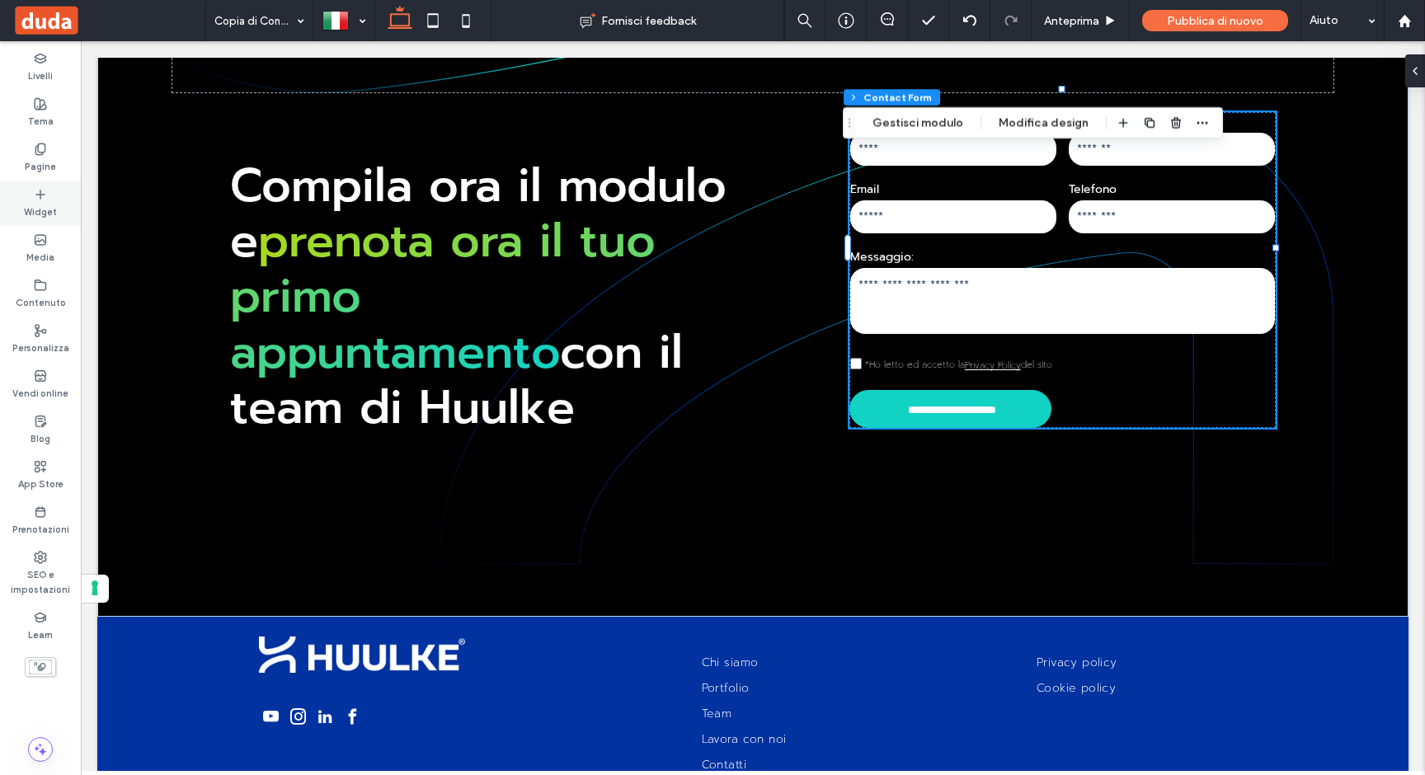
click at [40, 195] on icon at bounding box center [40, 194] width 13 height 13
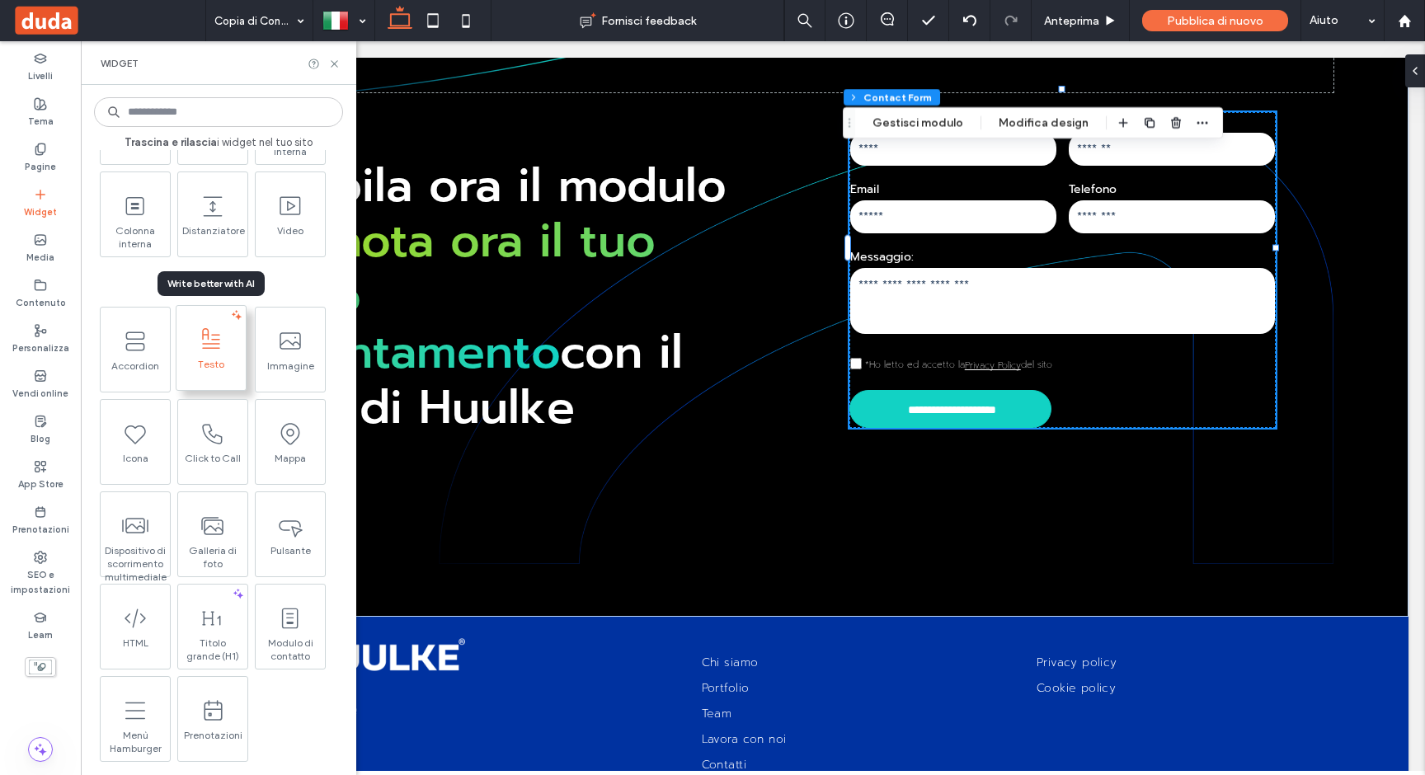
scroll to position [139, 0]
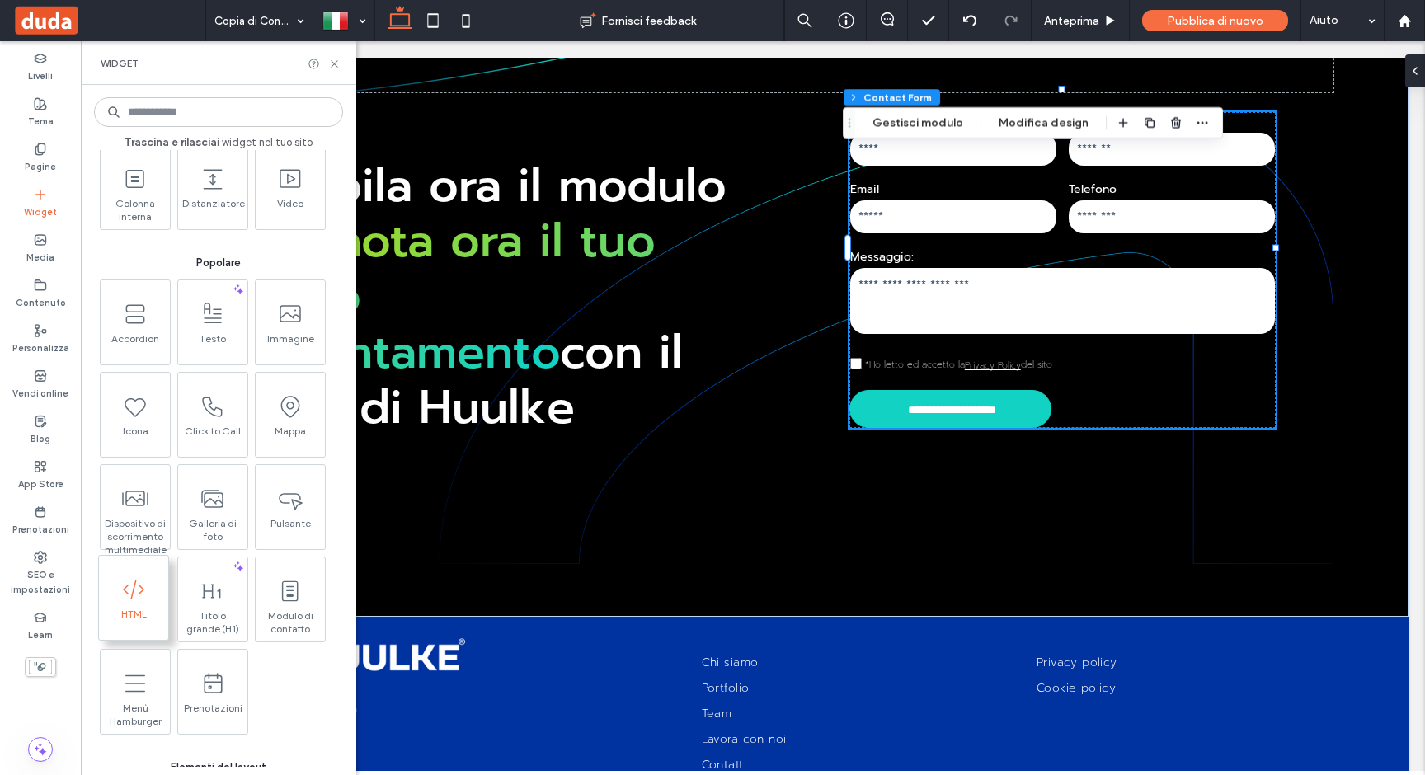
click at [129, 603] on span at bounding box center [133, 589] width 69 height 37
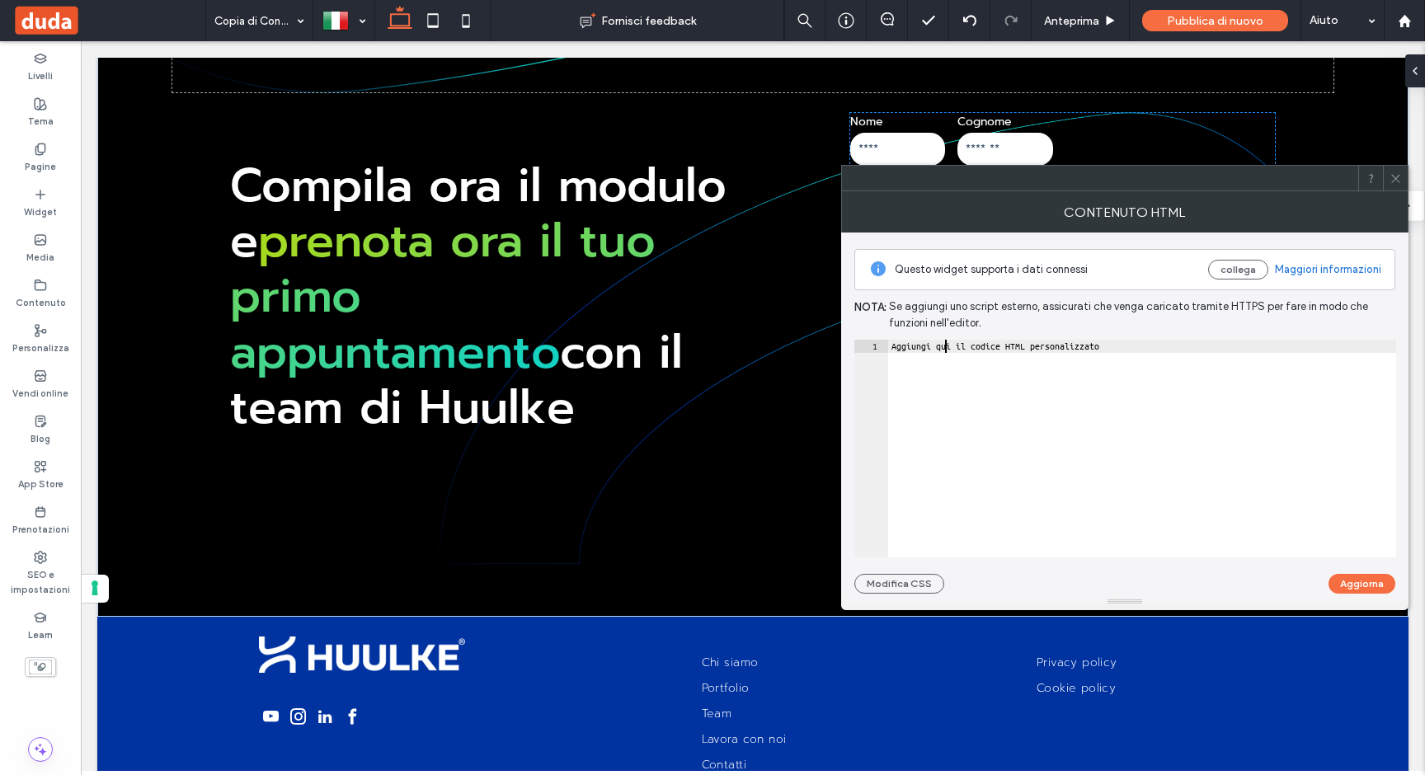
click at [944, 346] on div "Aggiungi qui il codice HTML personalizzato" at bounding box center [1142, 462] width 508 height 244
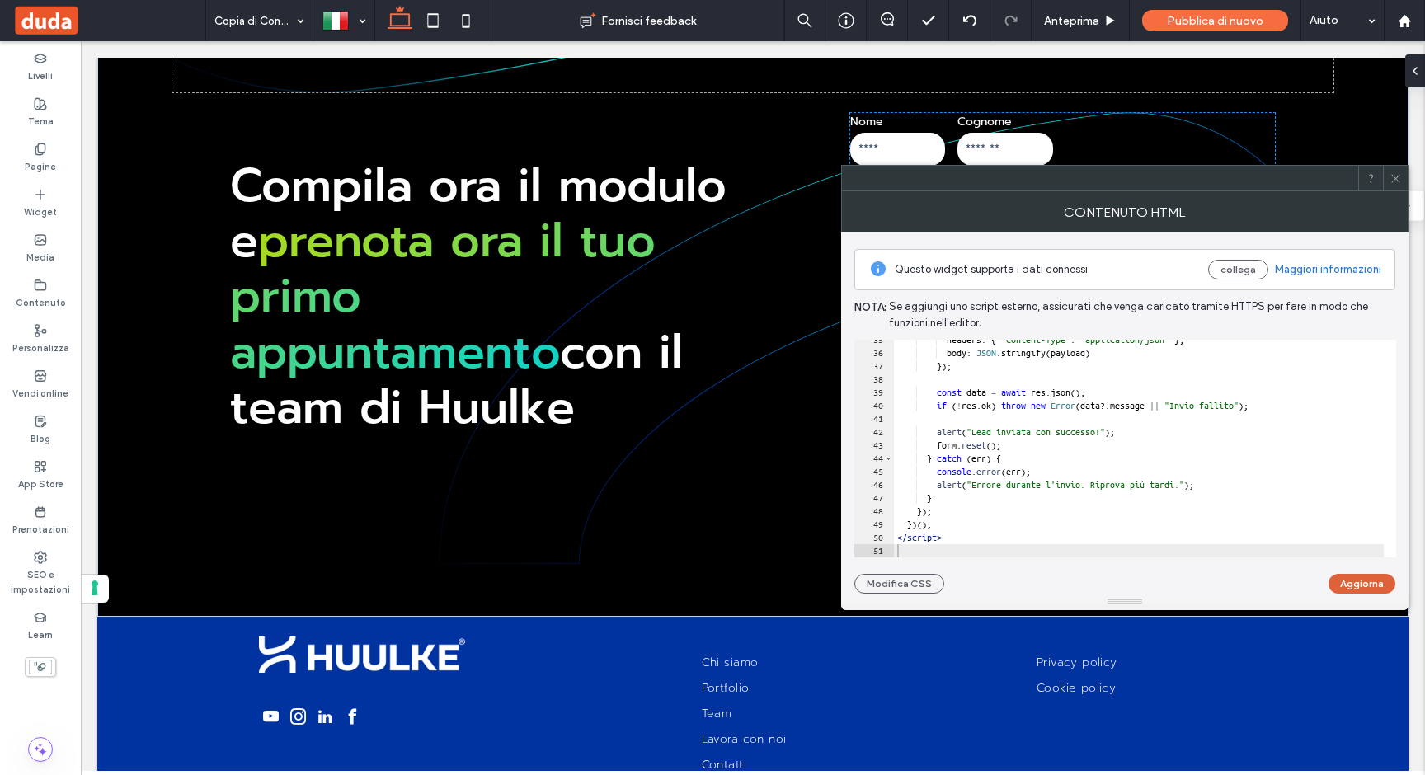
click at [1353, 578] on button "Aggiorna" at bounding box center [1361, 584] width 67 height 20
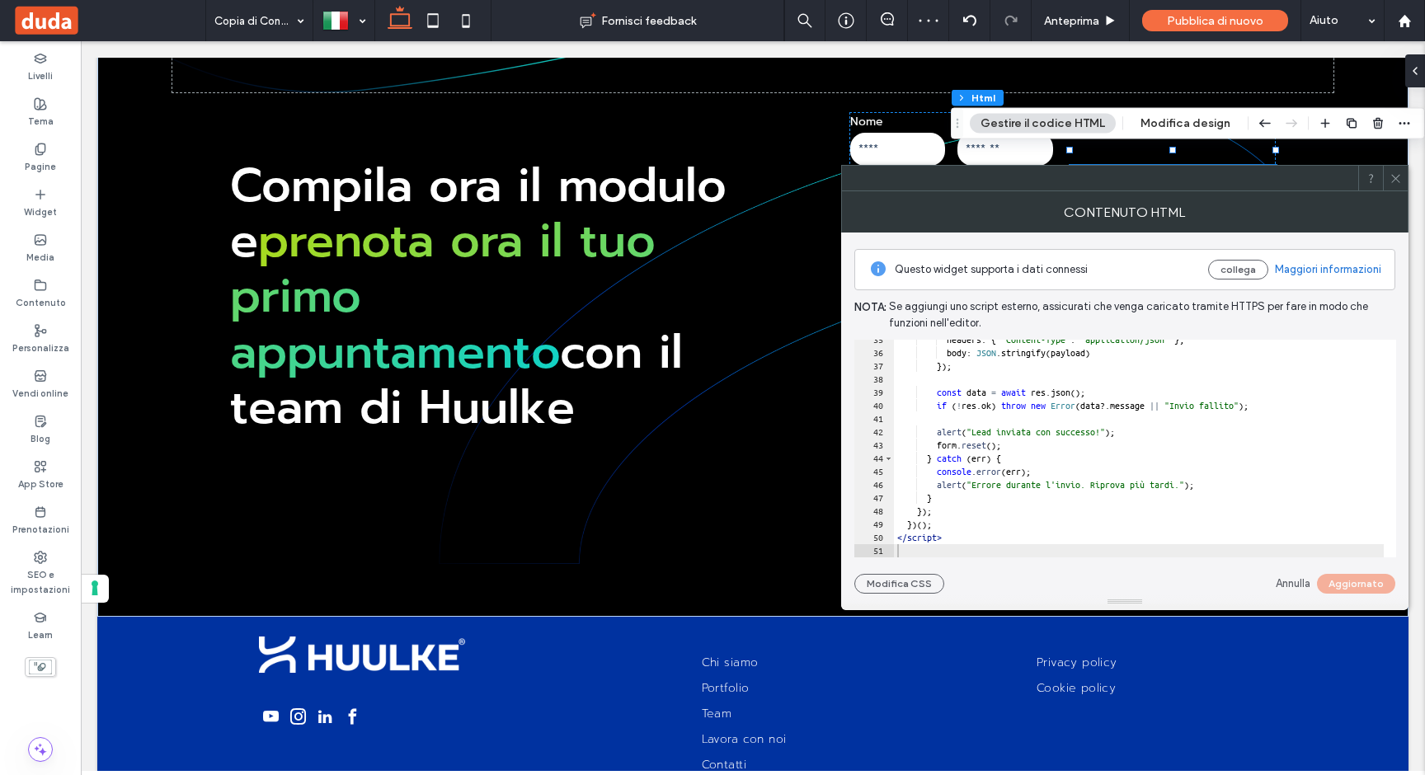
click at [1397, 178] on icon at bounding box center [1395, 178] width 12 height 12
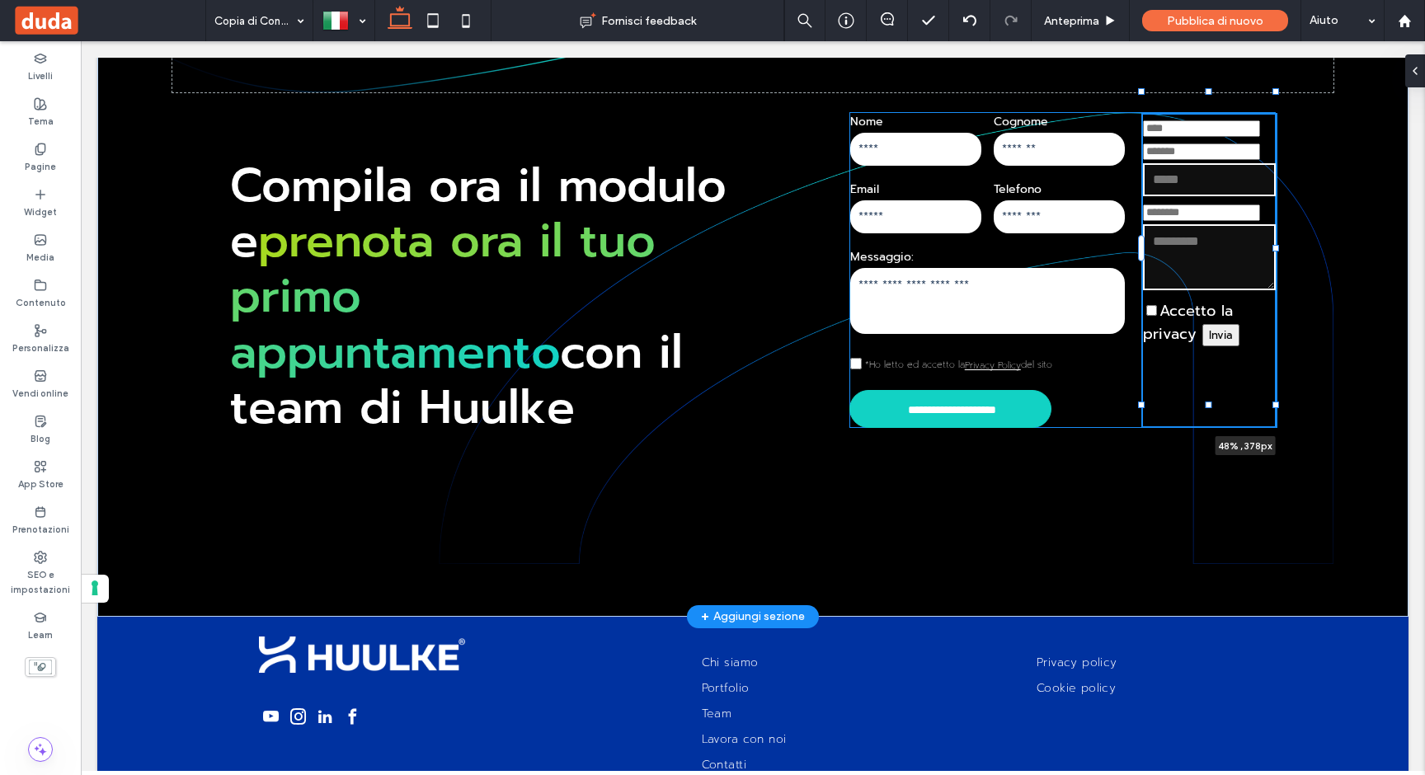
drag, startPoint x: 1165, startPoint y: 364, endPoint x: 1164, endPoint y: 415, distance: 50.3
type input "***"
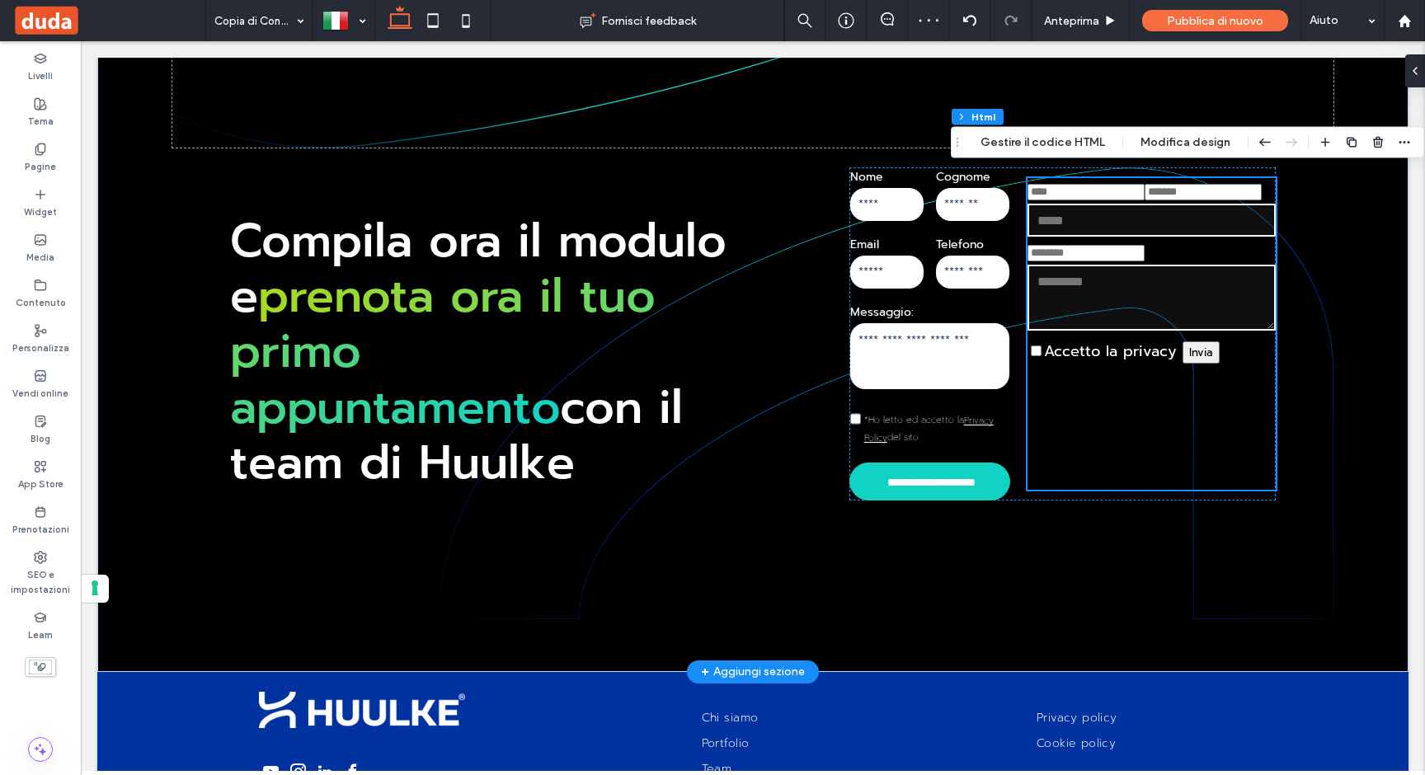
scroll to position [1214, 0]
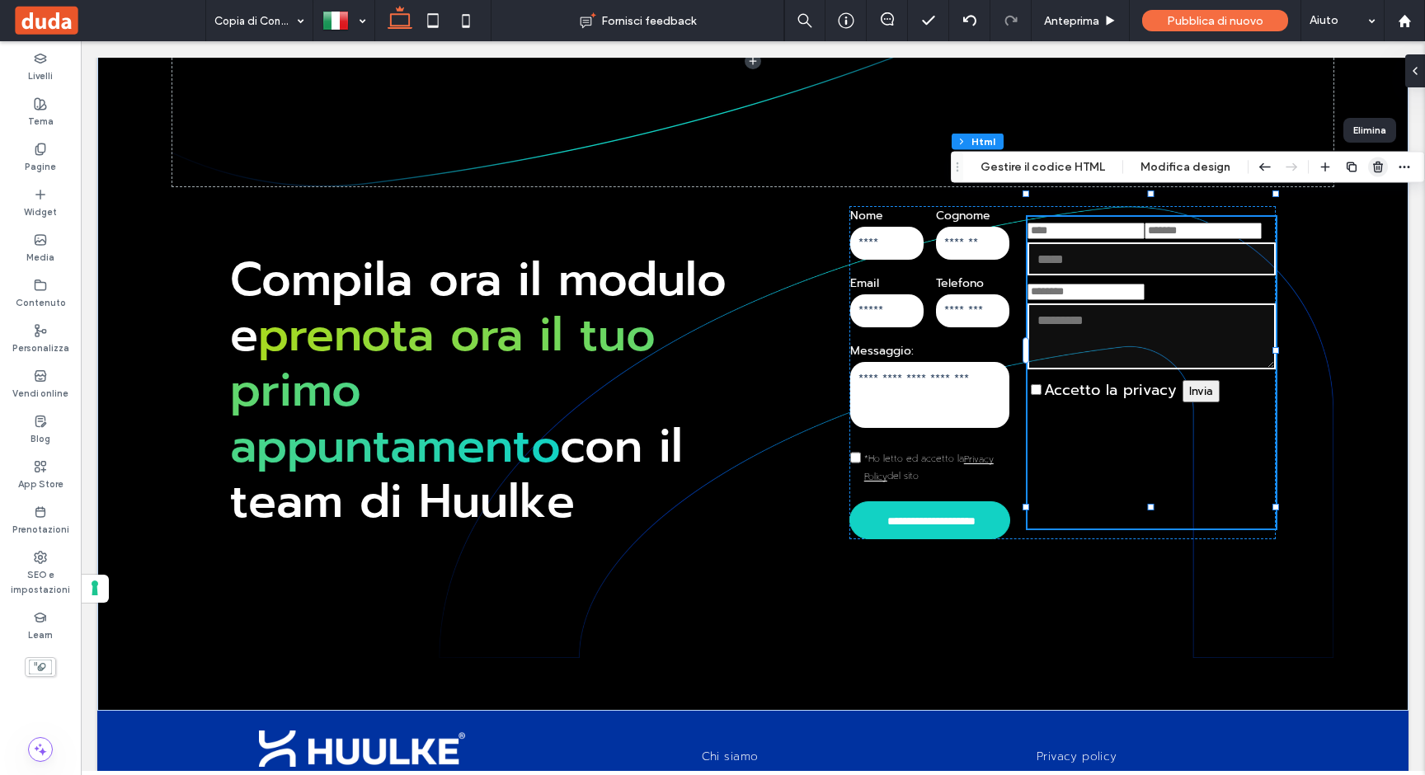
click at [1371, 167] on icon "button" at bounding box center [1377, 167] width 13 height 13
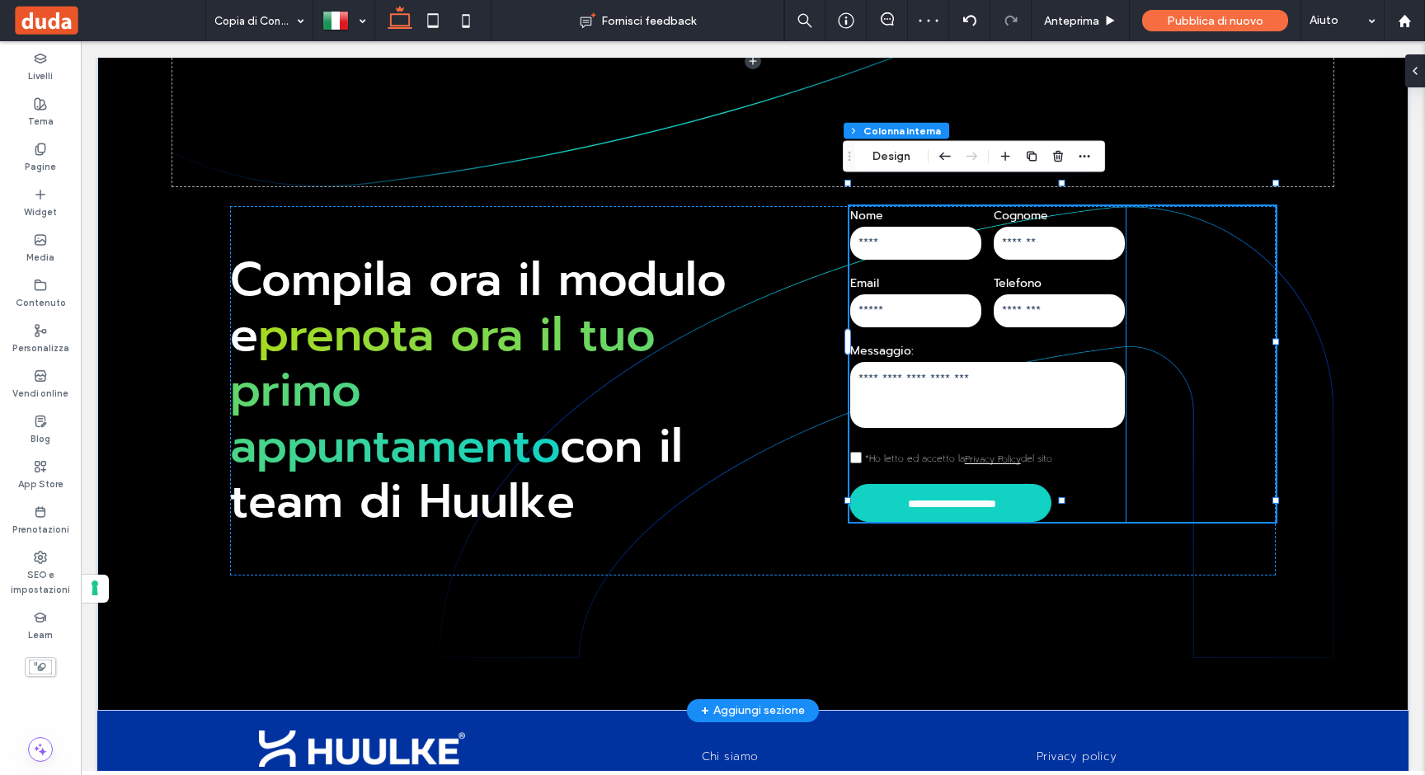
click at [1084, 275] on label "Telefono" at bounding box center [1059, 283] width 131 height 17
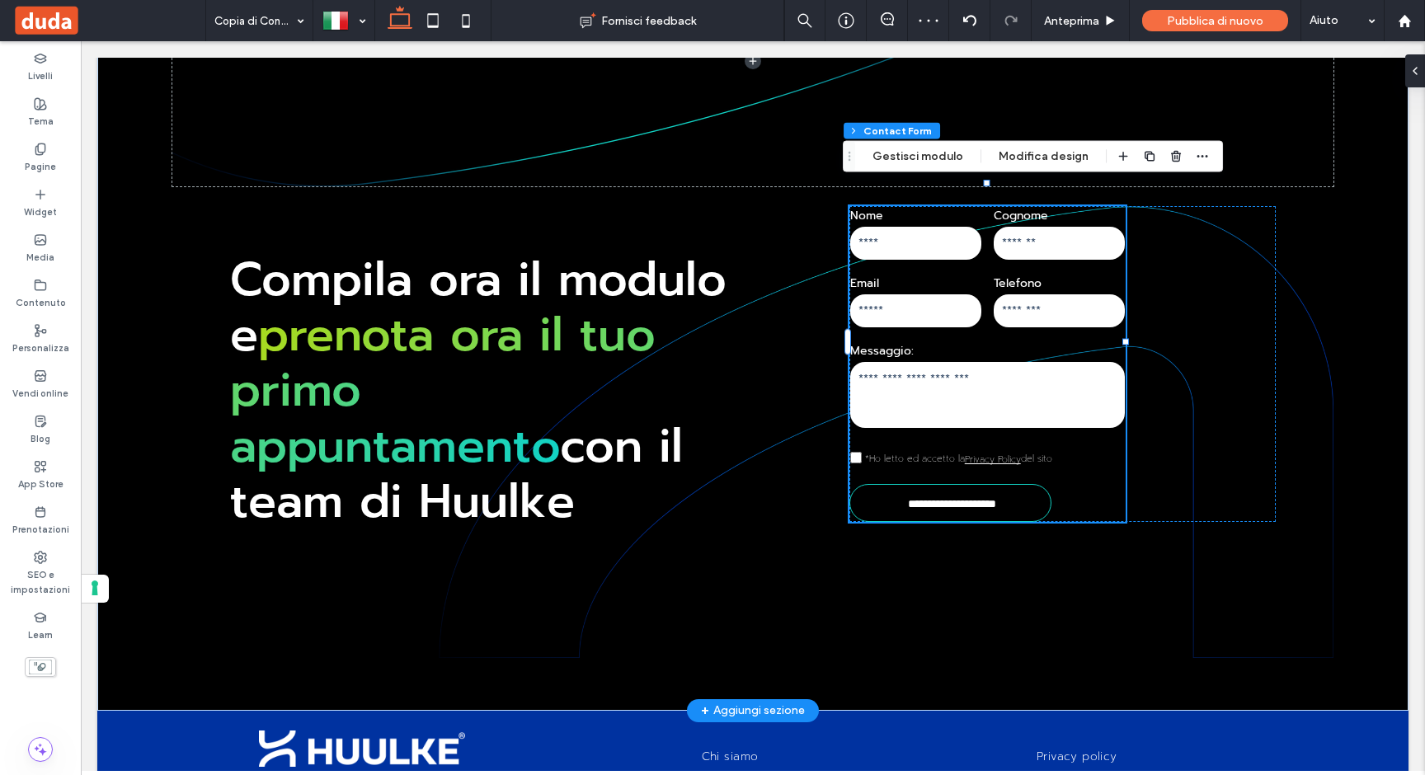
type input "**"
type input "*"
type input "***"
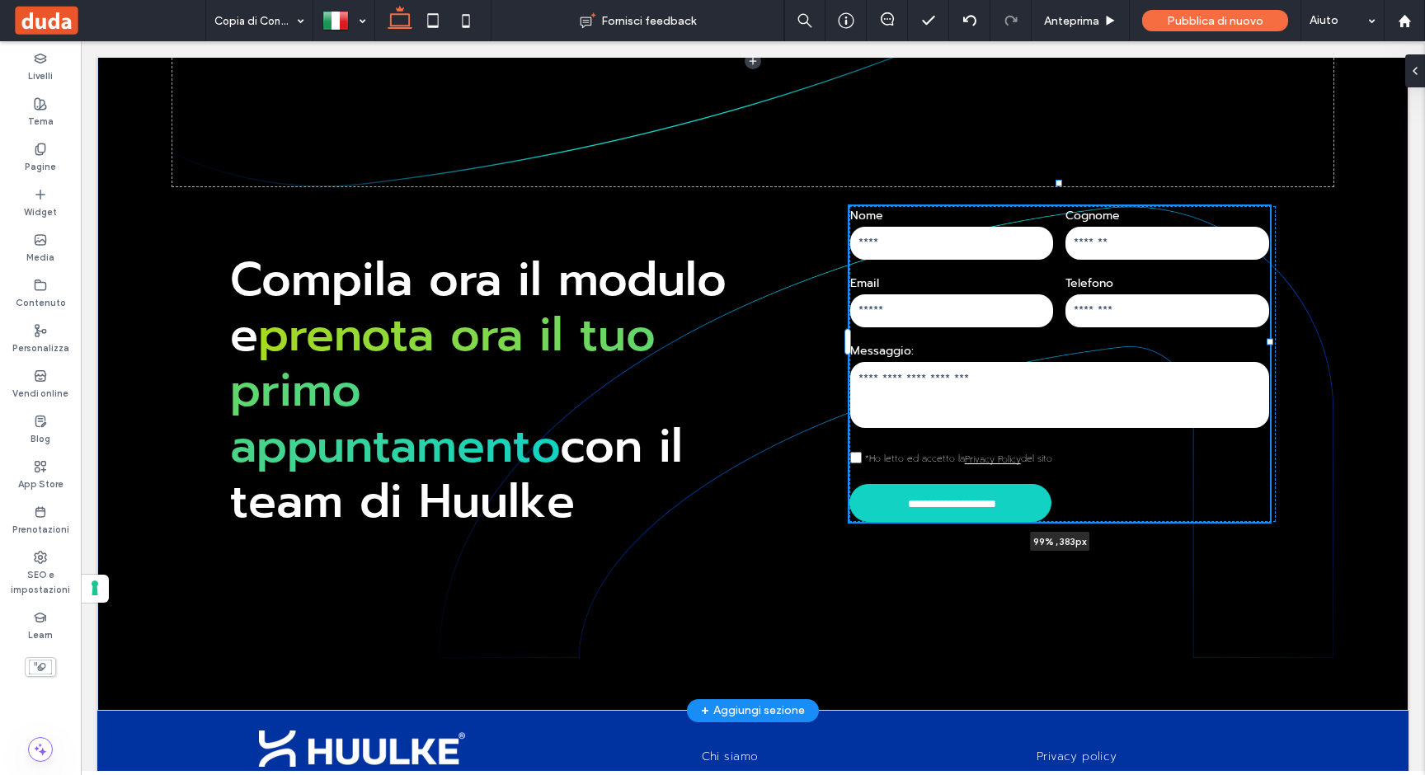
drag, startPoint x: 1121, startPoint y: 341, endPoint x: 1266, endPoint y: 345, distance: 144.3
type input "**"
type input "****"
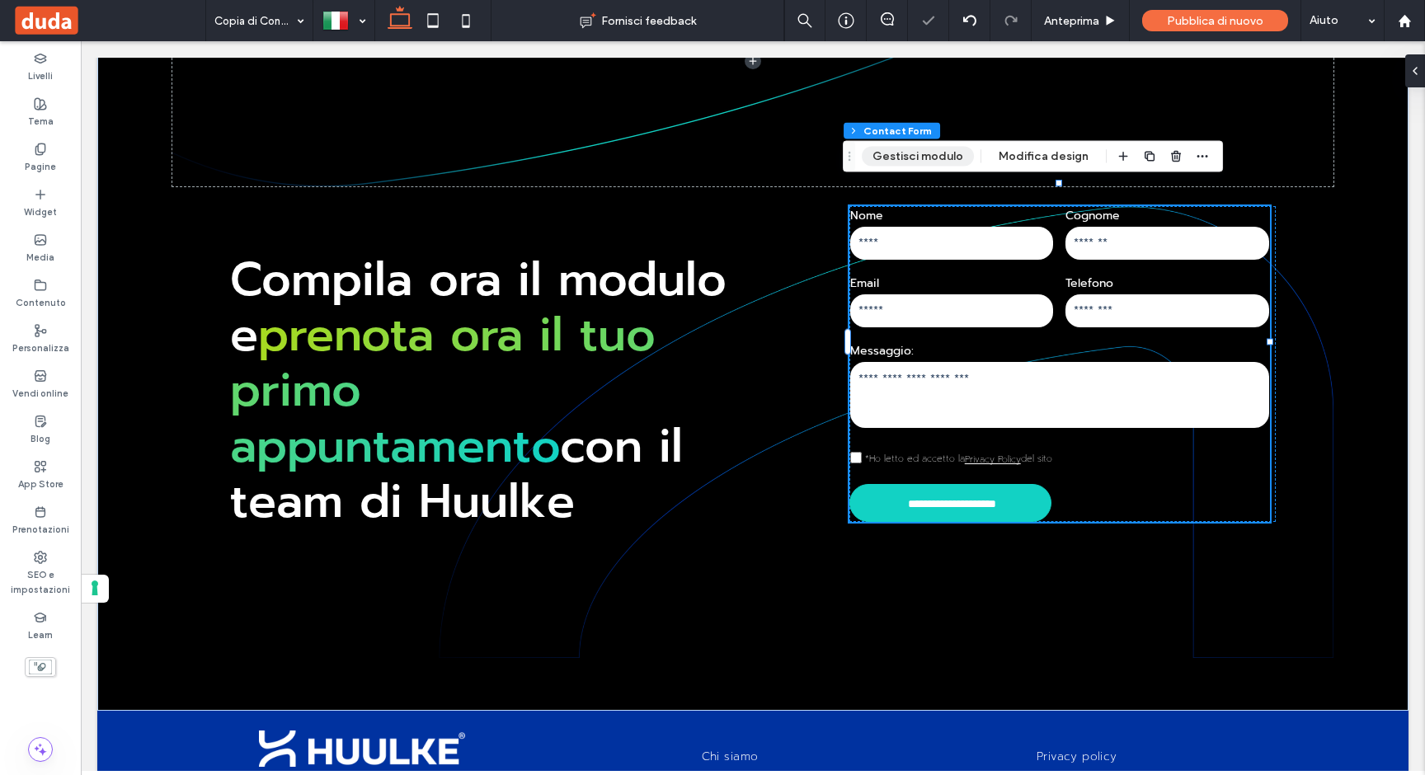
click at [928, 159] on button "Gestisci modulo" at bounding box center [918, 157] width 112 height 20
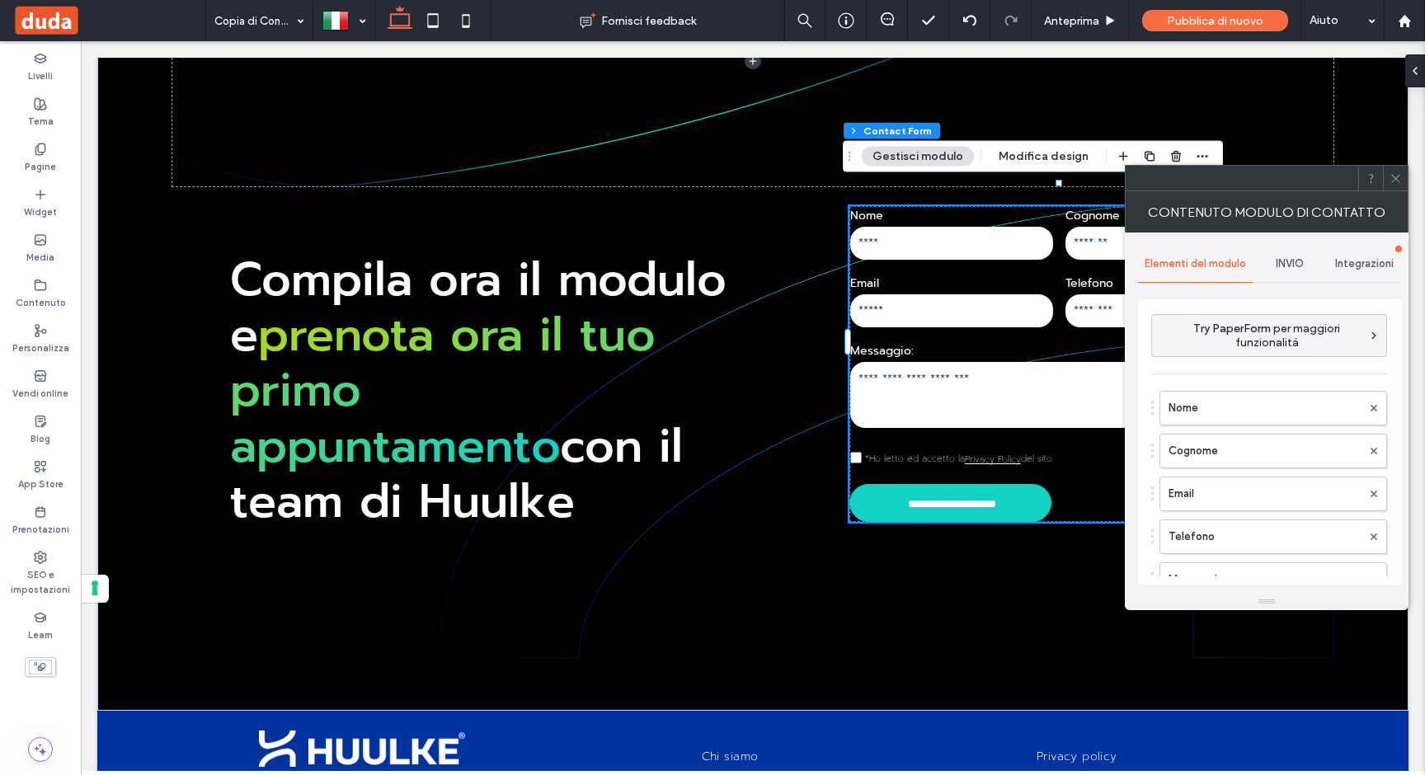
click at [1394, 174] on icon at bounding box center [1395, 178] width 12 height 12
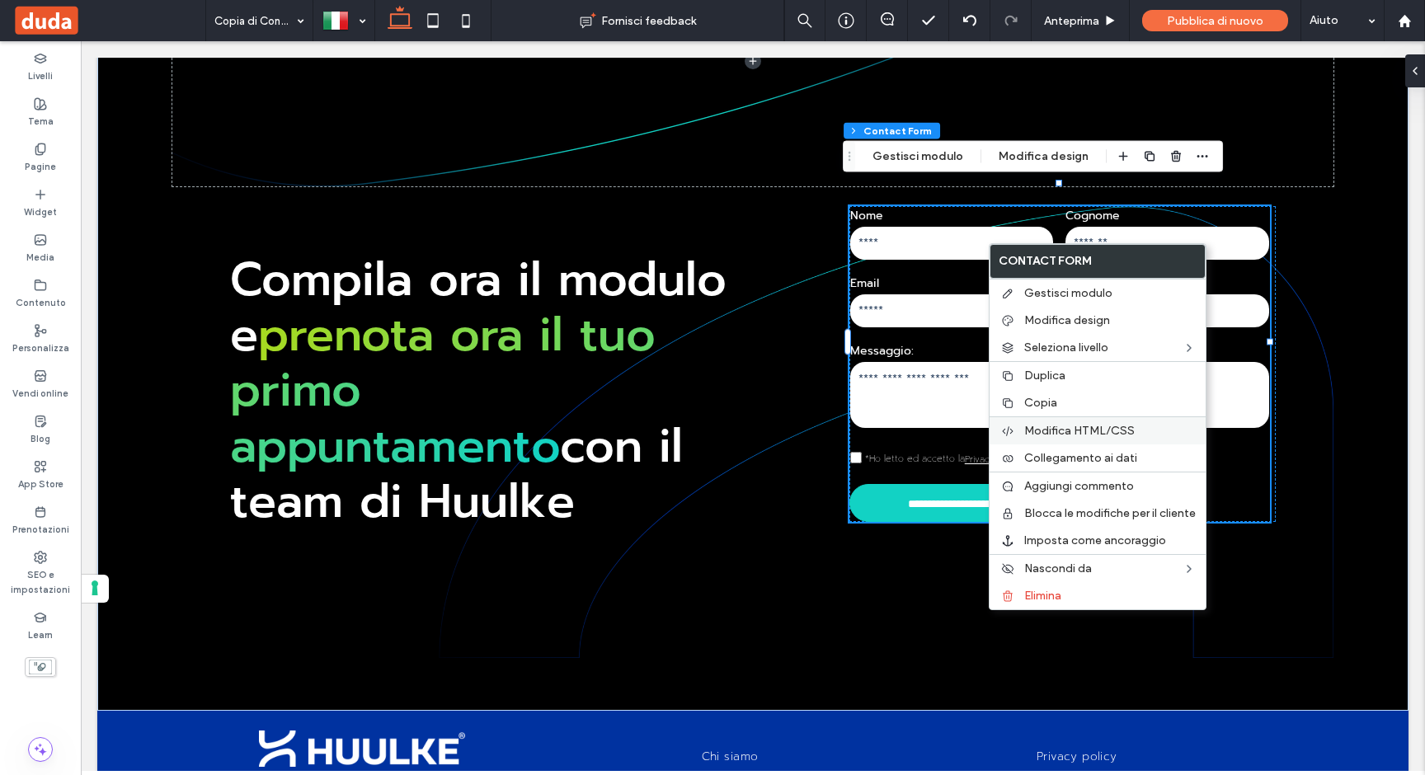
click at [1057, 428] on span "Modifica HTML/CSS" at bounding box center [1079, 431] width 110 height 14
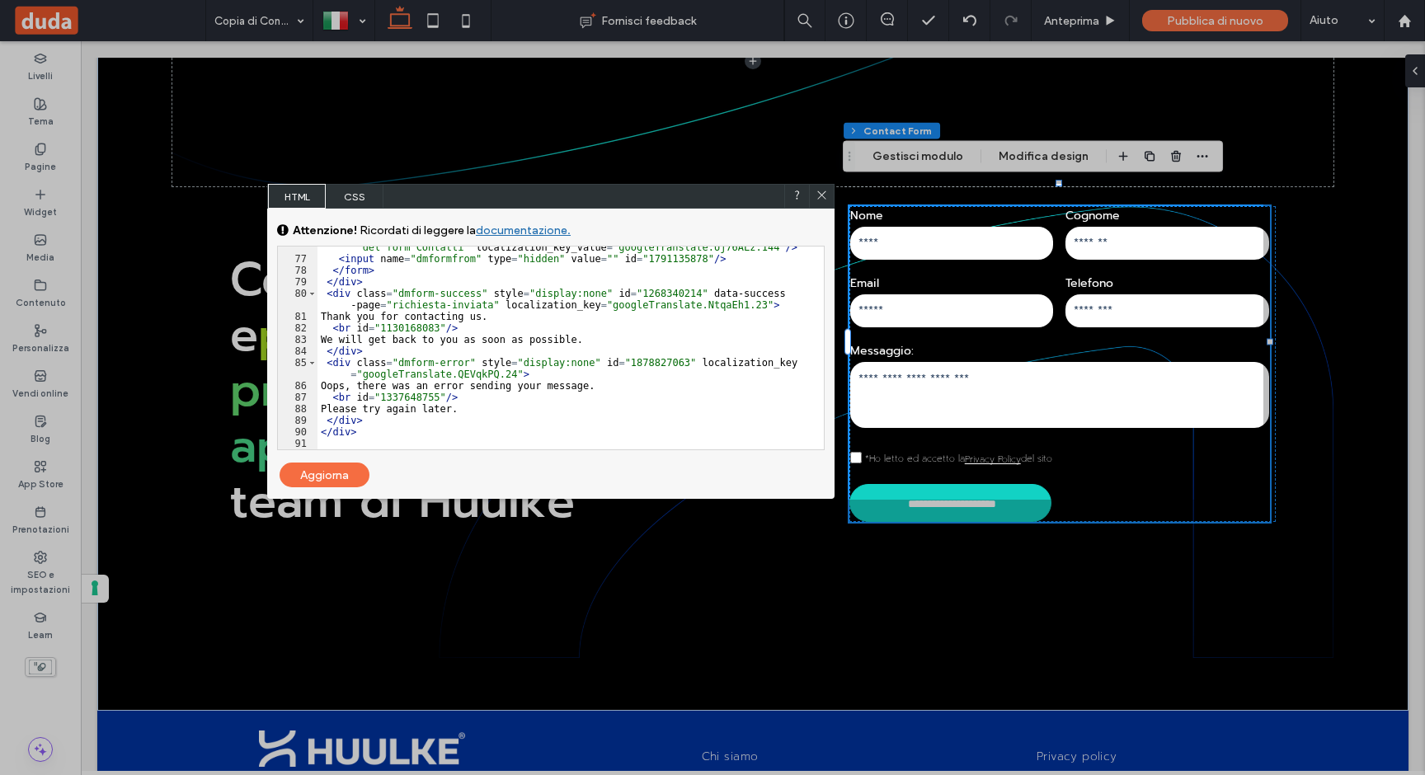
scroll to position [0, 0]
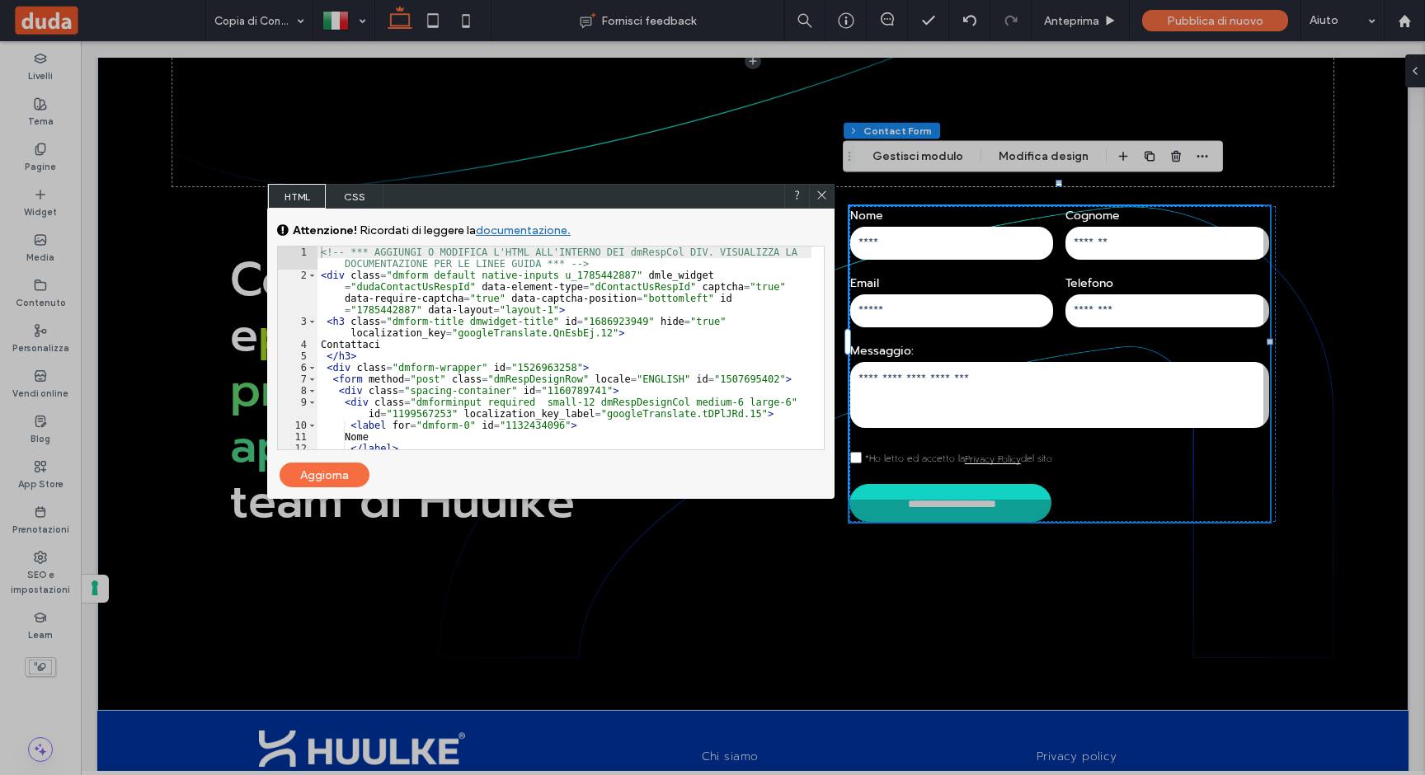
click at [402, 327] on div "<!-- *** AGGIUNGI O MODIFICA L'HTML ALL'INTERNO DEI dmRespCol DIV. VISUALIZZA L…" at bounding box center [564, 371] width 494 height 249
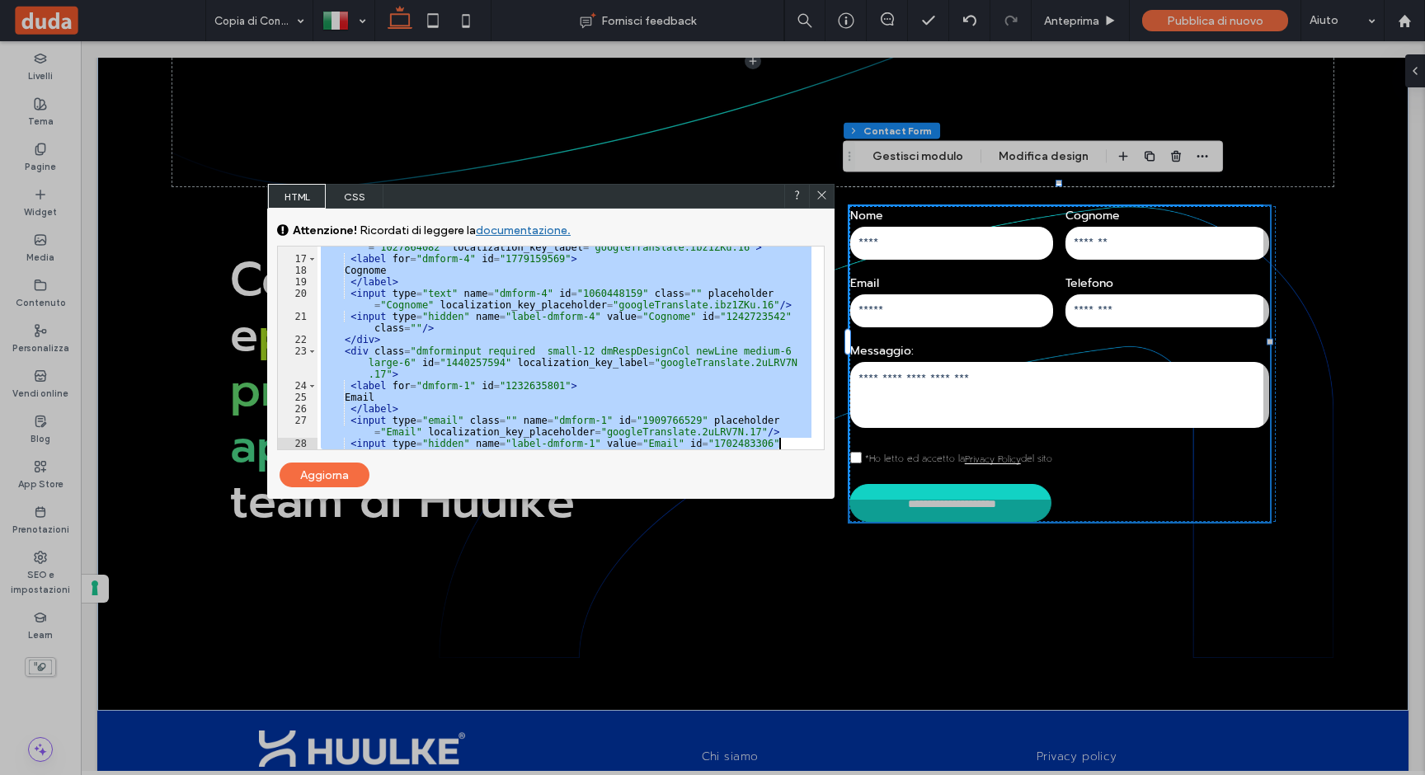
scroll to position [1252, 0]
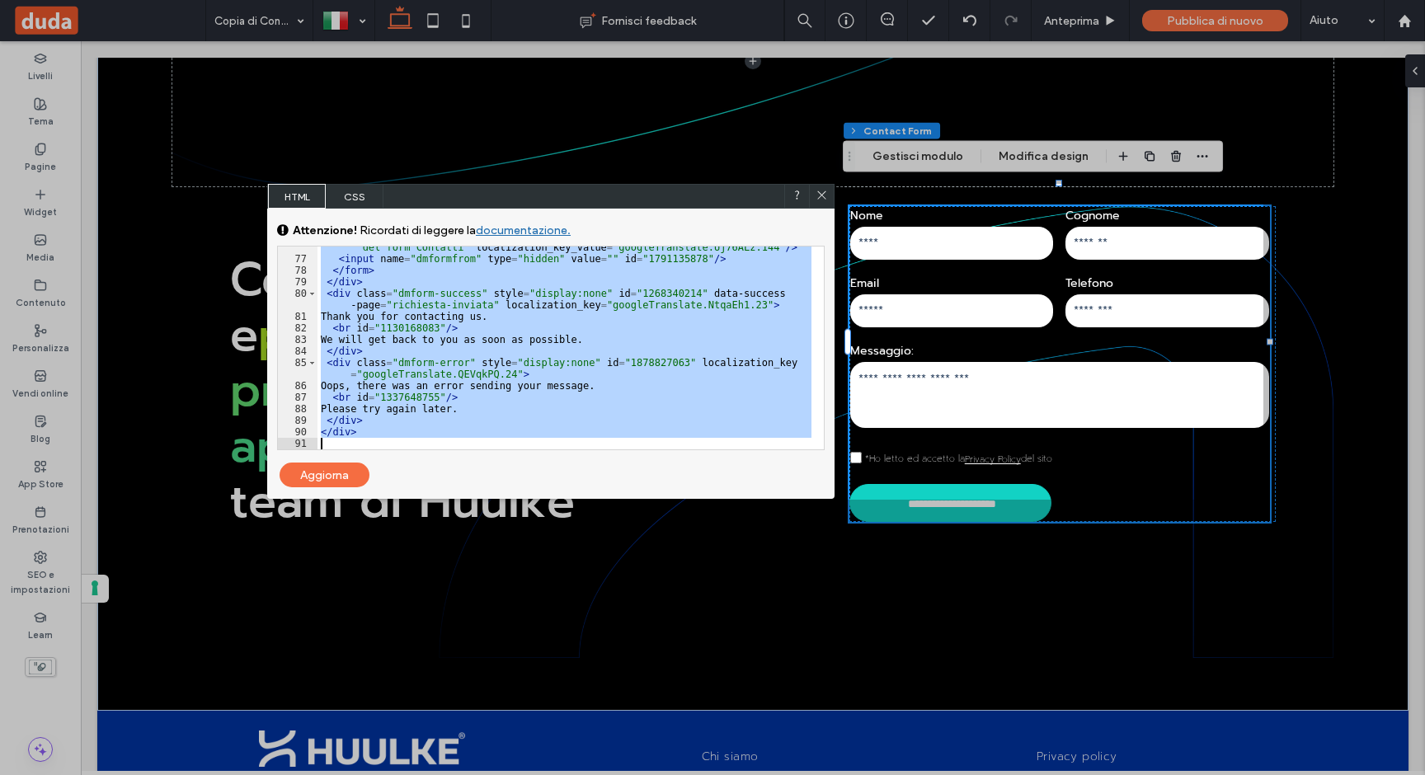
drag, startPoint x: 318, startPoint y: 248, endPoint x: 1029, endPoint y: 638, distance: 810.7
click at [1029, 638] on body ".wqwq-1{fill:#231f20;} .cls-1q, .cls-2q { fill-rule: evenodd; } .cls-2q { fill:…" at bounding box center [712, 387] width 1425 height 775
click at [824, 198] on use at bounding box center [821, 195] width 8 height 8
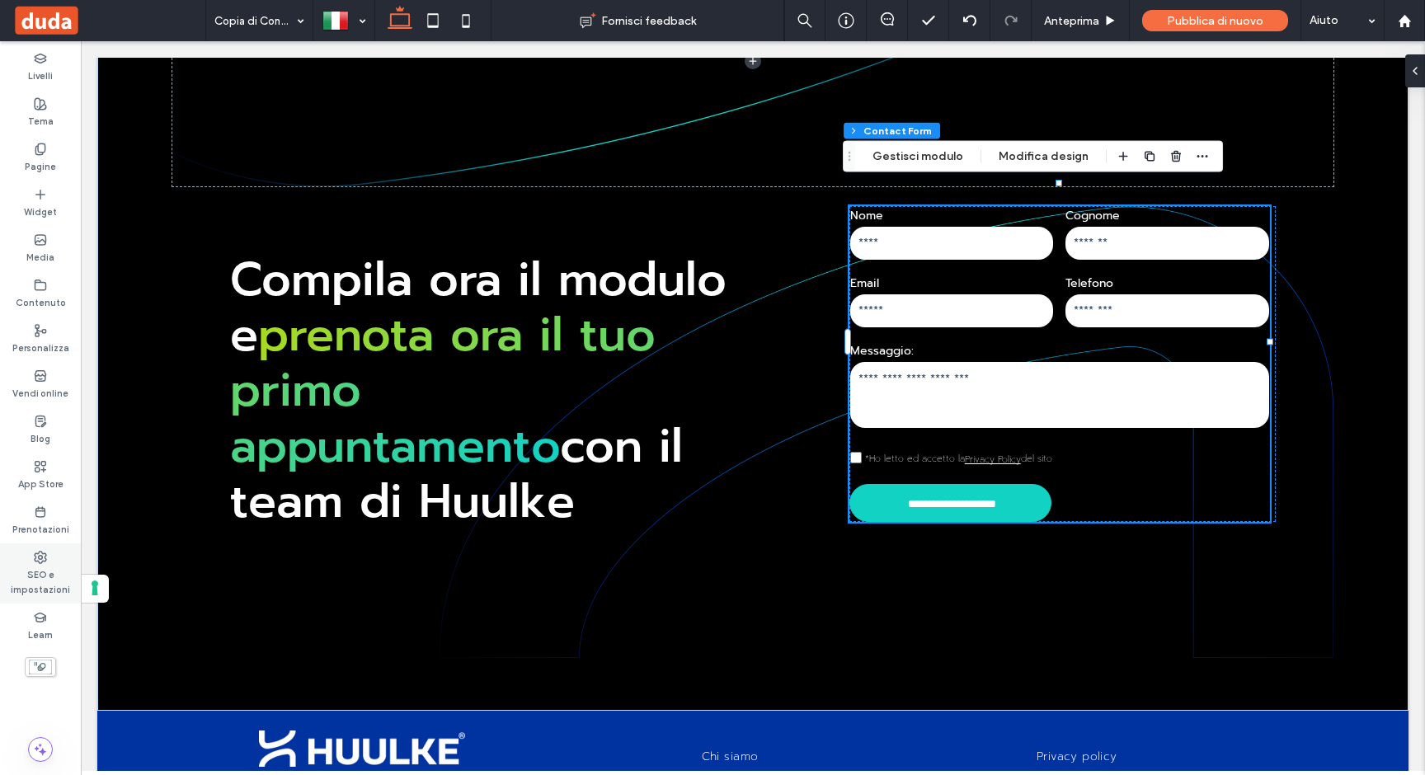
click at [35, 590] on label "SEO e impostazioni" at bounding box center [40, 580] width 81 height 33
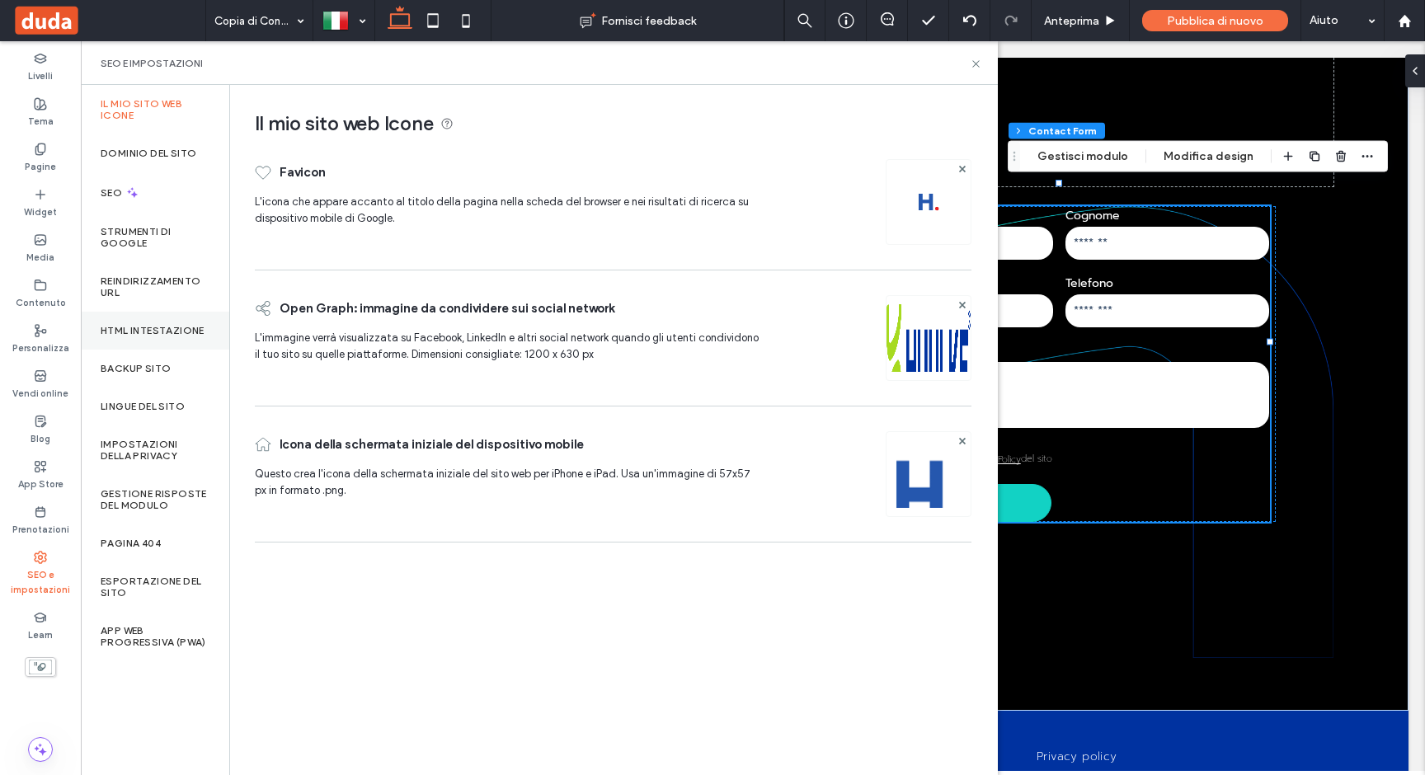
click at [142, 340] on div "HTML intestazione" at bounding box center [155, 331] width 148 height 38
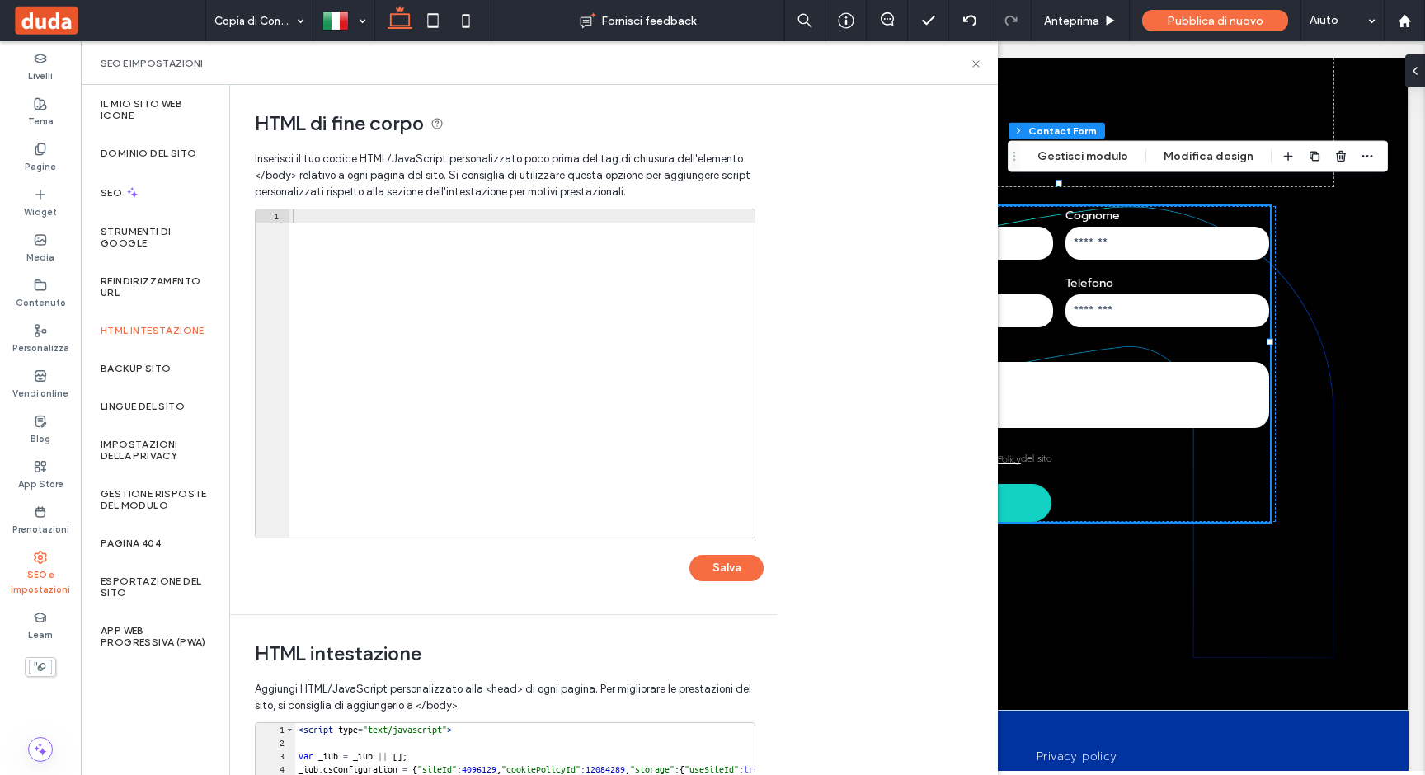
click at [435, 122] on use at bounding box center [437, 124] width 11 height 11
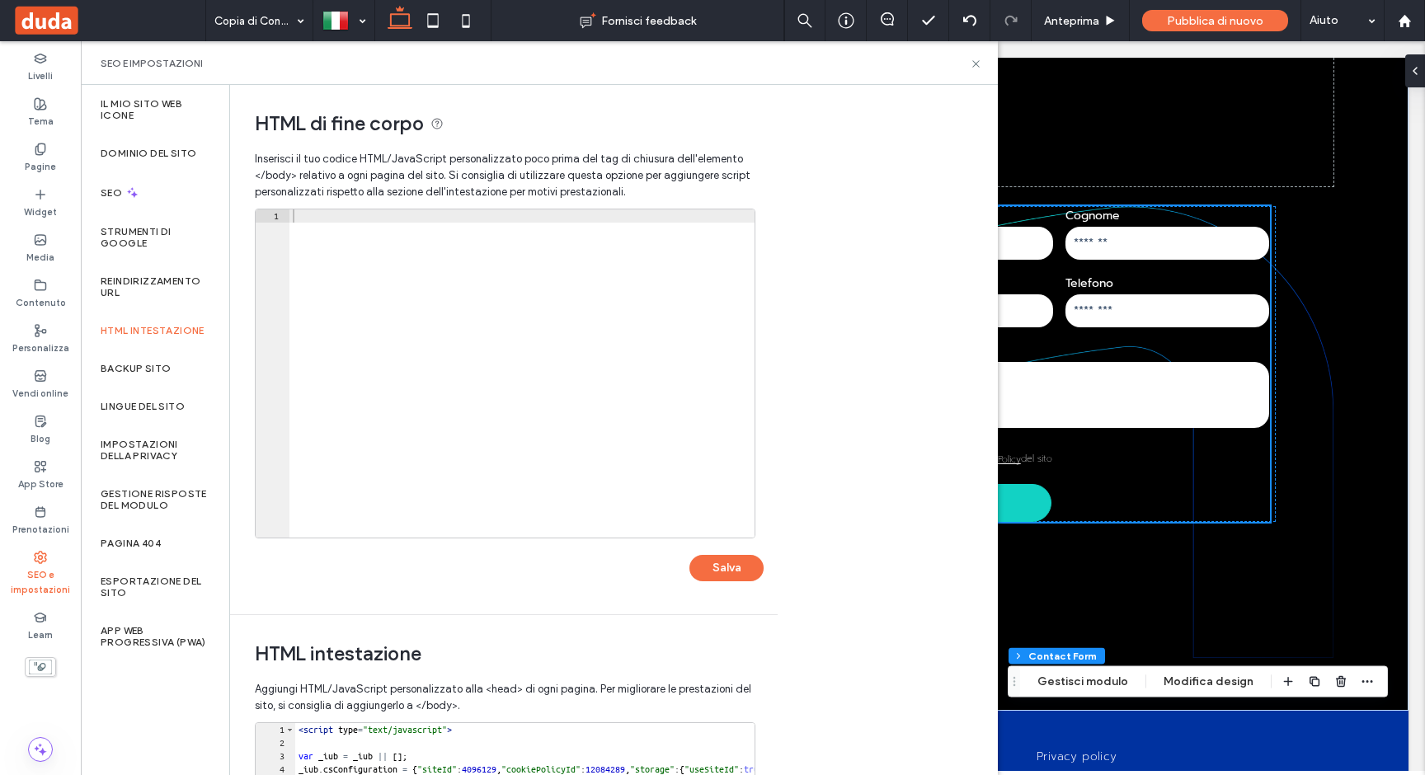
scroll to position [689, 0]
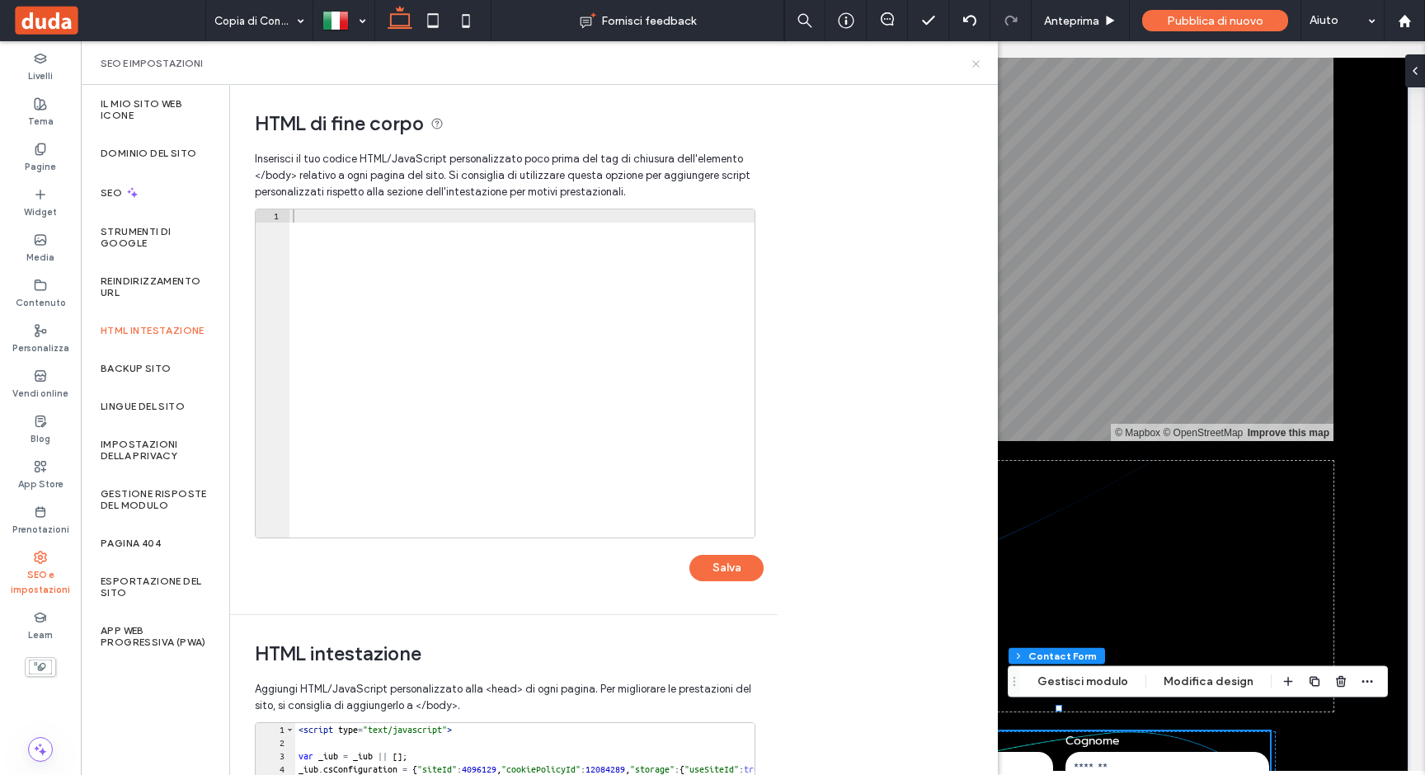
click at [976, 62] on use at bounding box center [975, 63] width 7 height 7
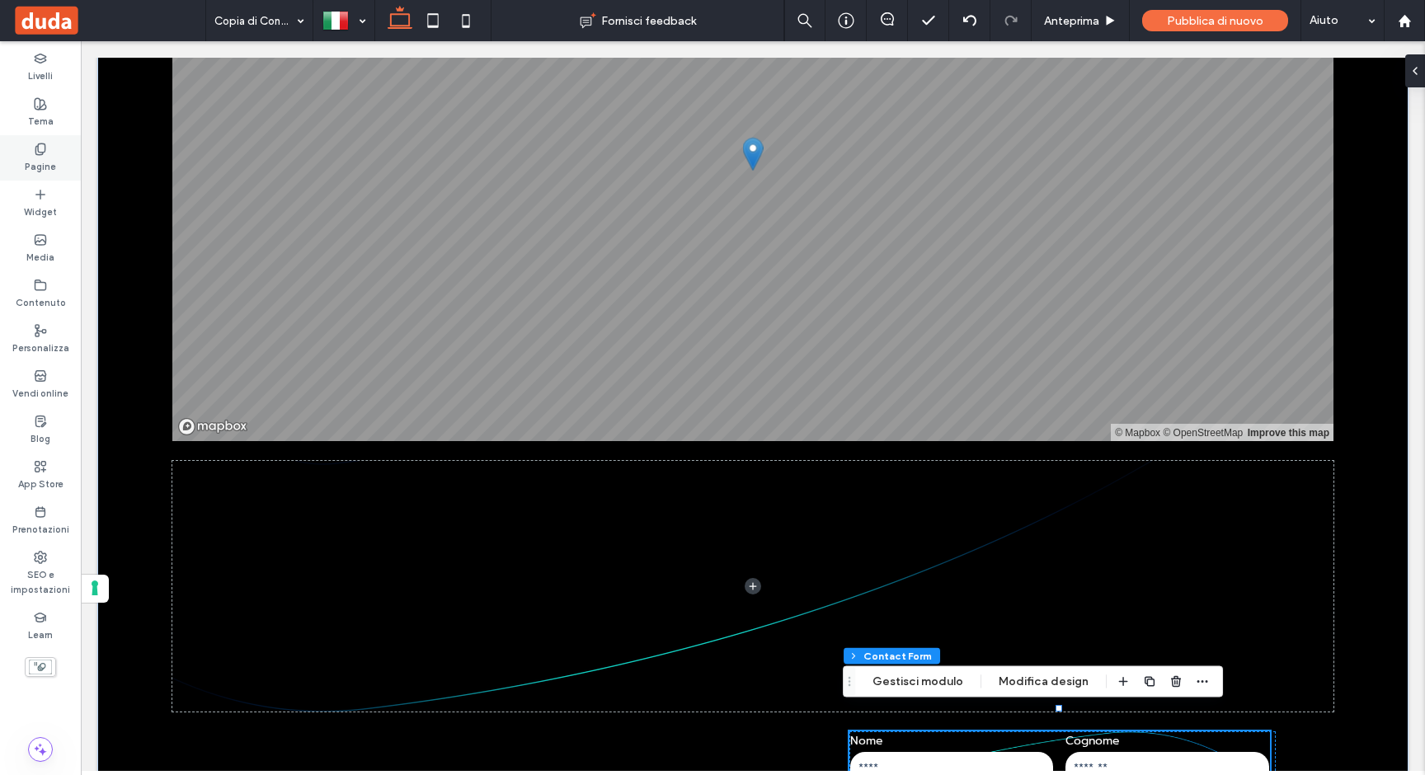
click at [40, 154] on use at bounding box center [39, 148] width 9 height 11
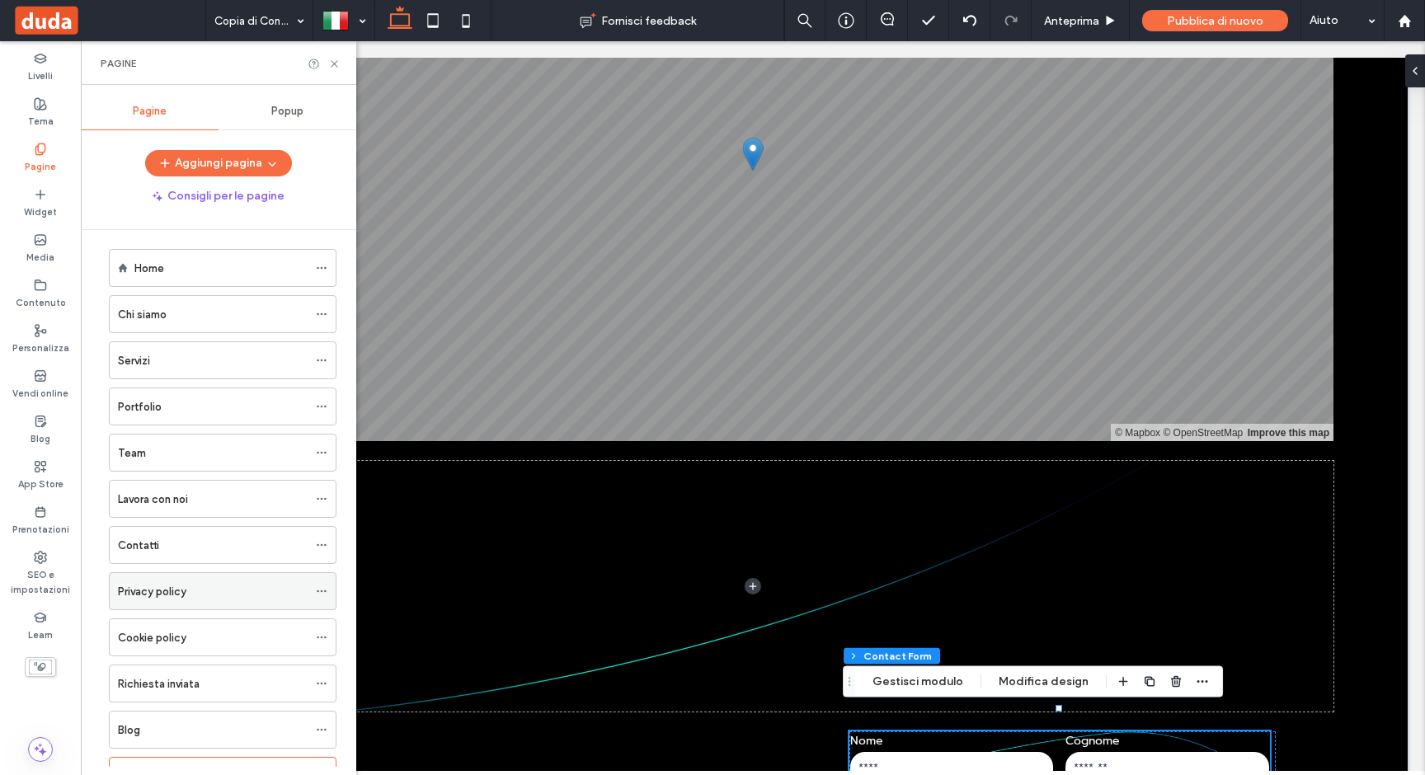
scroll to position [0, 0]
click at [333, 64] on icon at bounding box center [334, 64] width 12 height 12
